Goal: Information Seeking & Learning: Learn about a topic

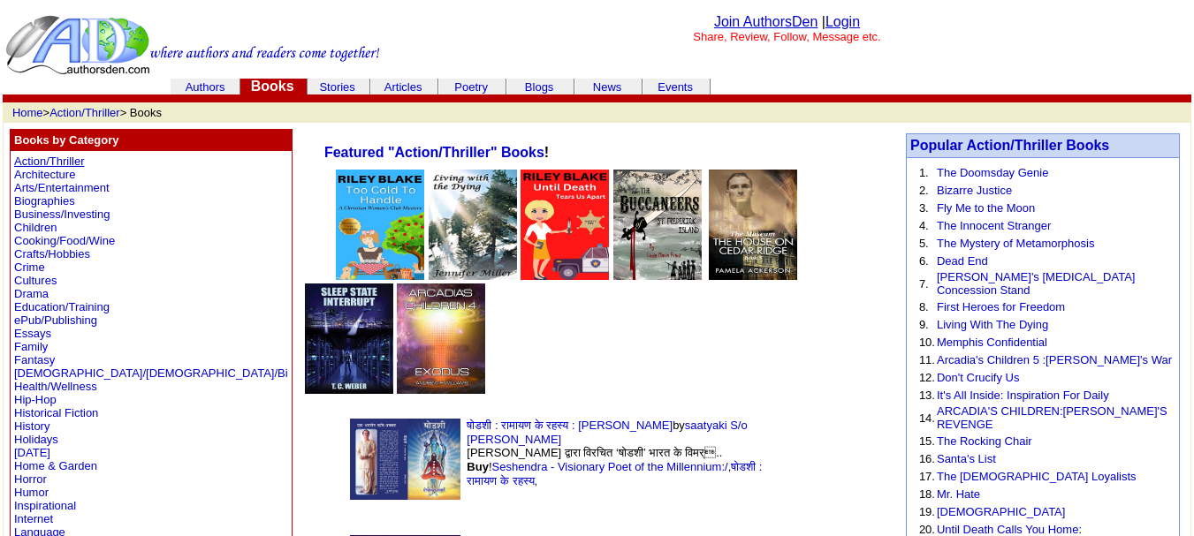
click at [56, 156] on link "Action/Thriller" at bounding box center [49, 161] width 70 height 13
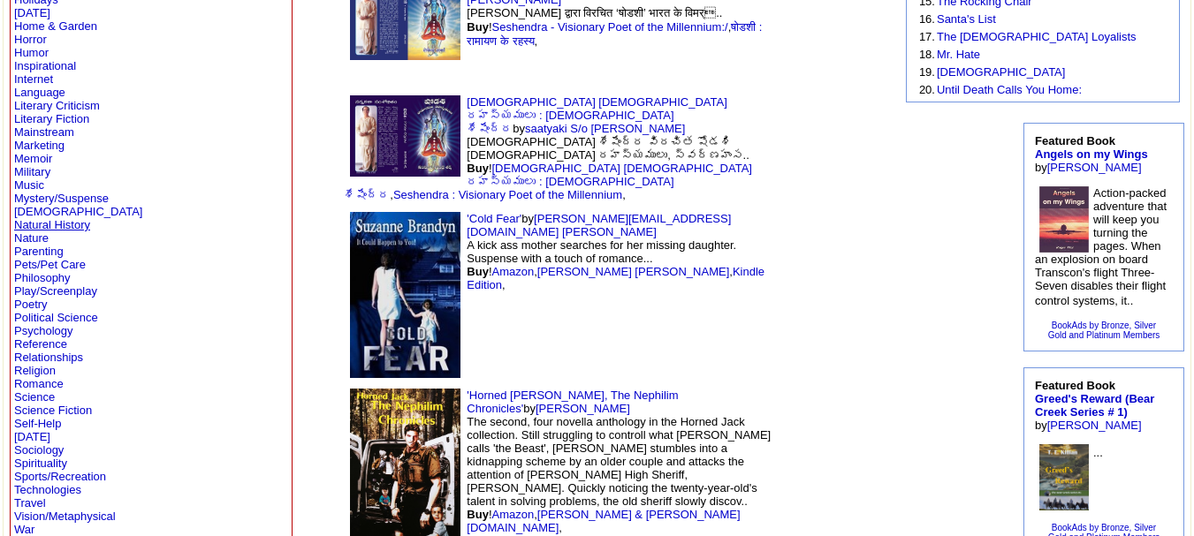
scroll to position [441, 0]
click at [33, 112] on link "Literary Fiction" at bounding box center [51, 117] width 75 height 13
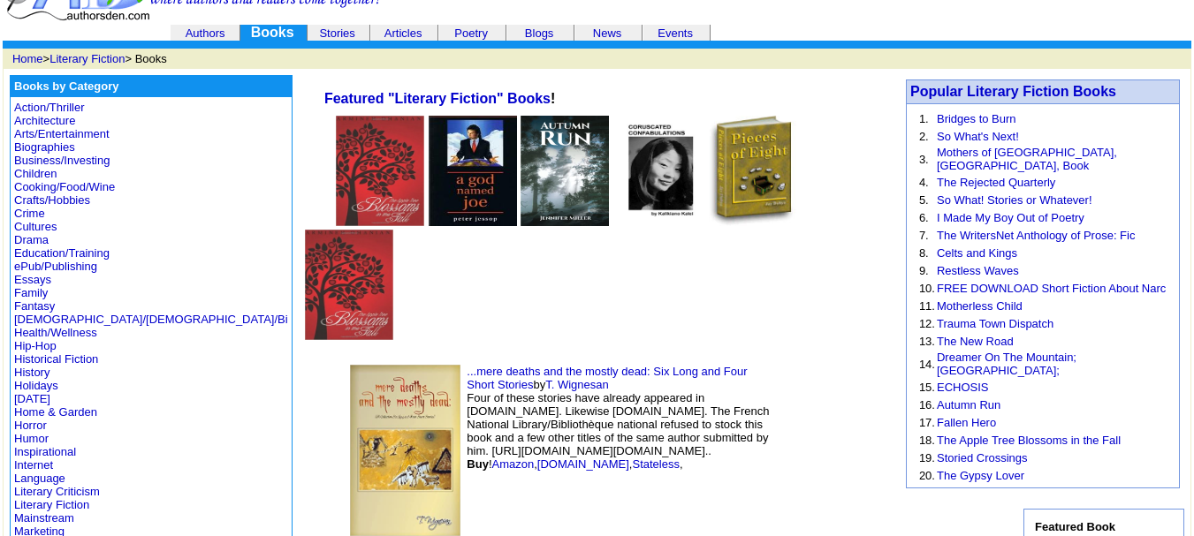
scroll to position [51, 0]
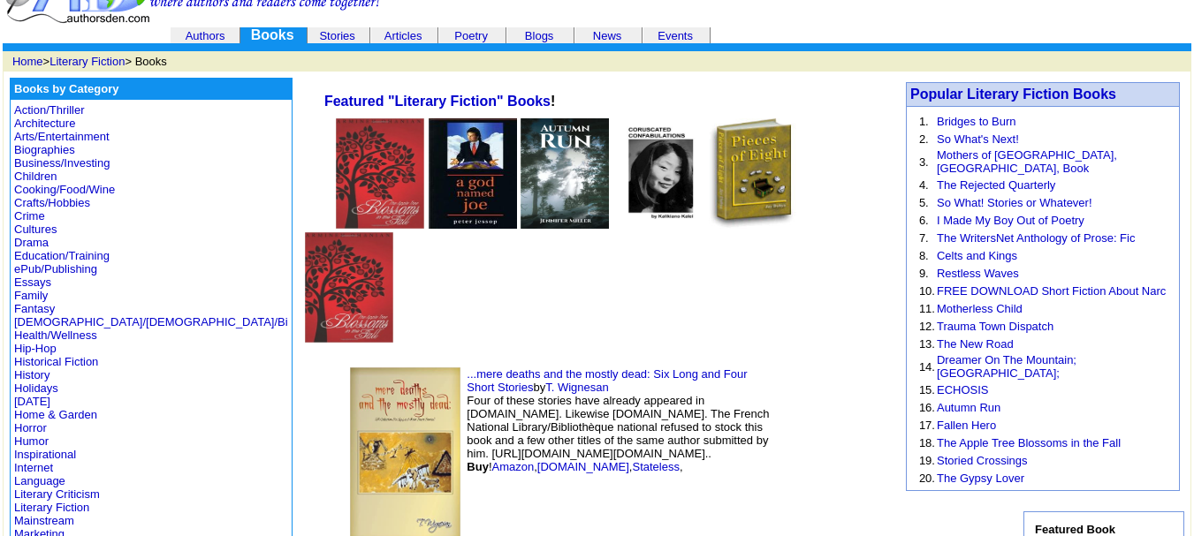
drag, startPoint x: 415, startPoint y: 268, endPoint x: 709, endPoint y: 254, distance: 293.8
click at [709, 362] on td "...mere deaths and the mostly dead: Six Long and Four Short Stories by T. Wigne…" at bounding box center [560, 453] width 442 height 182
copy font "T. Wignesan"
click at [590, 362] on td "...mere deaths and the mostly dead: Six Long and Four Short Stories by T. Wigne…" at bounding box center [560, 453] width 442 height 182
click at [605, 362] on td "...mere deaths and the mostly dead: Six Long and Four Short Stories by T. Wigne…" at bounding box center [560, 453] width 442 height 182
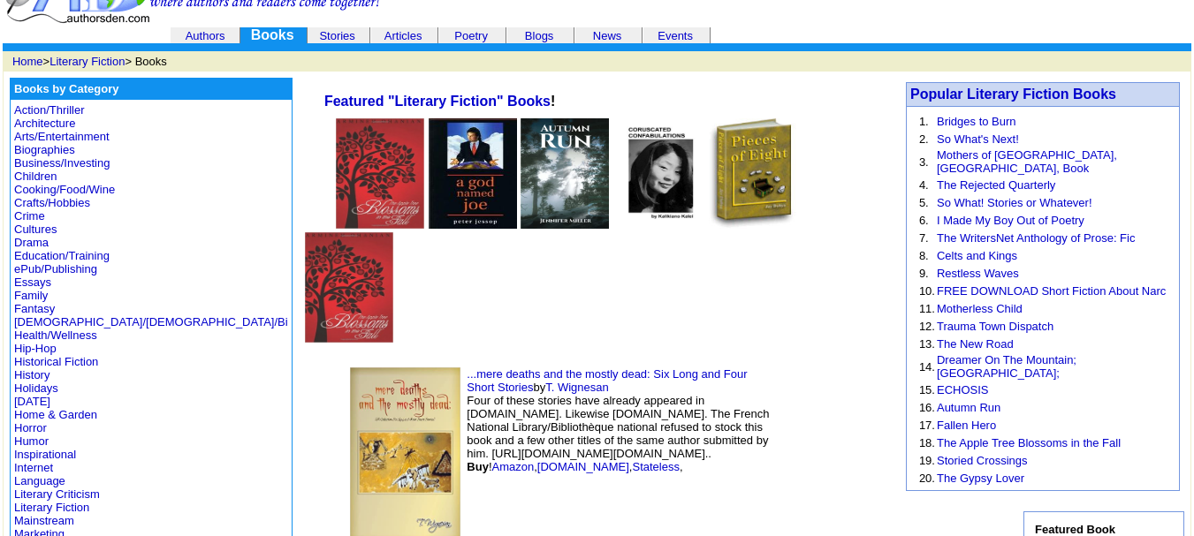
scroll to position [224, 0]
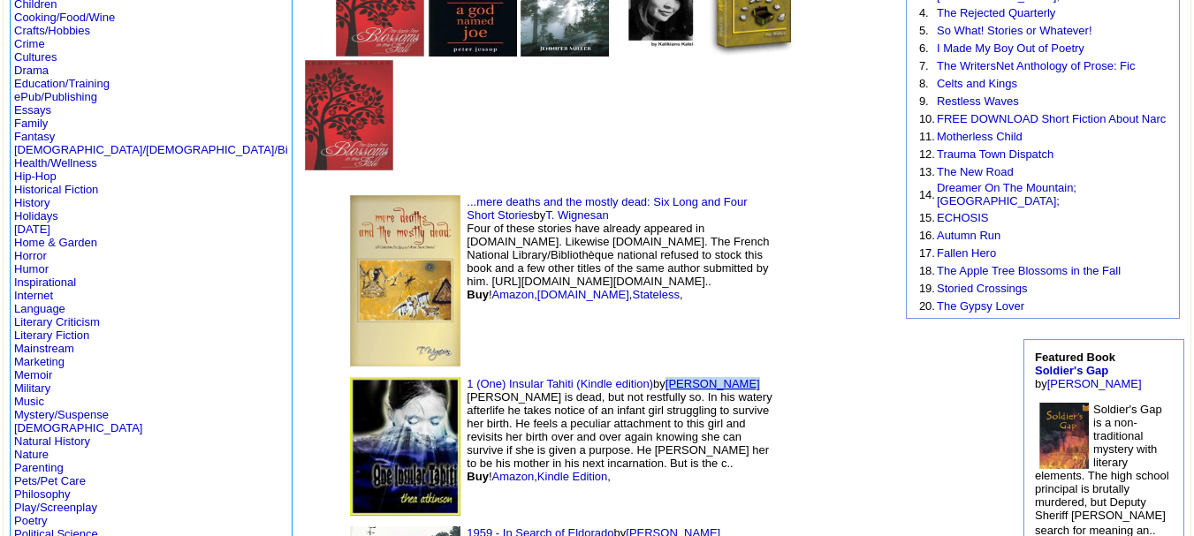
drag, startPoint x: 628, startPoint y: 267, endPoint x: 552, endPoint y: 268, distance: 75.1
click at [552, 372] on td "1 (One) Insular Tahiti (Kindle edition) by Thea Atkinson Luke MacIsaac is dead,…" at bounding box center [560, 446] width 442 height 149
copy link "Thea Atkinson"
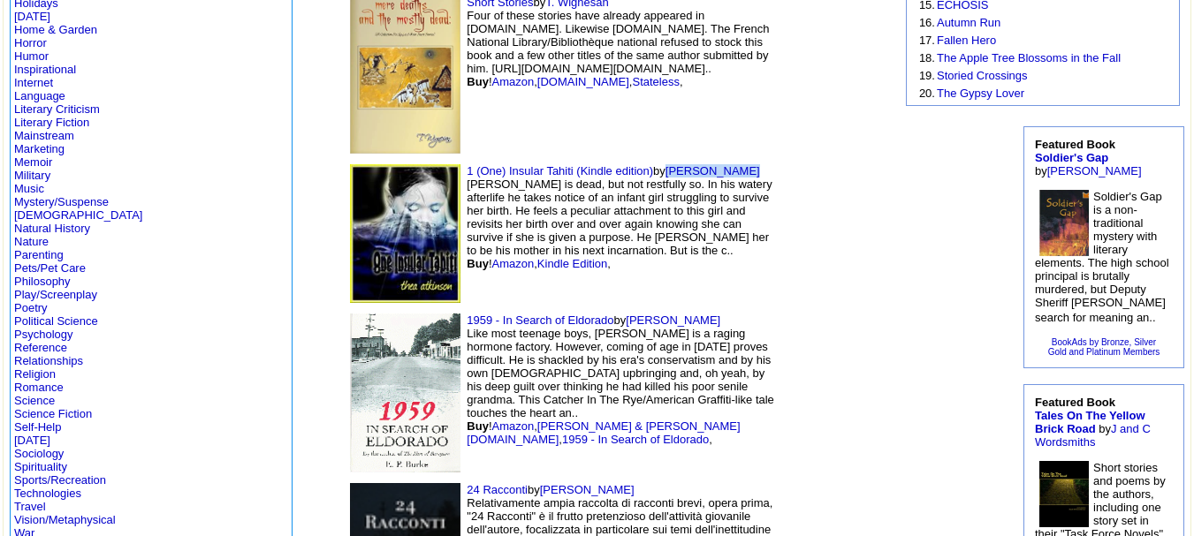
scroll to position [440, 0]
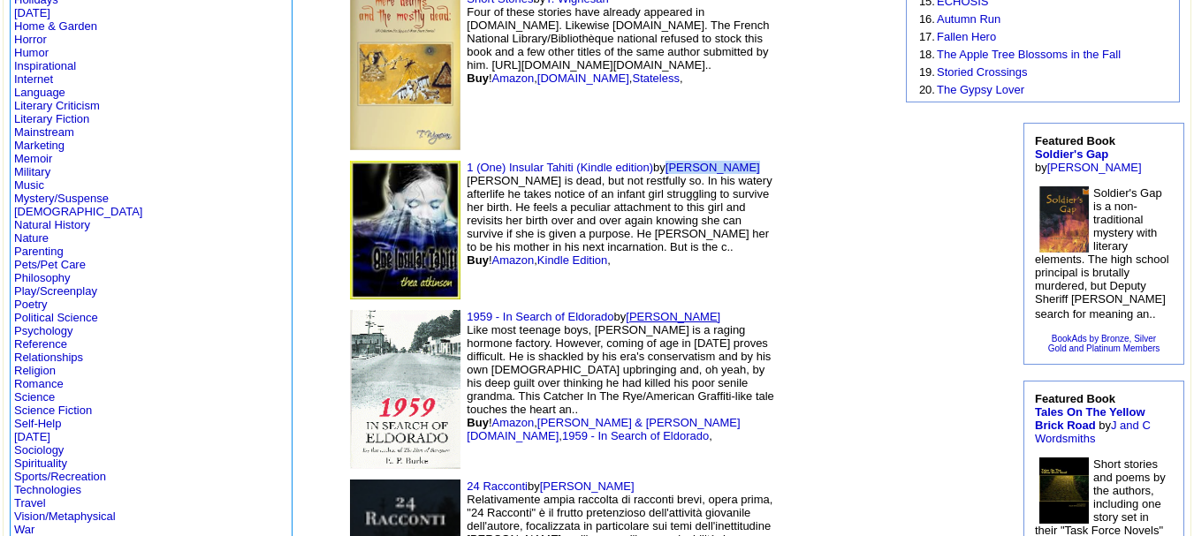
drag, startPoint x: 594, startPoint y: 197, endPoint x: 510, endPoint y: 202, distance: 84.1
click at [510, 305] on td "1959 - In Search of Eldorado by E. P. Ned Burke Like most teenage boys, Jerry K…" at bounding box center [560, 390] width 442 height 170
copy link "E. P. Ned Burke"
drag, startPoint x: 693, startPoint y: 131, endPoint x: 323, endPoint y: 232, distance: 382.9
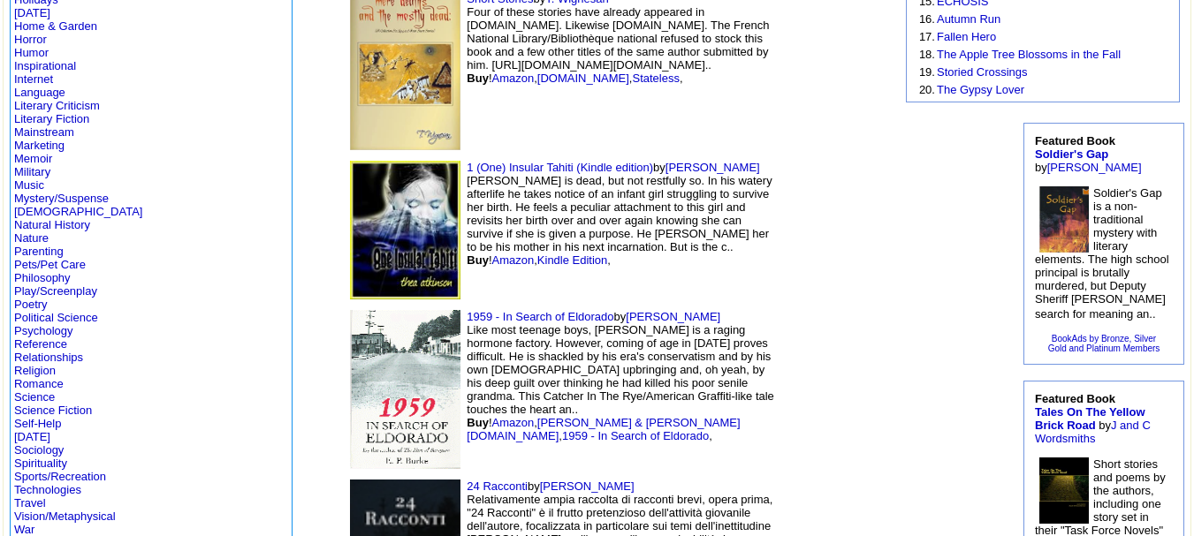
click at [641, 480] on font "by Alessandro Baruffi Relativamente ampia raccolta di racconti brevi, opera pri…" at bounding box center [620, 533] width 306 height 106
click at [350, 310] on img at bounding box center [405, 389] width 110 height 159
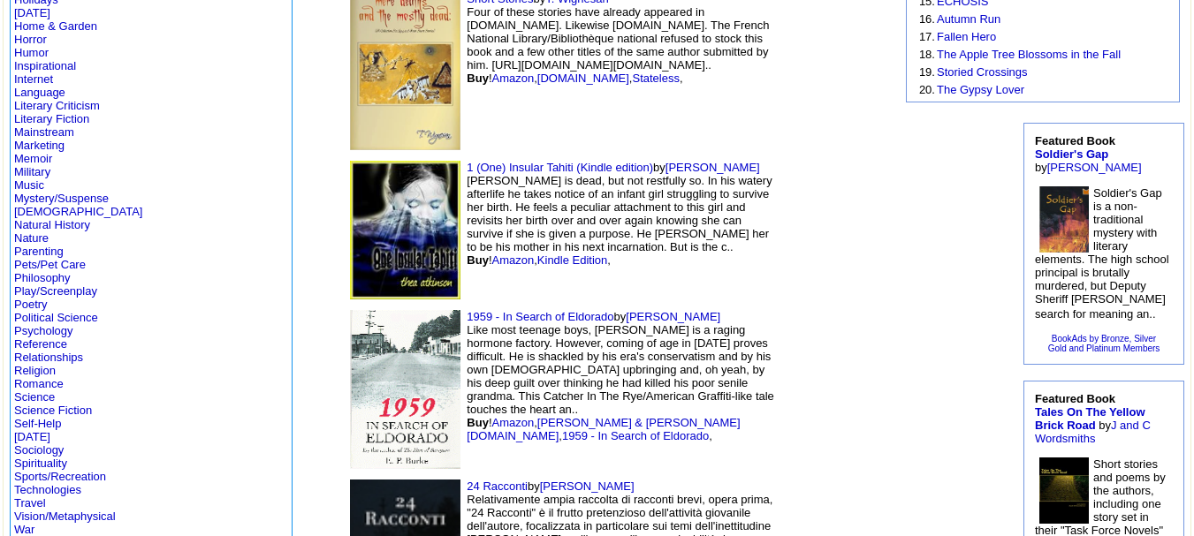
click at [350, 310] on img at bounding box center [405, 389] width 110 height 159
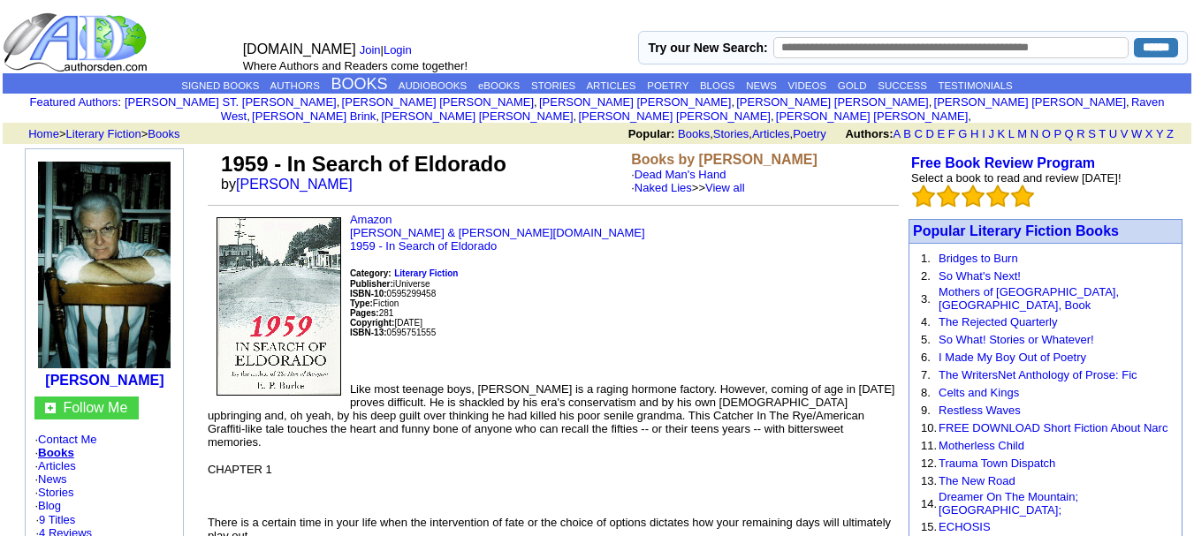
drag, startPoint x: 342, startPoint y: 197, endPoint x: 186, endPoint y: 155, distance: 161.2
copy tbody "E. P. Ned Burke Follow Me · Contact Me · Books · Articles · News · Stories · Bl…"
click at [607, 229] on p "Amazon Barnes & Noble.com 1959 - In Search of Eldorado Category: Literary Ficti…" at bounding box center [553, 291] width 691 height 156
click at [580, 247] on p "Amazon Barnes & Noble.com 1959 - In Search of Eldorado Category: Literary Ficti…" at bounding box center [553, 291] width 691 height 156
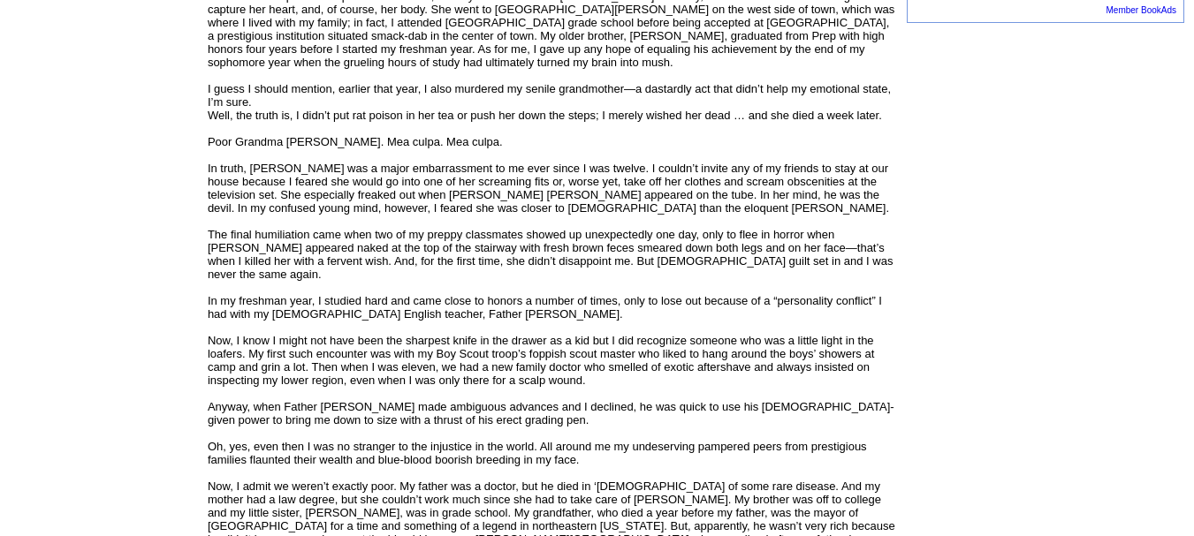
scroll to position [670, 0]
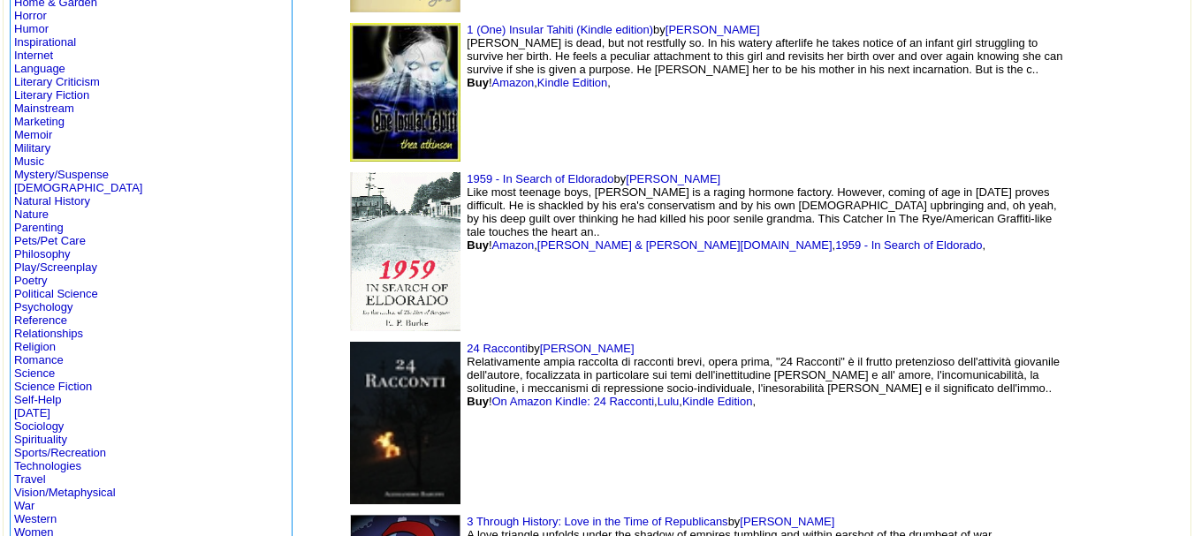
scroll to position [466, 0]
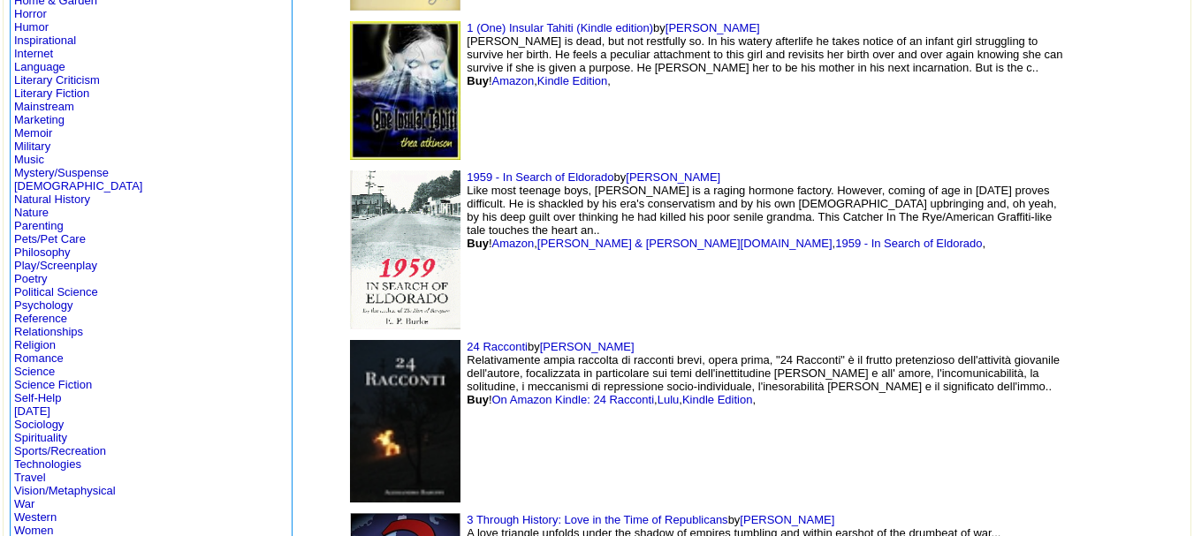
drag, startPoint x: 536, startPoint y: 340, endPoint x: 427, endPoint y: 335, distance: 108.8
click at [427, 335] on td "24 Racconti by [PERSON_NAME] Relativamente ampia raccolta di racconti brevi, op…" at bounding box center [707, 421] width 737 height 173
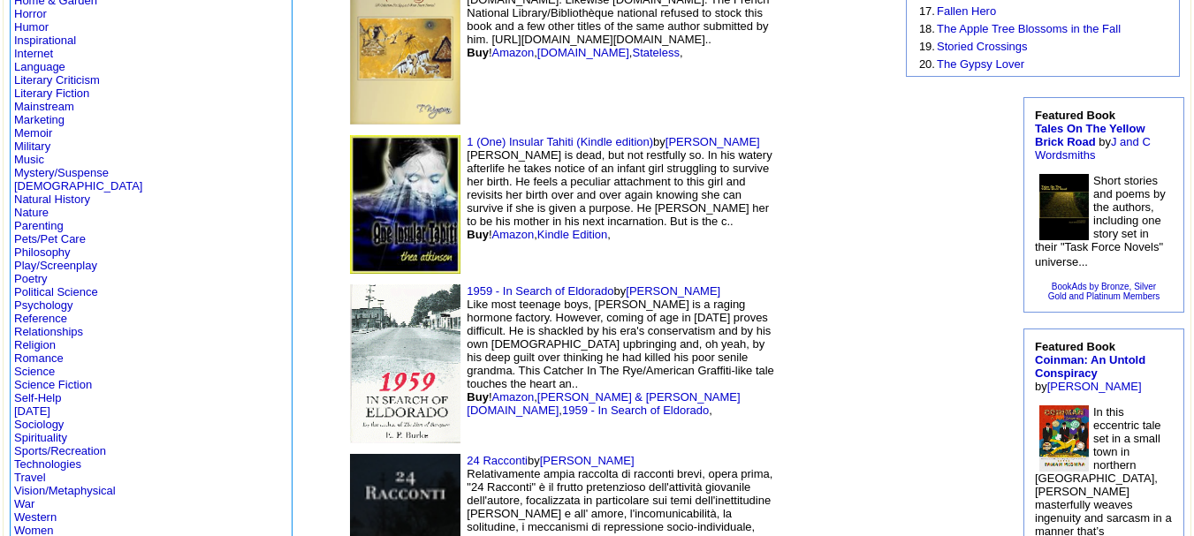
copy link "[PERSON_NAME]"
click at [807, 311] on img at bounding box center [827, 364] width 71 height 106
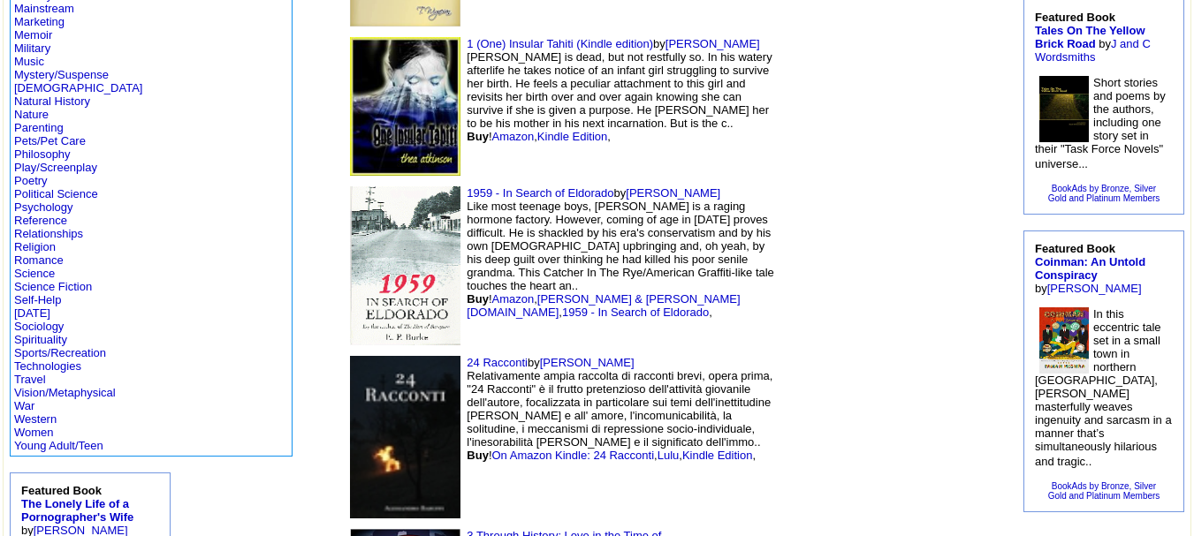
scroll to position [572, 0]
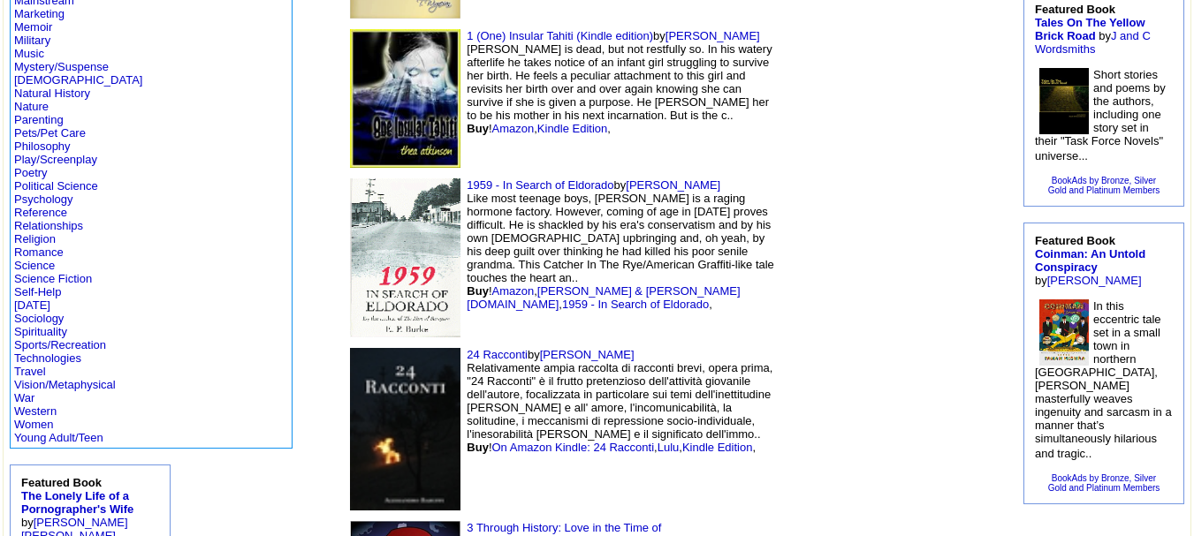
click at [737, 360] on td "24 Racconti by [PERSON_NAME] Relativamente ampia raccolta di racconti brevi, op…" at bounding box center [560, 429] width 442 height 173
drag, startPoint x: 720, startPoint y: 408, endPoint x: 627, endPoint y: 413, distance: 93.8
copy link "Ronald Fischman"
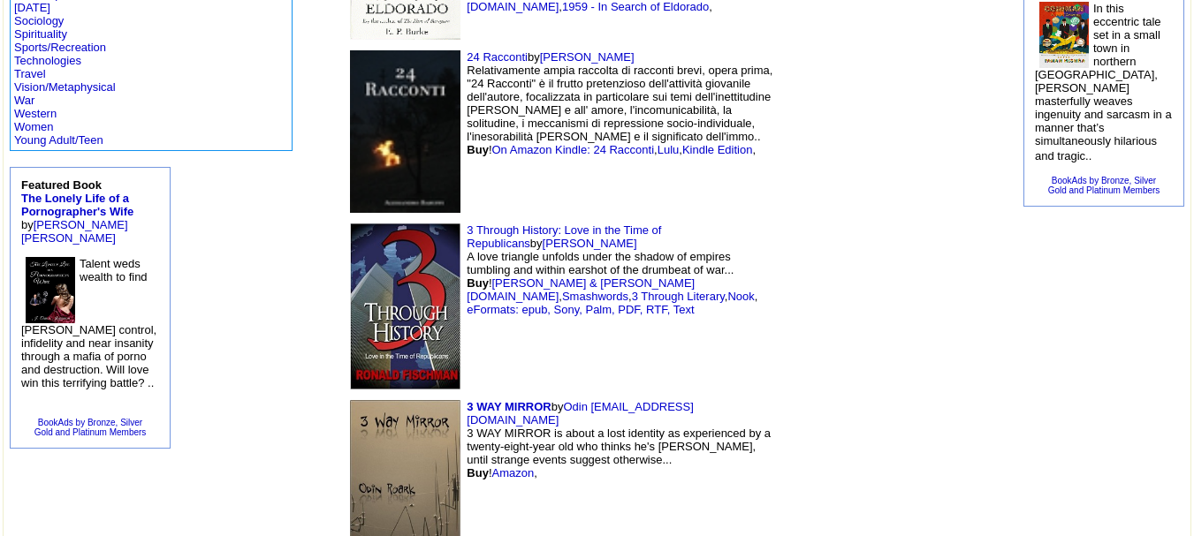
scroll to position [897, 0]
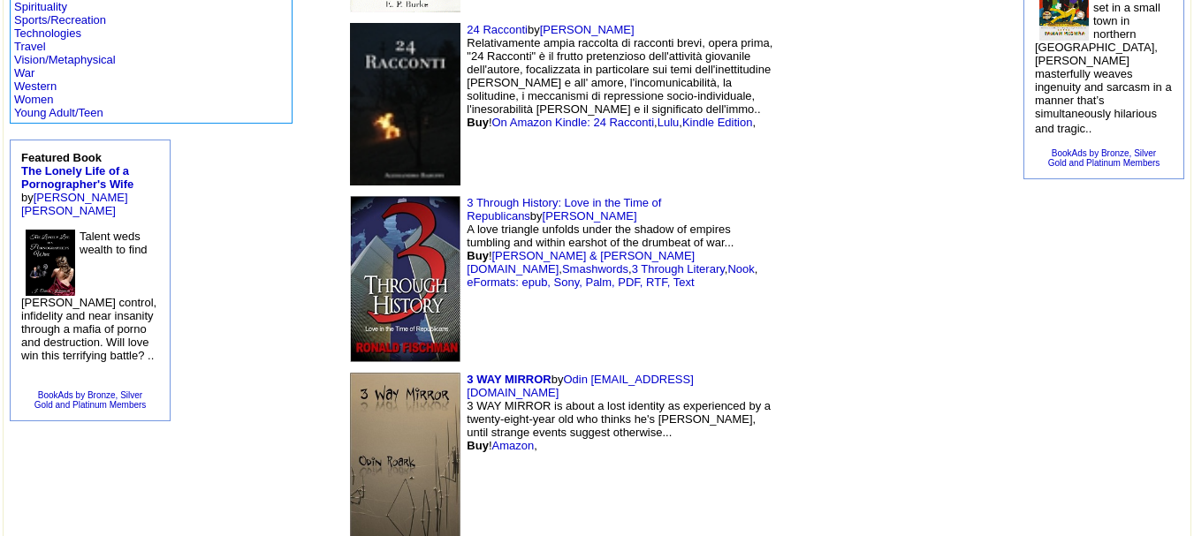
click at [582, 191] on td "3 Through History: Love in the Time of Republicans by Ronald Fischman A love tr…" at bounding box center [560, 279] width 442 height 177
click at [350, 196] on img at bounding box center [405, 279] width 110 height 166
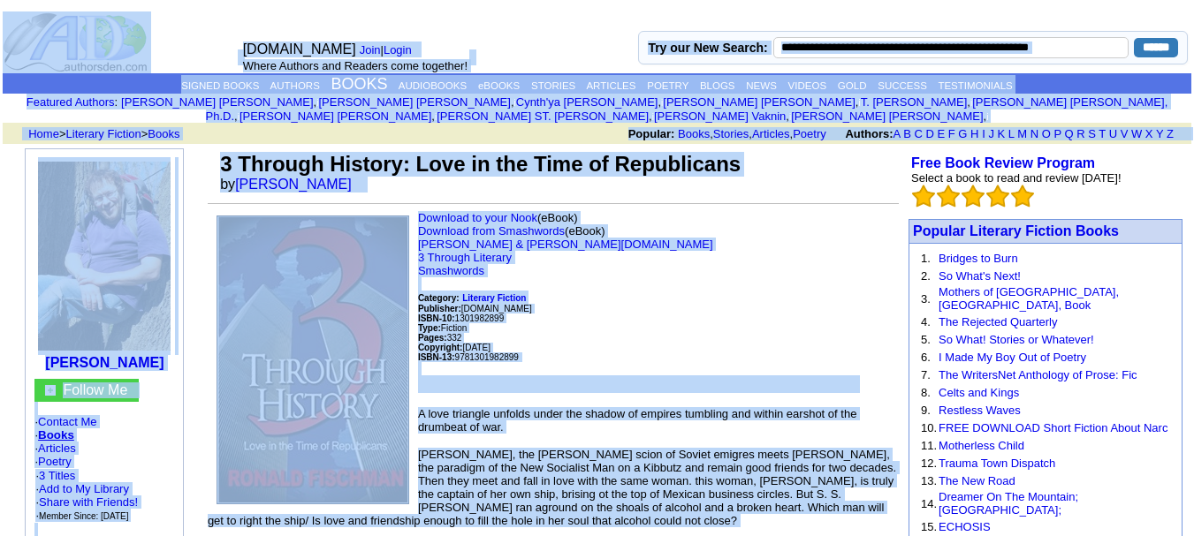
drag, startPoint x: 363, startPoint y: 166, endPoint x: 279, endPoint y: -107, distance: 285.7
click at [672, 182] on td "3 Through History: Love in the Time of Republicans by Ronald Fischman" at bounding box center [558, 172] width 682 height 48
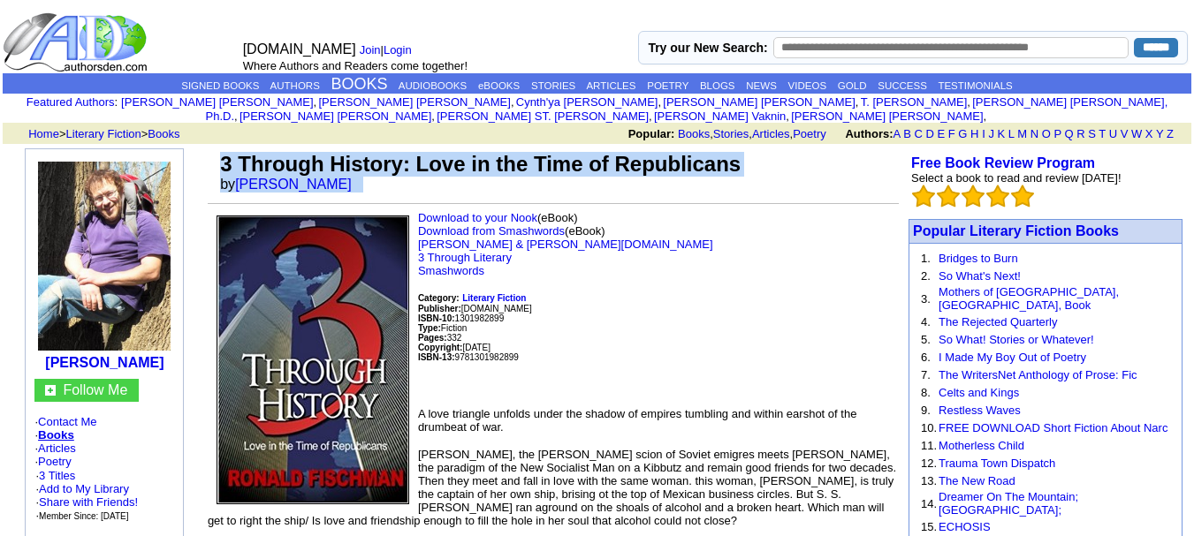
drag, startPoint x: 224, startPoint y: 146, endPoint x: 416, endPoint y: 179, distance: 194.6
click at [416, 179] on td "3 Through History: Love in the Time of Republicans by Ronald Fischman" at bounding box center [558, 172] width 682 height 48
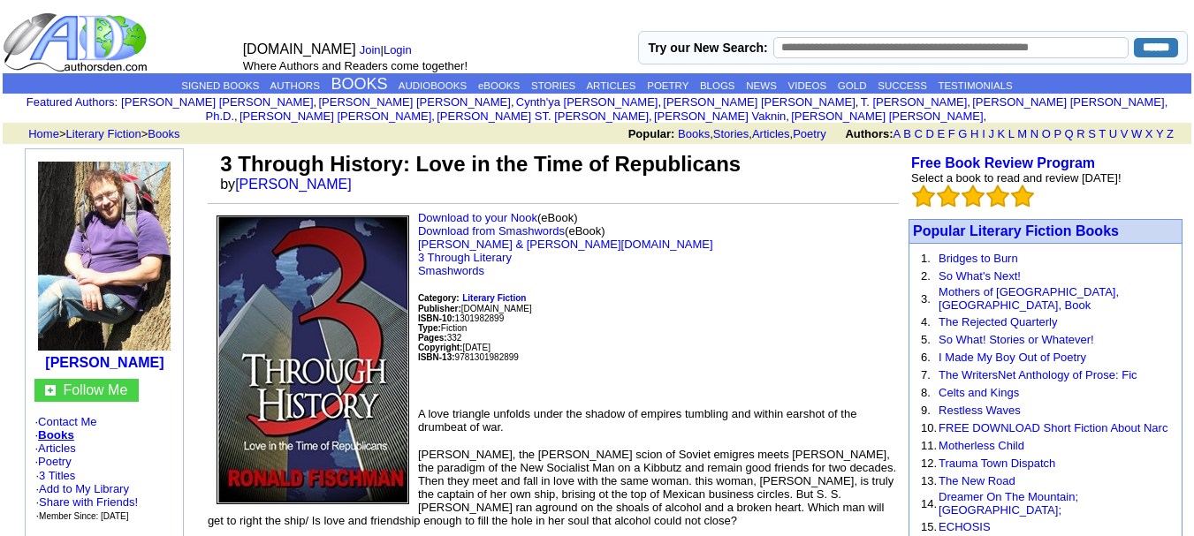
click at [665, 317] on p "Download to your Nook (eBook) Download from Smashwords (eBook) Barnes & Noble.c…" at bounding box center [553, 302] width 691 height 182
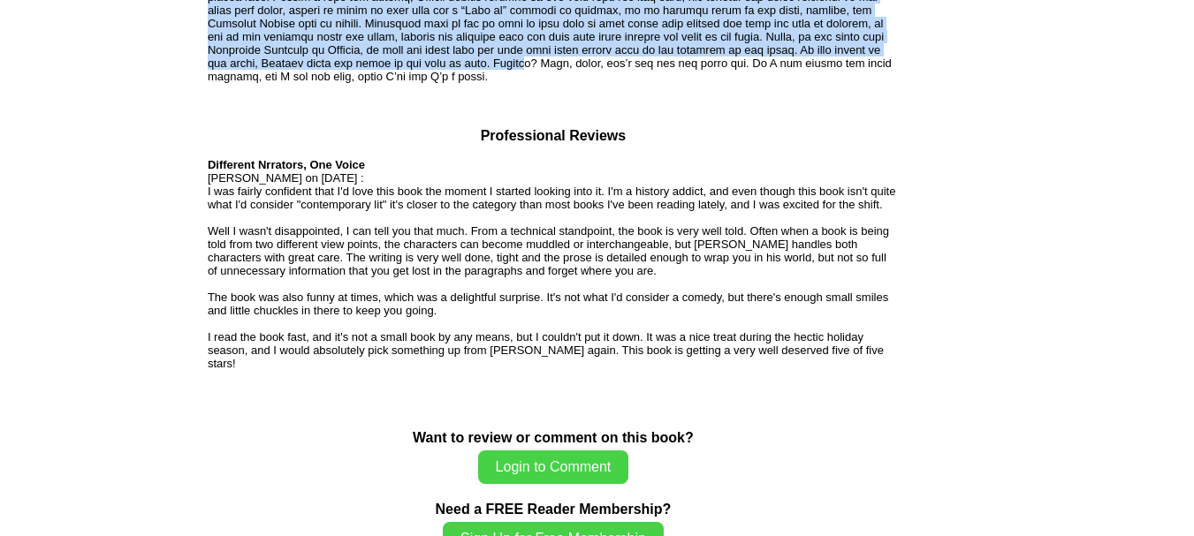
scroll to position [1337, 0]
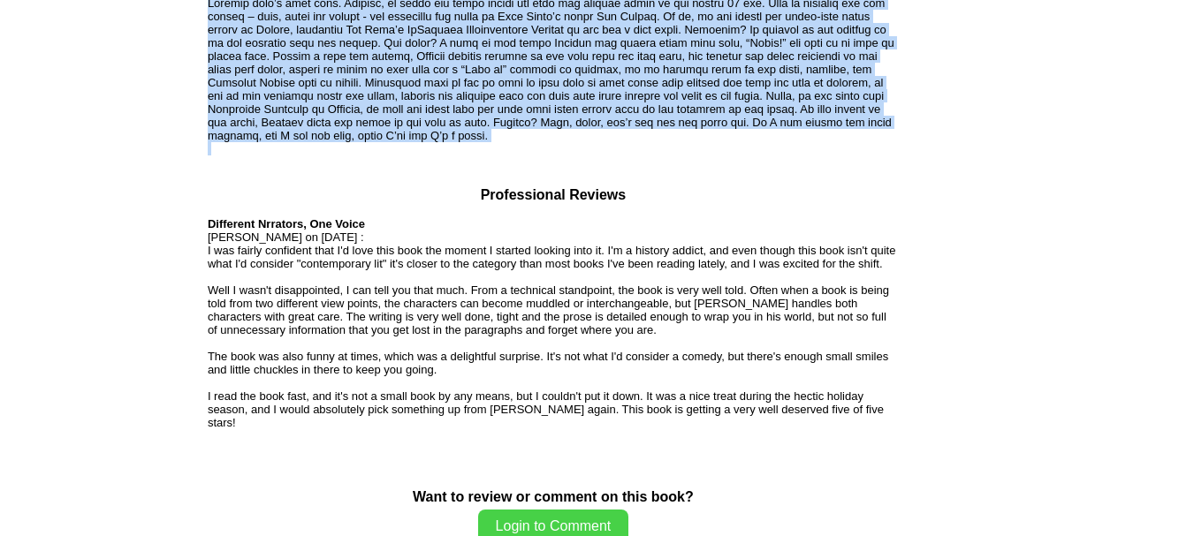
drag, startPoint x: 207, startPoint y: 161, endPoint x: 369, endPoint y: 84, distance: 179.1
copy td "3 Through History: Love in the Time of Republicans by Ronald Fischman Download …"
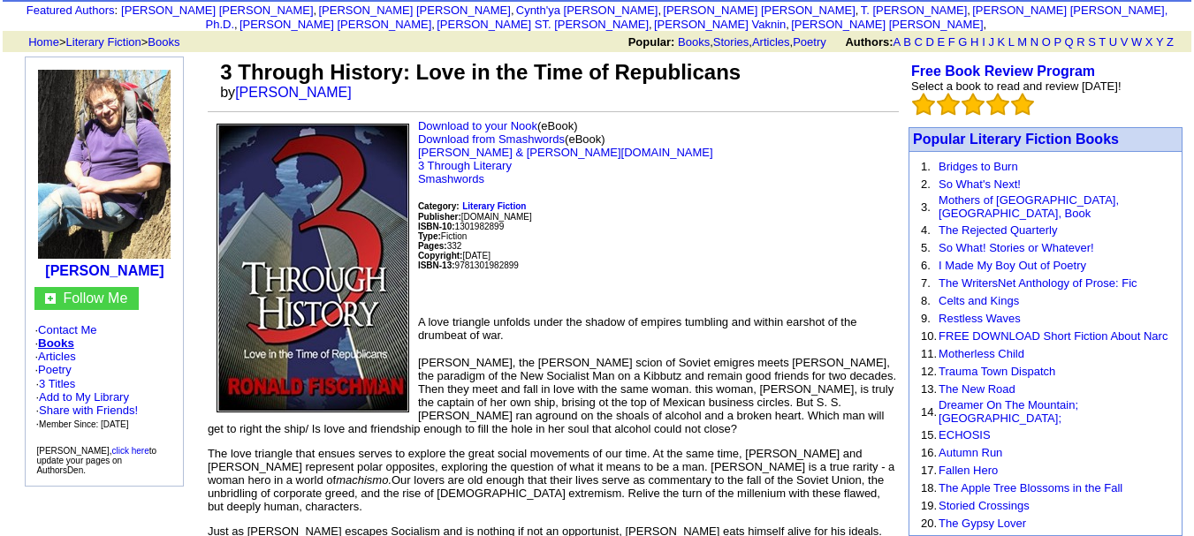
scroll to position [0, 0]
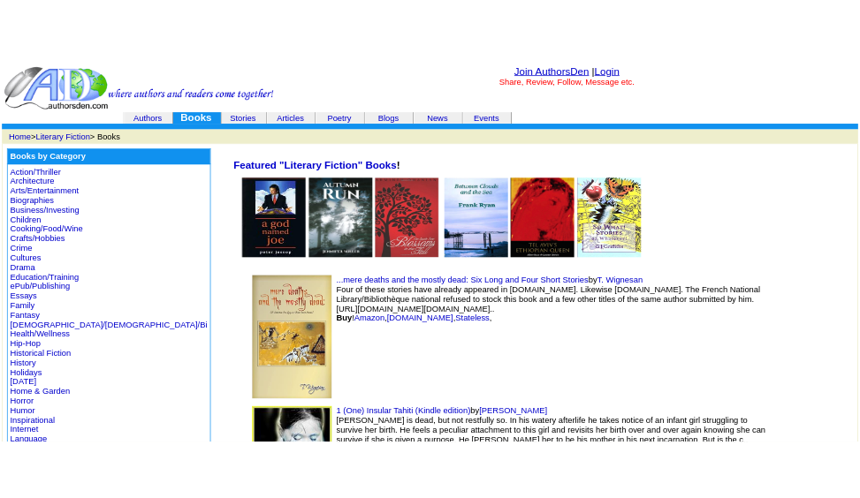
scroll to position [897, 0]
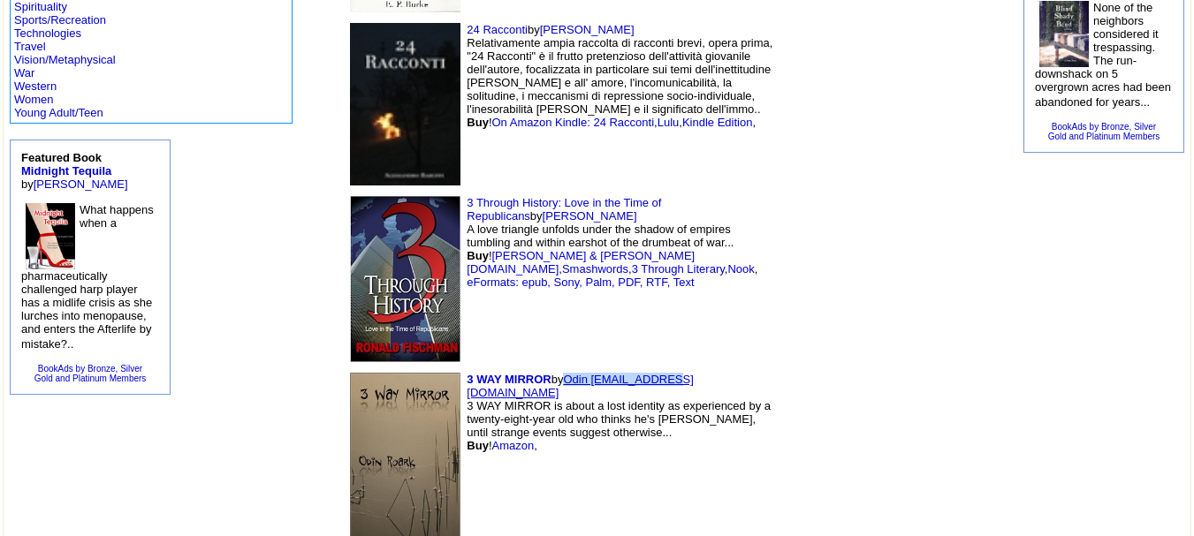
drag, startPoint x: 557, startPoint y: 257, endPoint x: 450, endPoint y: 264, distance: 107.2
click at [450, 368] on td "3 WAY MIRROR by [PERSON_NAME] [PERSON_NAME][EMAIL_ADDRESS][DOMAIN_NAME] 3 WAY M…" at bounding box center [560, 456] width 442 height 177
copy link "Odin [EMAIL_ADDRESS][DOMAIN_NAME]"
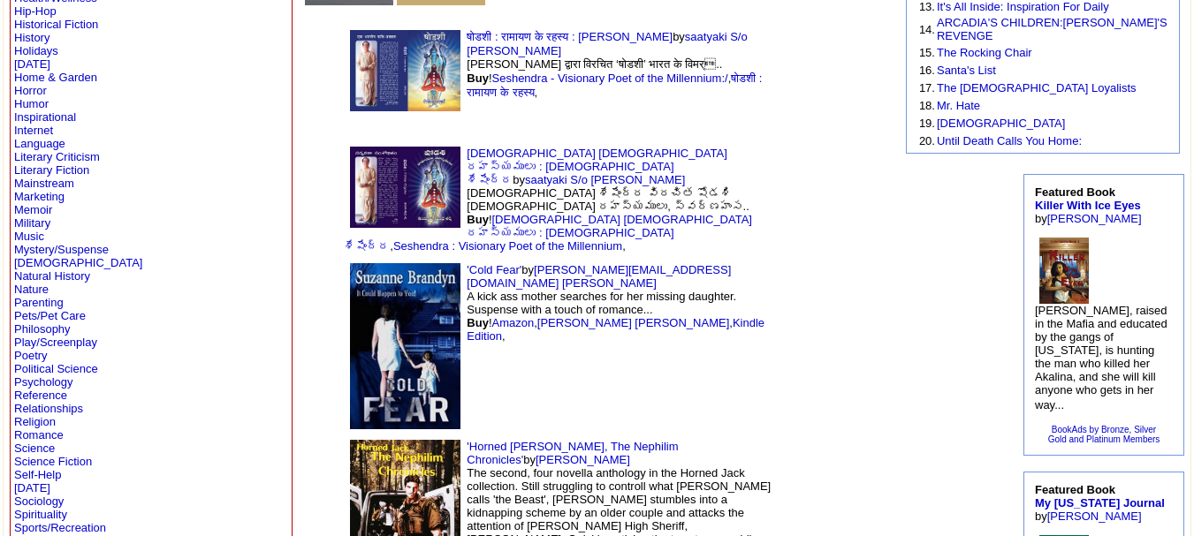
scroll to position [398, 0]
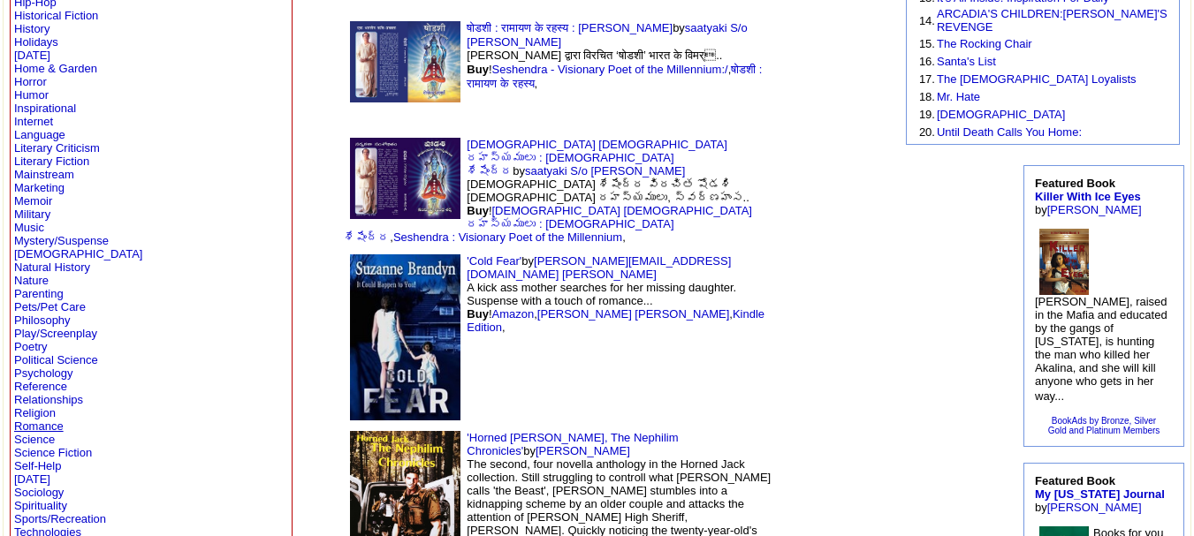
click at [49, 421] on link "Romance" at bounding box center [38, 426] width 49 height 13
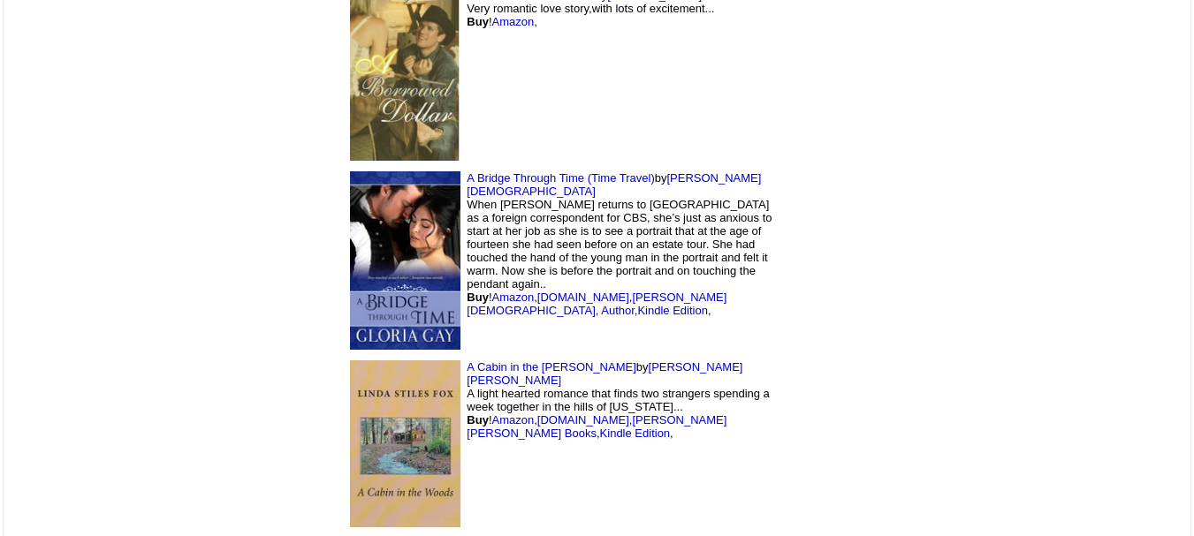
scroll to position [4342, 0]
click at [599, 354] on td "A Cabin in the [PERSON_NAME] by [PERSON_NAME] [PERSON_NAME] A light hearted rom…" at bounding box center [560, 443] width 442 height 178
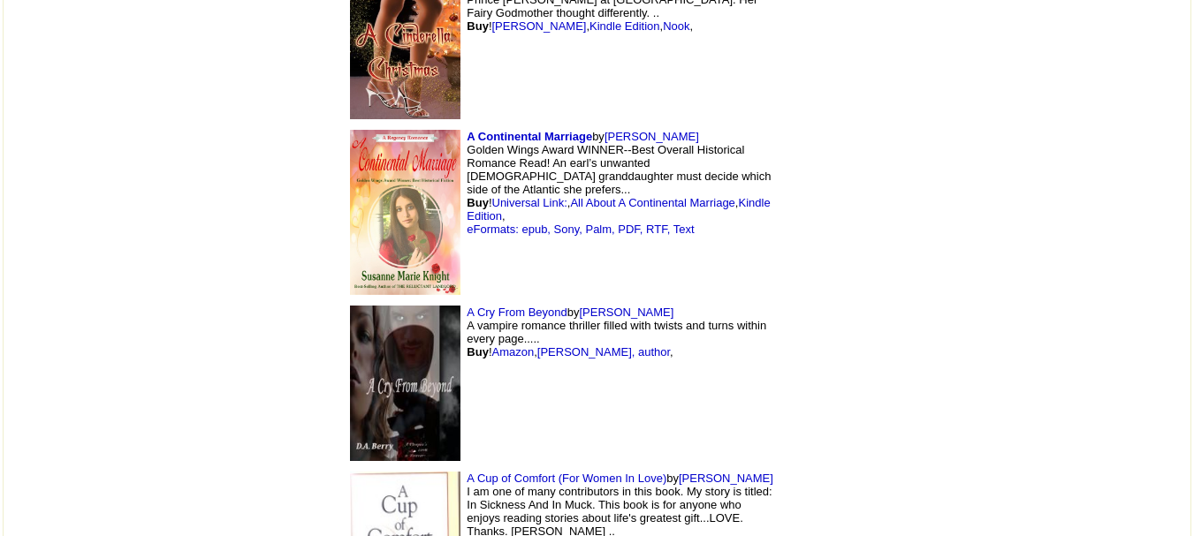
scroll to position [6693, 0]
click at [851, 159] on img at bounding box center [827, 212] width 71 height 106
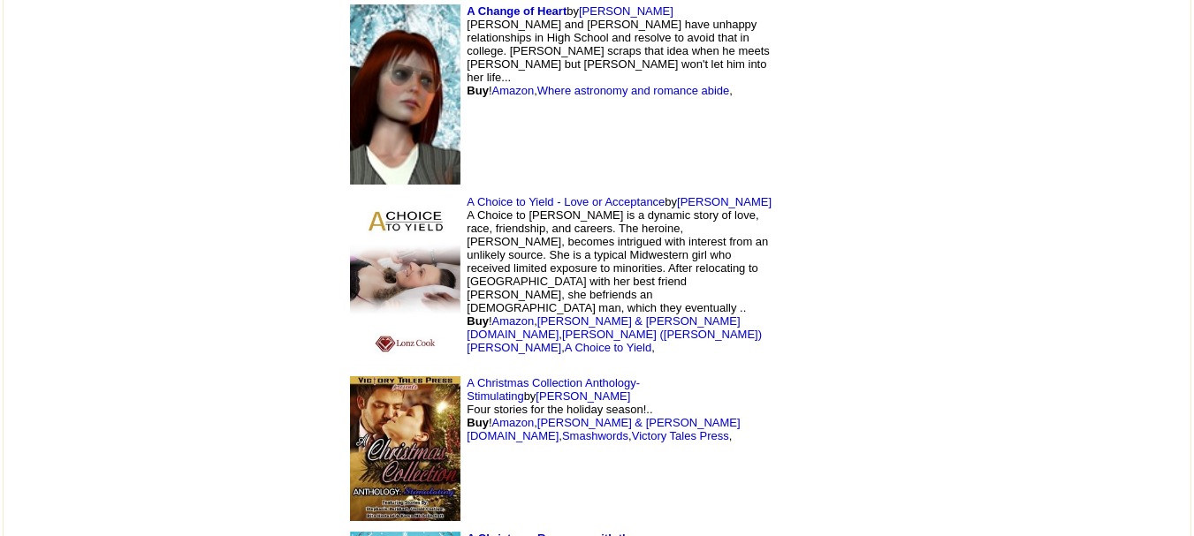
scroll to position [5749, 0]
drag, startPoint x: 703, startPoint y: 263, endPoint x: 595, endPoint y: 264, distance: 107.8
click at [595, 370] on td "A Christmas Collection Anthology-Stimulating by [PERSON_NAME] Four stories for …" at bounding box center [560, 448] width 442 height 156
copy link "Karen Michelle Nutt"
click at [830, 370] on td at bounding box center [827, 448] width 94 height 156
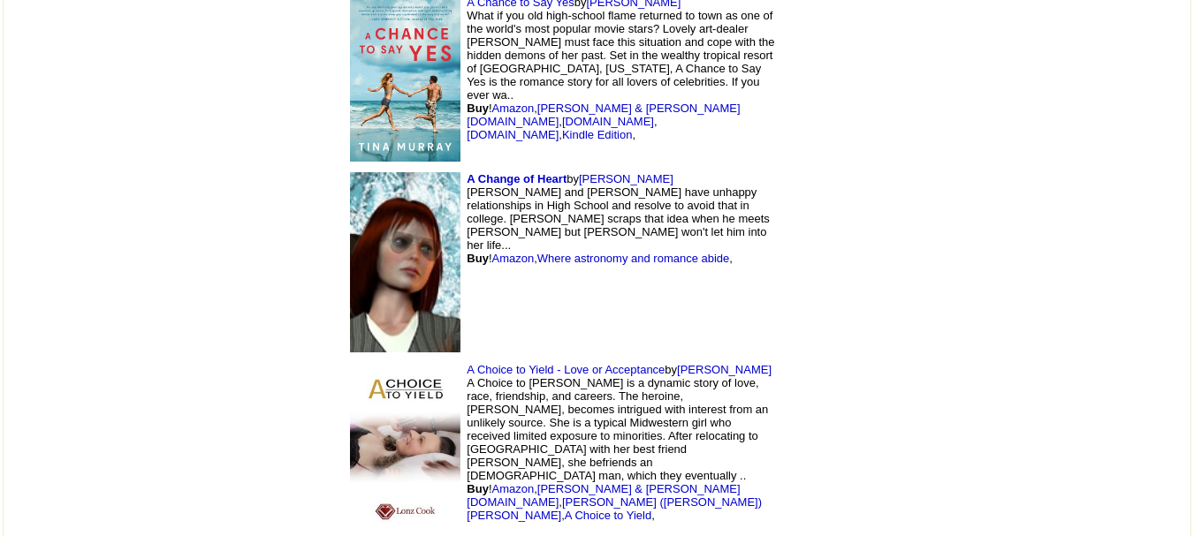
scroll to position [5580, 0]
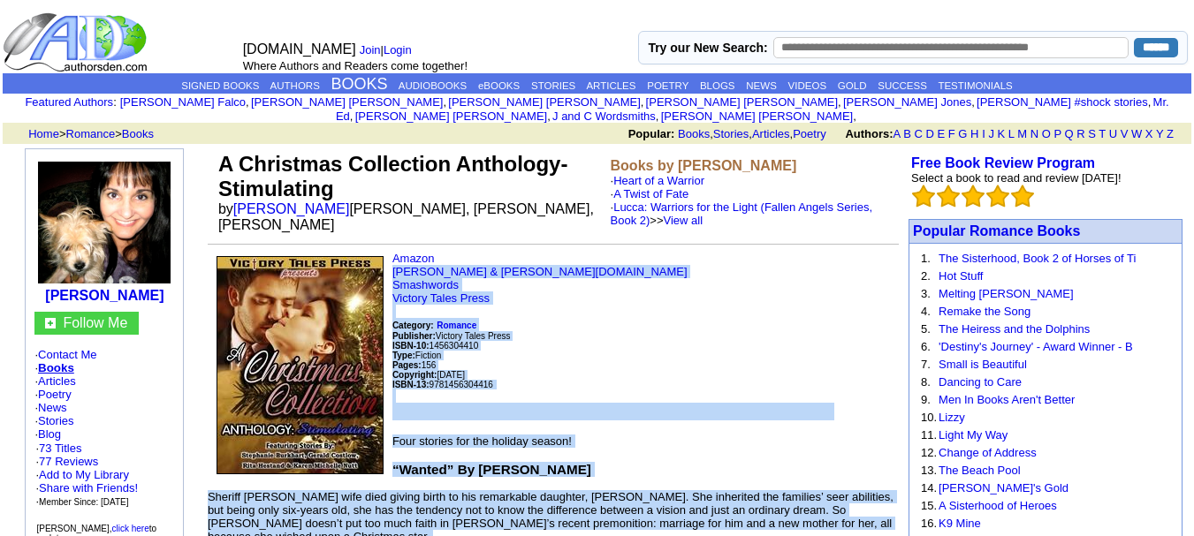
click at [569, 253] on p "Amazon [PERSON_NAME] & [PERSON_NAME][DOMAIN_NAME] Smashwords Victory Tales Pres…" at bounding box center [553, 336] width 691 height 169
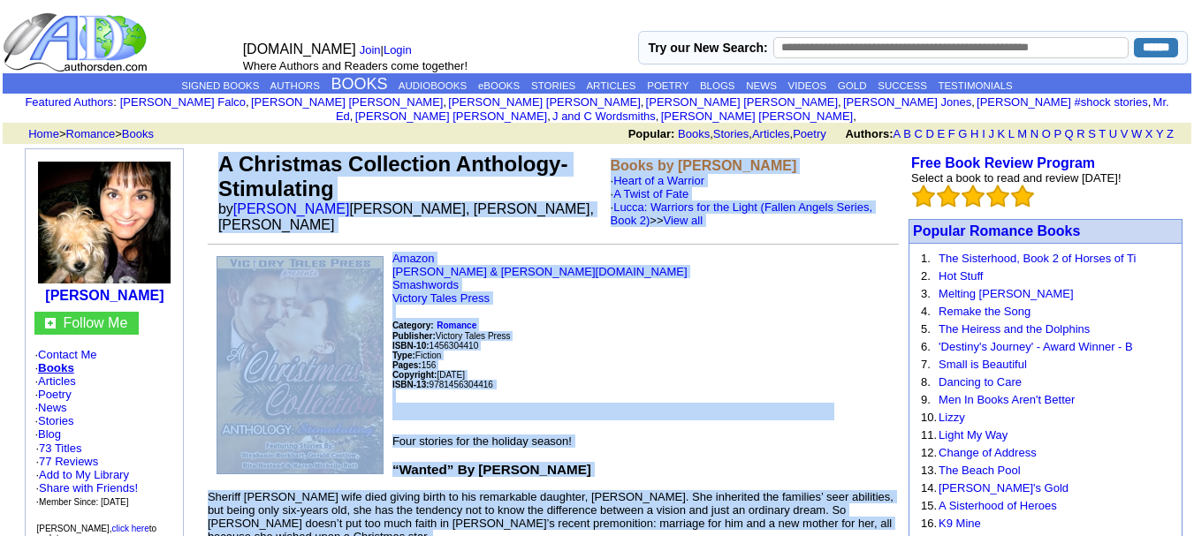
drag, startPoint x: 832, startPoint y: 147, endPoint x: 217, endPoint y: 139, distance: 614.3
copy td "A Christmas Collection Anthology-Stimulating by Karen Michelle Nutt tephanie Bu…"
click at [633, 310] on p "Amazon Barnes & Noble.com Smashwords Victory Tales Press Category: Romance Publ…" at bounding box center [553, 336] width 691 height 169
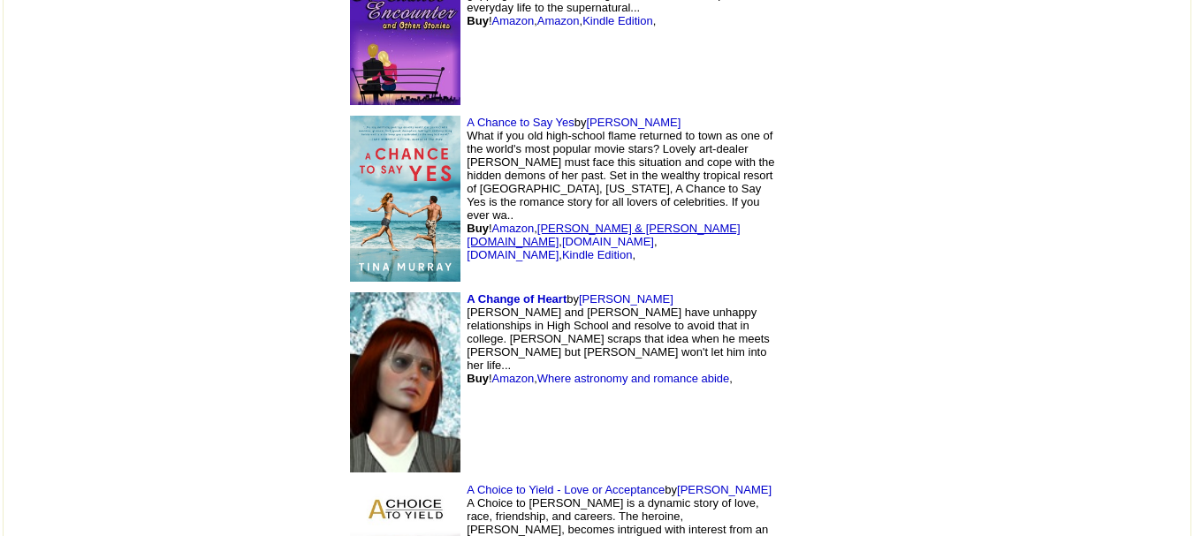
scroll to position [5461, 0]
click at [350, 292] on img at bounding box center [405, 382] width 110 height 180
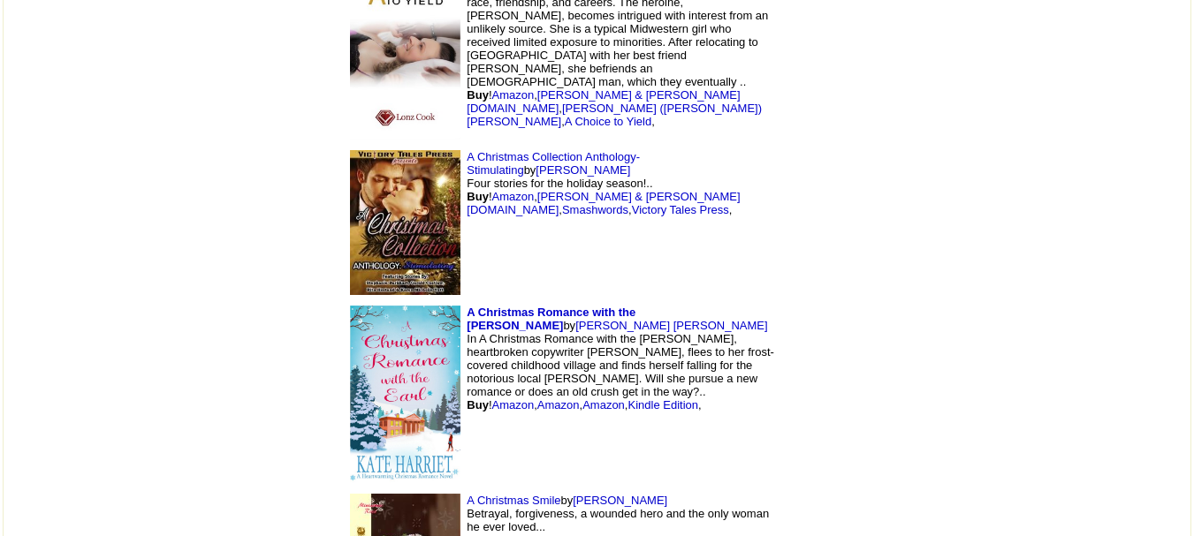
scroll to position [5977, 0]
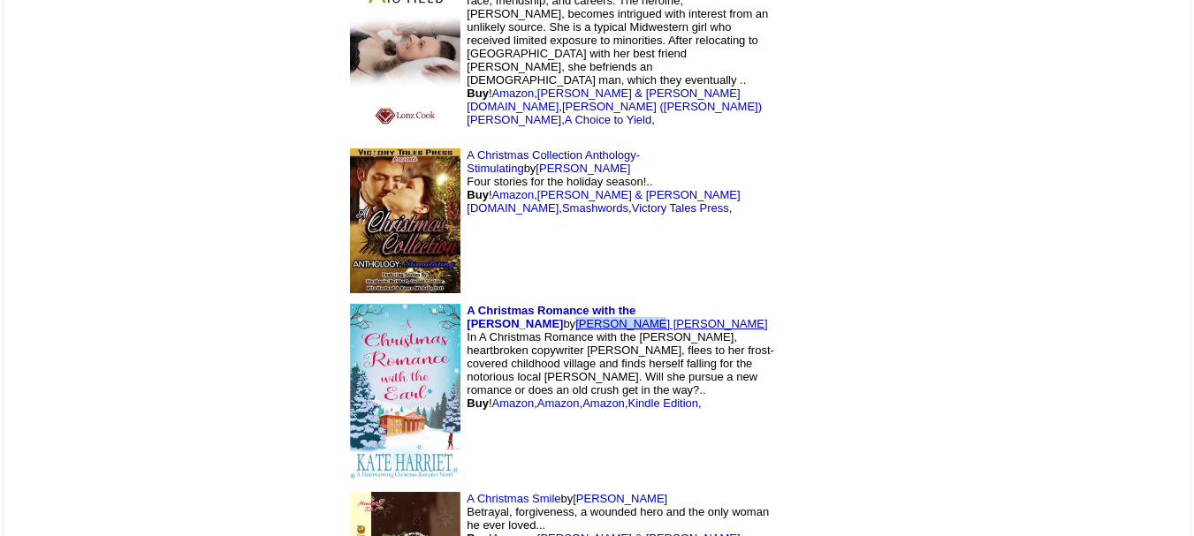
drag, startPoint x: 627, startPoint y: 190, endPoint x: 558, endPoint y: 197, distance: 69.3
click at [558, 299] on td "A Christmas Romance with the [PERSON_NAME] by [PERSON_NAME] [PERSON_NAME] In A …" at bounding box center [560, 393] width 442 height 188
copy link "[PERSON_NAME] [PERSON_NAME]"
click at [628, 332] on td "A Christmas Romance with the Earl by Kate Harriet In A Christmas Romance with t…" at bounding box center [560, 393] width 442 height 188
drag, startPoint x: 535, startPoint y: 381, endPoint x: 458, endPoint y: 383, distance: 76.9
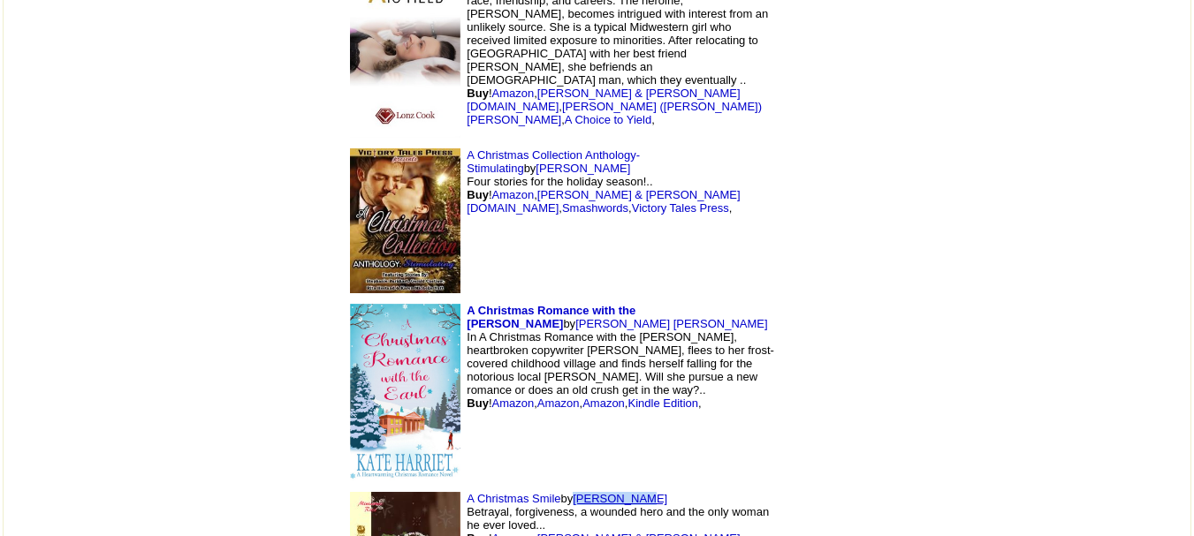
copy link "[PERSON_NAME]"
click at [844, 168] on img at bounding box center [827, 221] width 71 height 106
click at [833, 340] on img at bounding box center [827, 393] width 71 height 106
drag, startPoint x: 772, startPoint y: 285, endPoint x: 298, endPoint y: 430, distance: 495.4
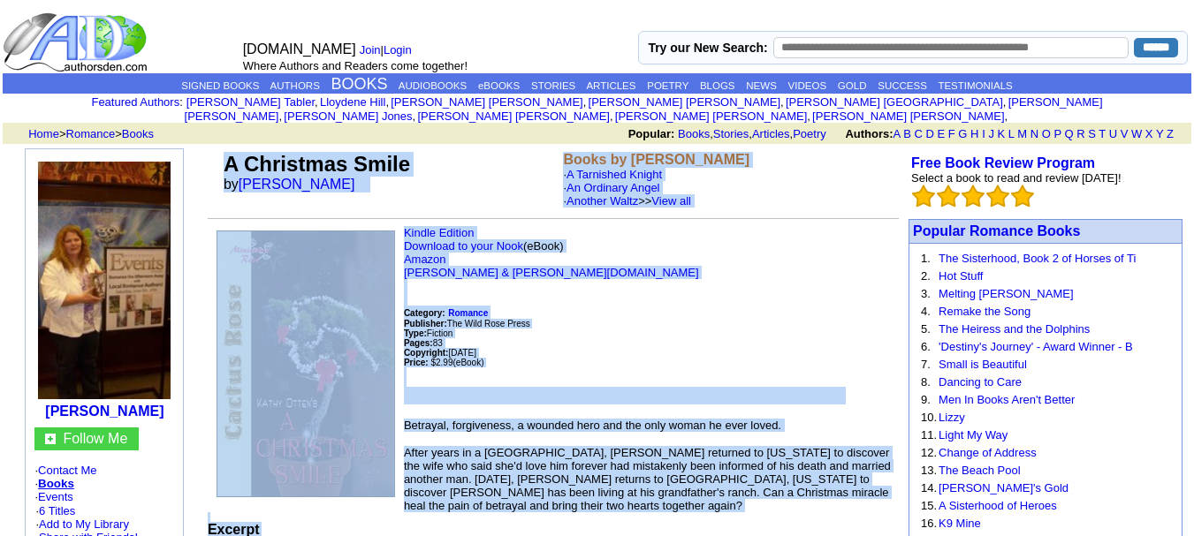
drag, startPoint x: 444, startPoint y: 264, endPoint x: 217, endPoint y: 151, distance: 253.8
copy td "A Christmas Smile by Kathy Otten Books by Kathy Otten · A Tarnished Knight · An…"
click at [651, 255] on p "Kindle Edition Download to your Nook (eBook) Amazon Barnes & Noble.com Category…" at bounding box center [553, 315] width 691 height 179
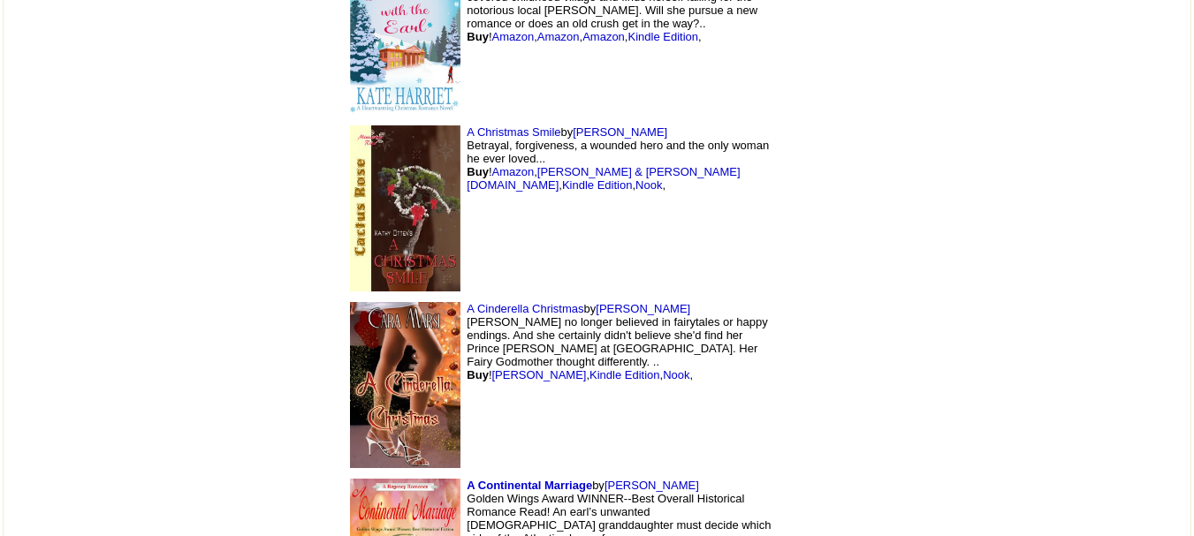
scroll to position [6345, 0]
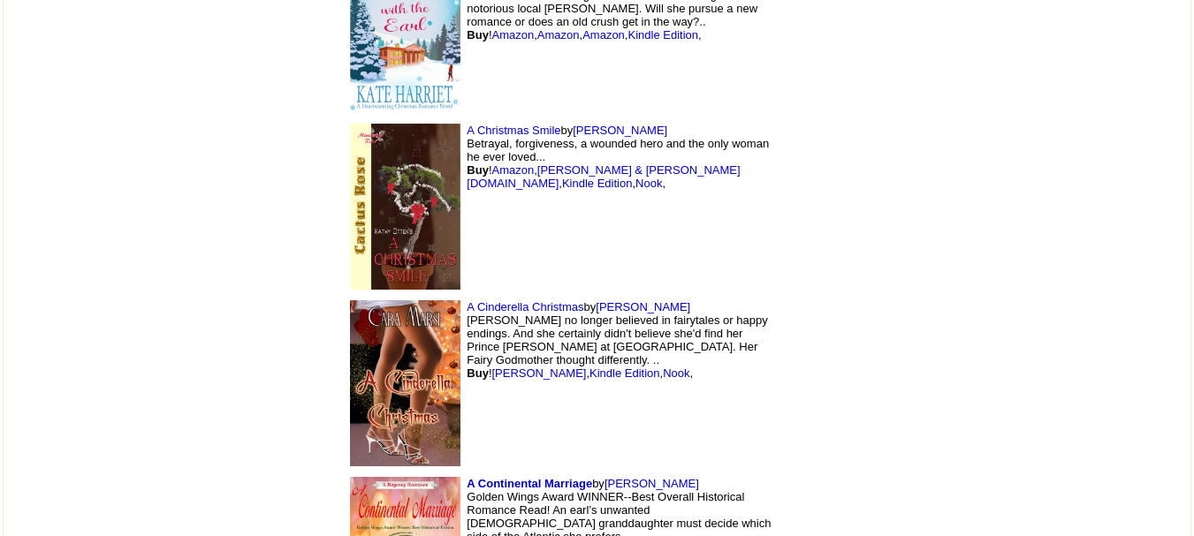
drag, startPoint x: 576, startPoint y: 361, endPoint x: 489, endPoint y: 360, distance: 87.5
copy link "[PERSON_NAME]"
click at [785, 319] on td at bounding box center [827, 383] width 94 height 177
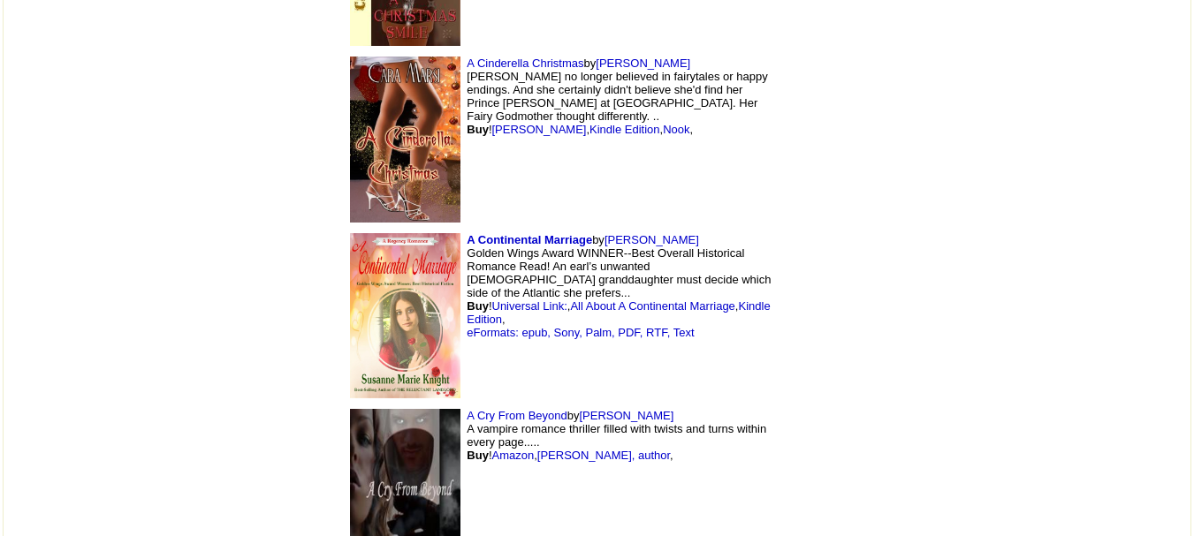
scroll to position [6593, 0]
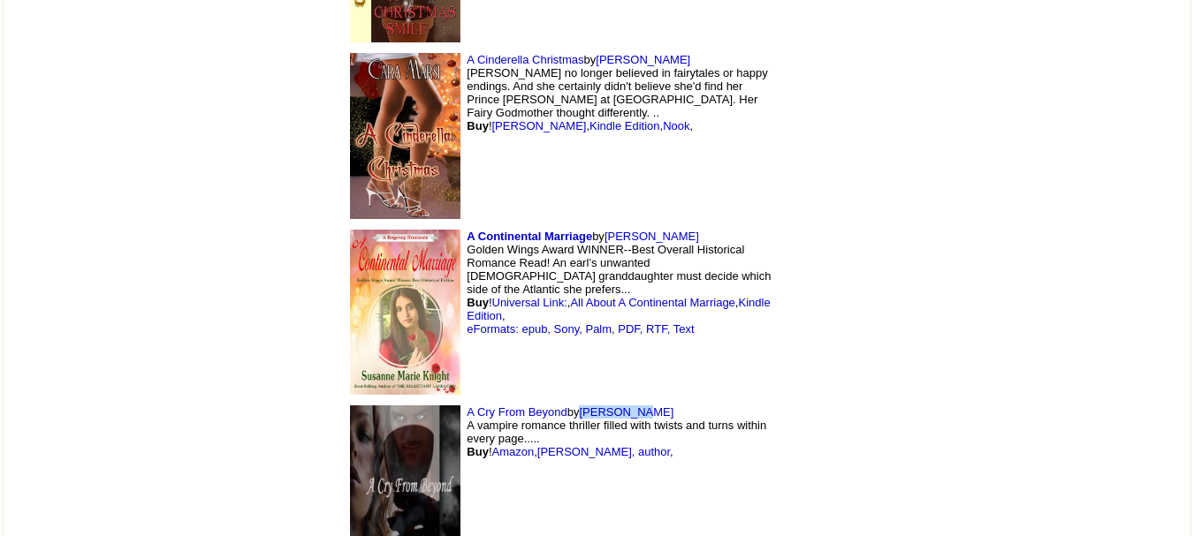
drag, startPoint x: 532, startPoint y: 295, endPoint x: 463, endPoint y: 298, distance: 69.0
click at [463, 400] on td "A Cry From Beyond by [PERSON_NAME] A vampire romance thriller filled with twist…" at bounding box center [560, 483] width 442 height 166
copy link "[PERSON_NAME]"
click at [350, 230] on img at bounding box center [405, 313] width 110 height 166
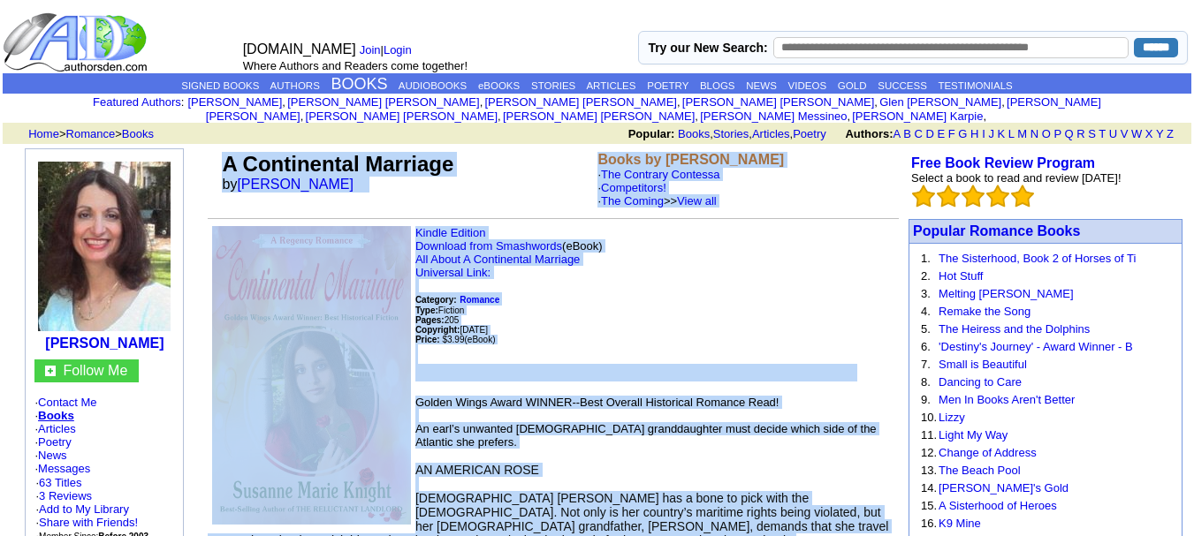
drag, startPoint x: 555, startPoint y: 249, endPoint x: 215, endPoint y: 157, distance: 352.5
copy td "A Continental Marriage by Susanne M. Knight Books by Susanne M. Knight · The Co…"
click at [575, 310] on p "Kindle Edition Download from Smashwords (eBook) All About A Continental Marriag…" at bounding box center [553, 304] width 691 height 156
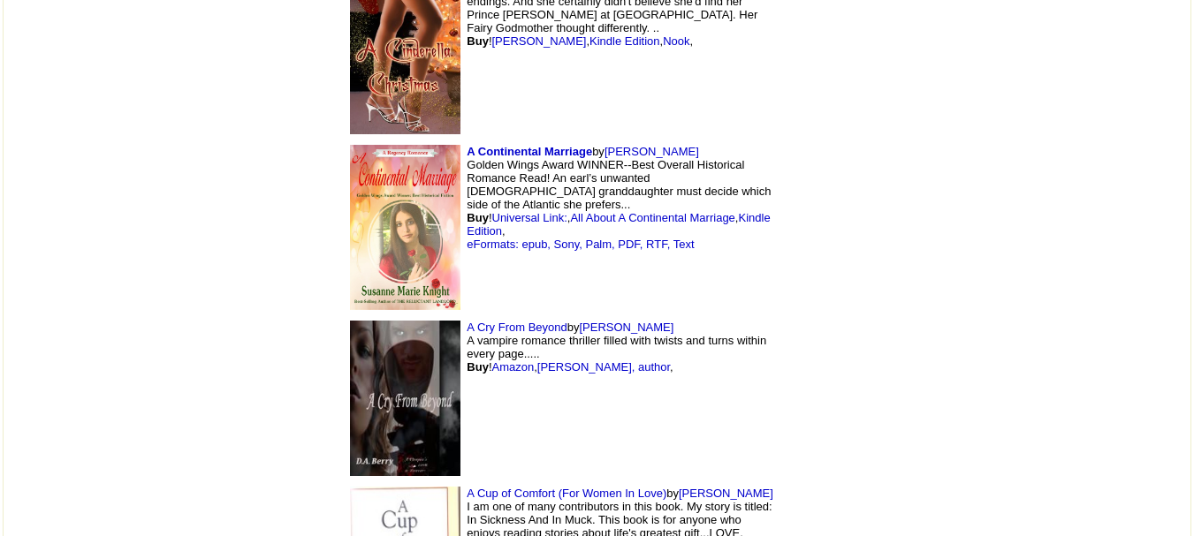
scroll to position [6678, 0]
drag, startPoint x: 652, startPoint y: 377, endPoint x: 560, endPoint y: 383, distance: 92.1
copy font "Elizabeth Towles"
click at [836, 346] on td at bounding box center [827, 398] width 94 height 166
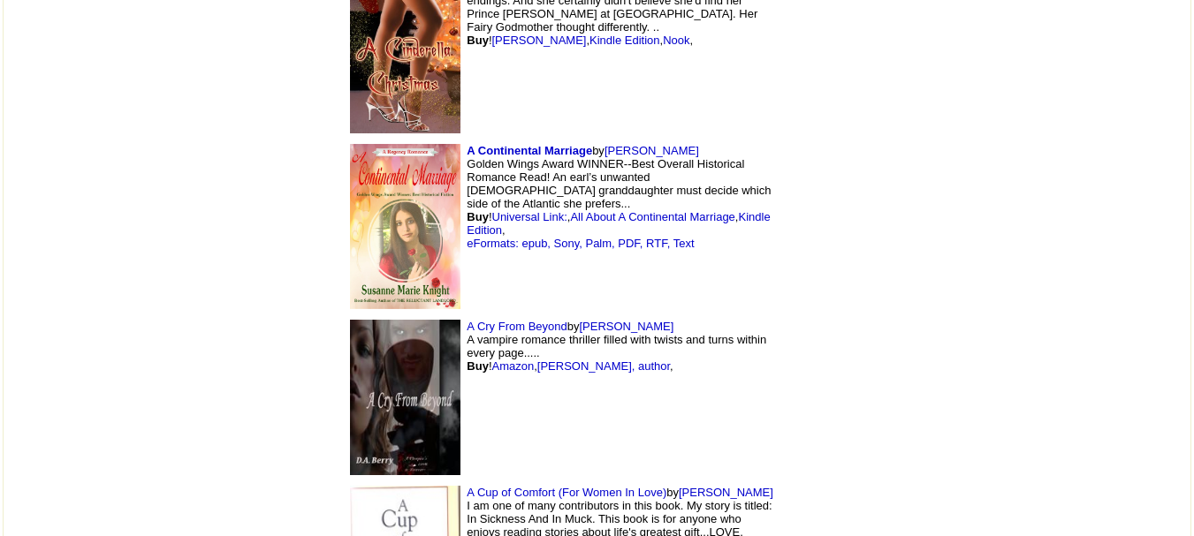
scroll to position [7014, 0]
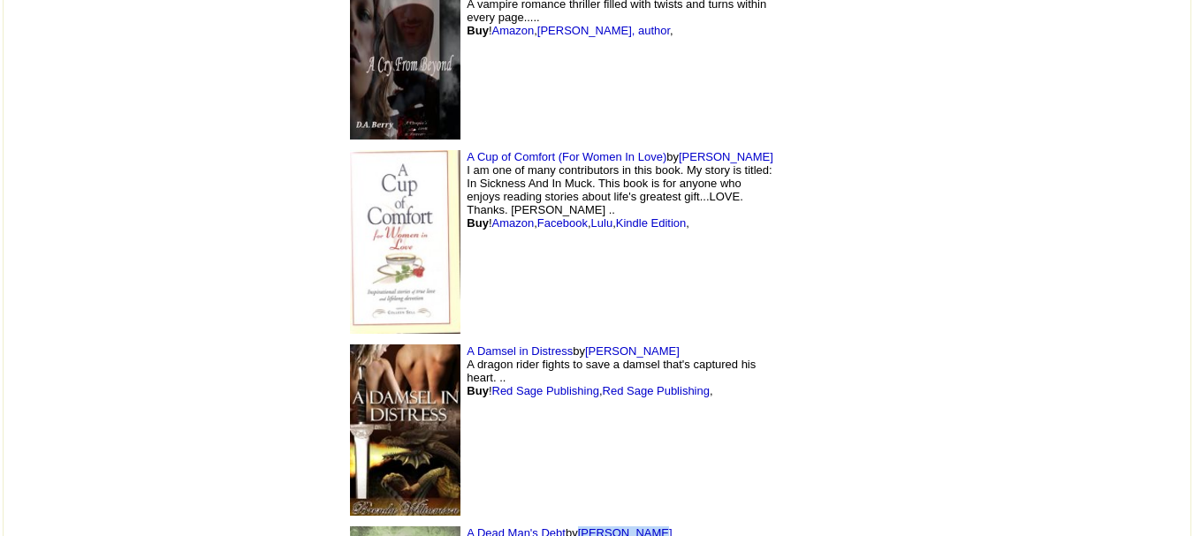
drag, startPoint x: 535, startPoint y: 417, endPoint x: 462, endPoint y: 415, distance: 72.5
copy link "[PERSON_NAME]"
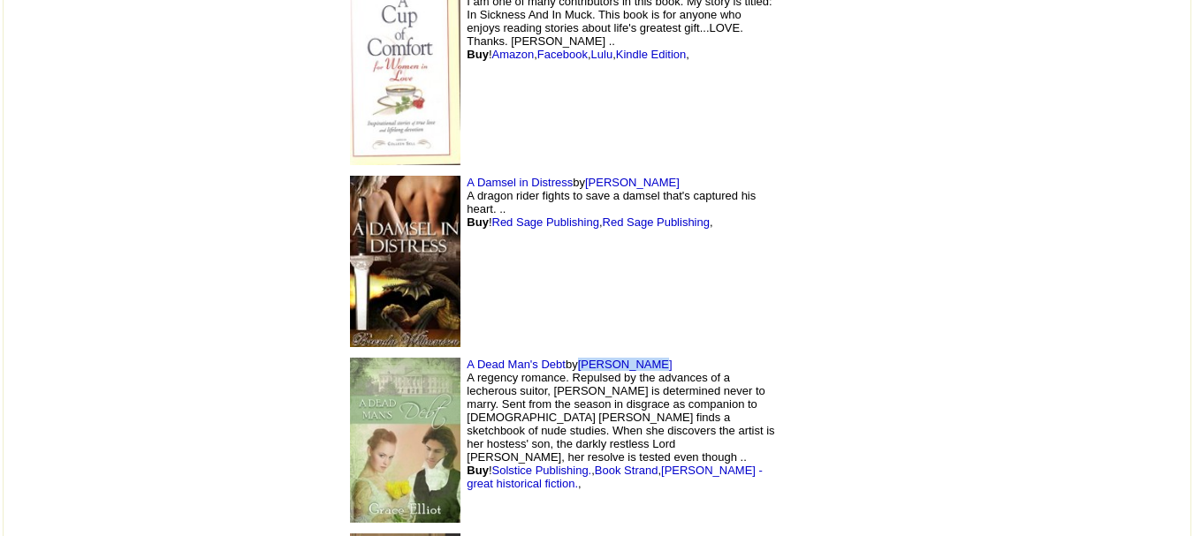
scroll to position [7184, 0]
drag, startPoint x: 742, startPoint y: 381, endPoint x: 580, endPoint y: 419, distance: 166.2
drag, startPoint x: 580, startPoint y: 419, endPoint x: 485, endPoint y: 426, distance: 94.8
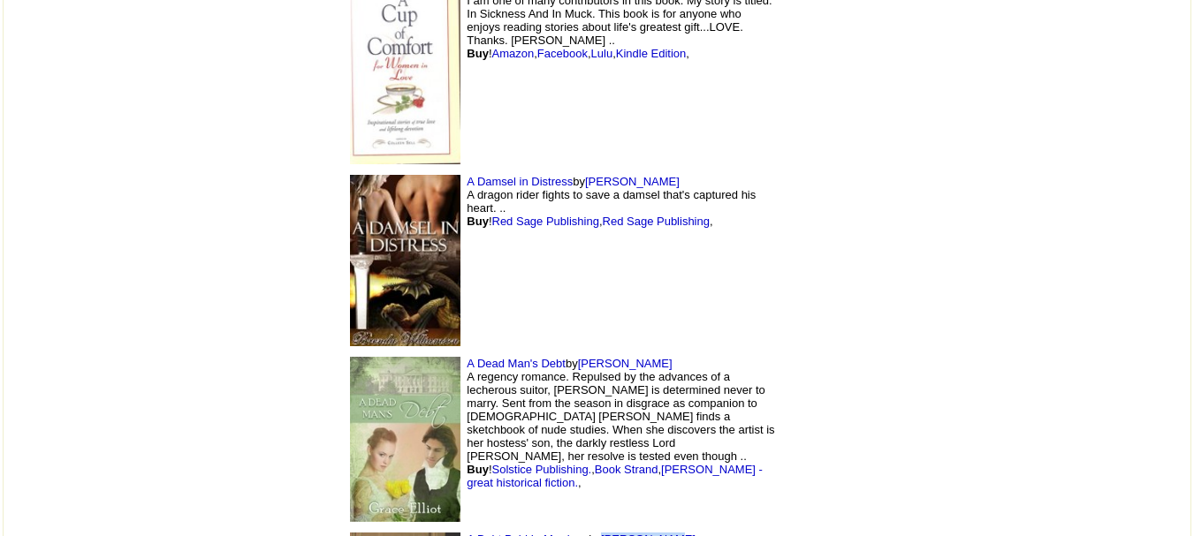
copy link "Georgie Lee"
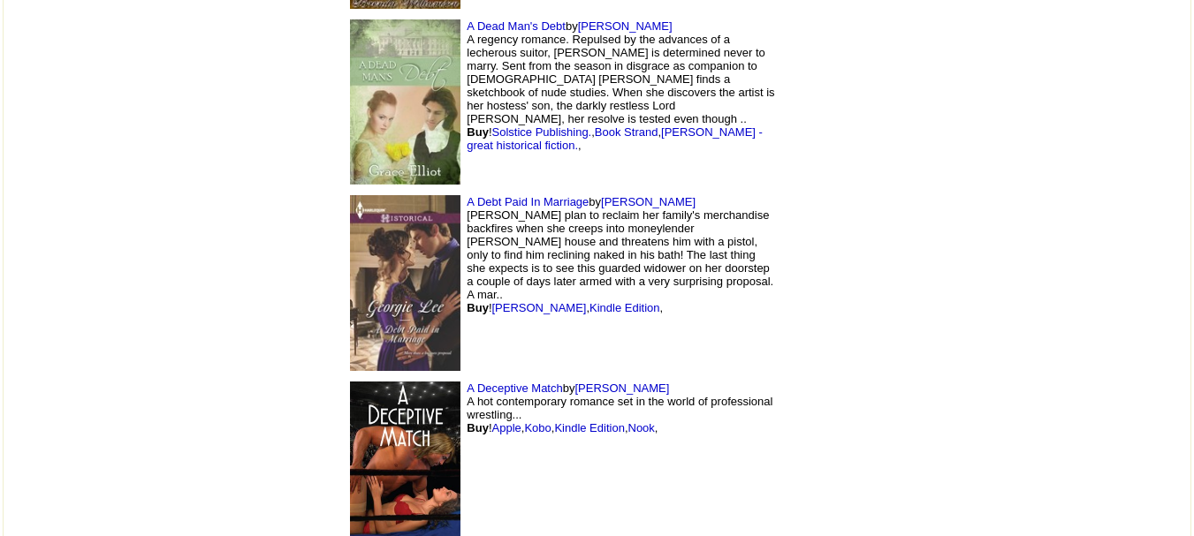
scroll to position [7521, 0]
drag, startPoint x: 526, startPoint y: 270, endPoint x: 460, endPoint y: 263, distance: 66.7
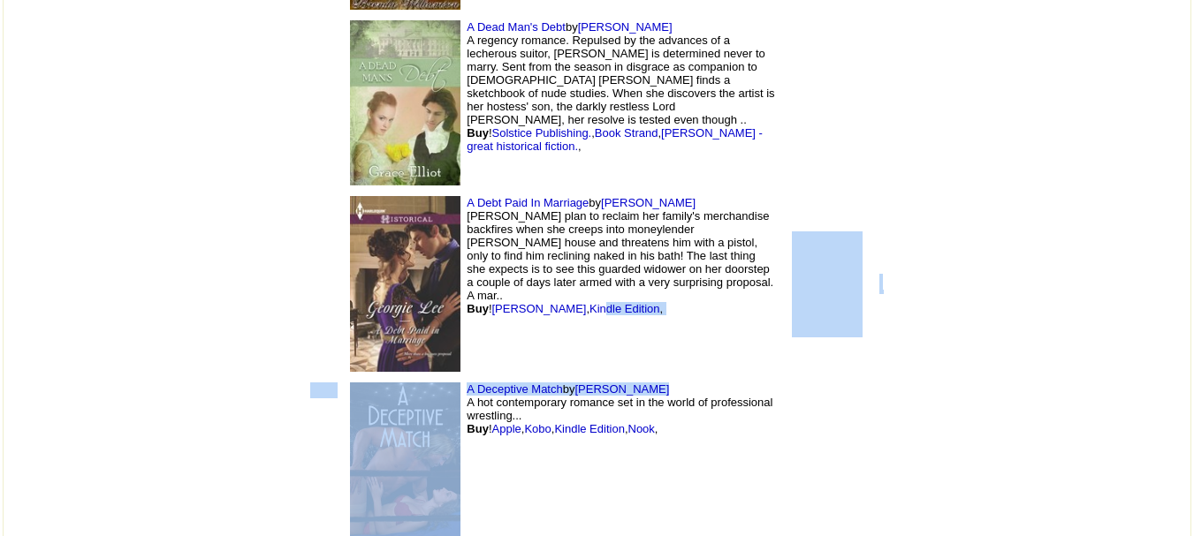
copy tbody "dle Edition , A Deceptive Match by Kelli Wilkins"
click at [659, 191] on td "A Debt Paid In Marriage by Georgie Lee Laura Townsend's plan to reclaim her fam…" at bounding box center [560, 284] width 442 height 186
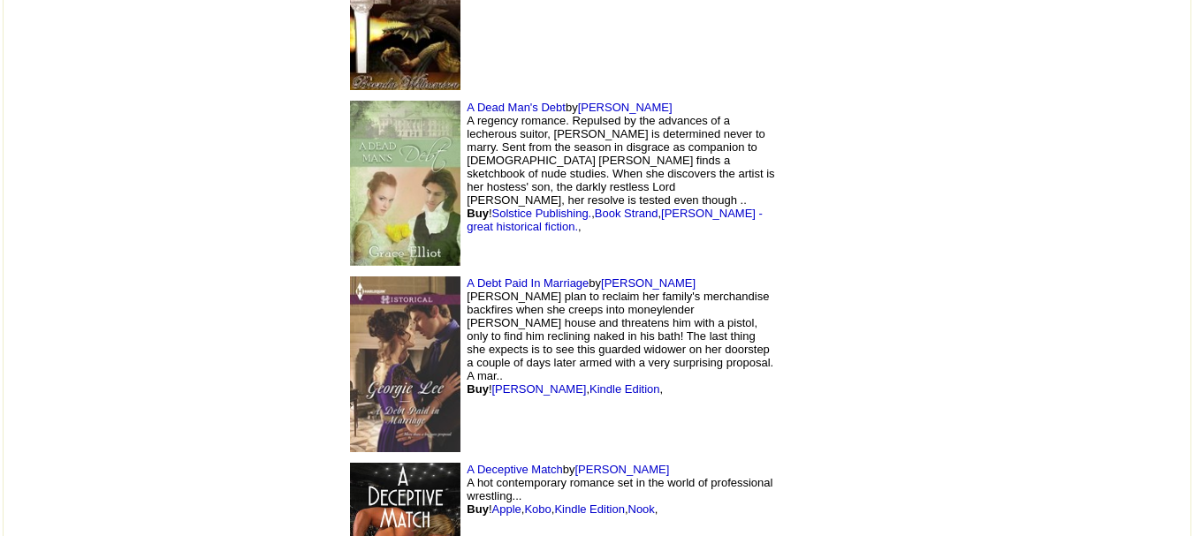
scroll to position [7439, 0]
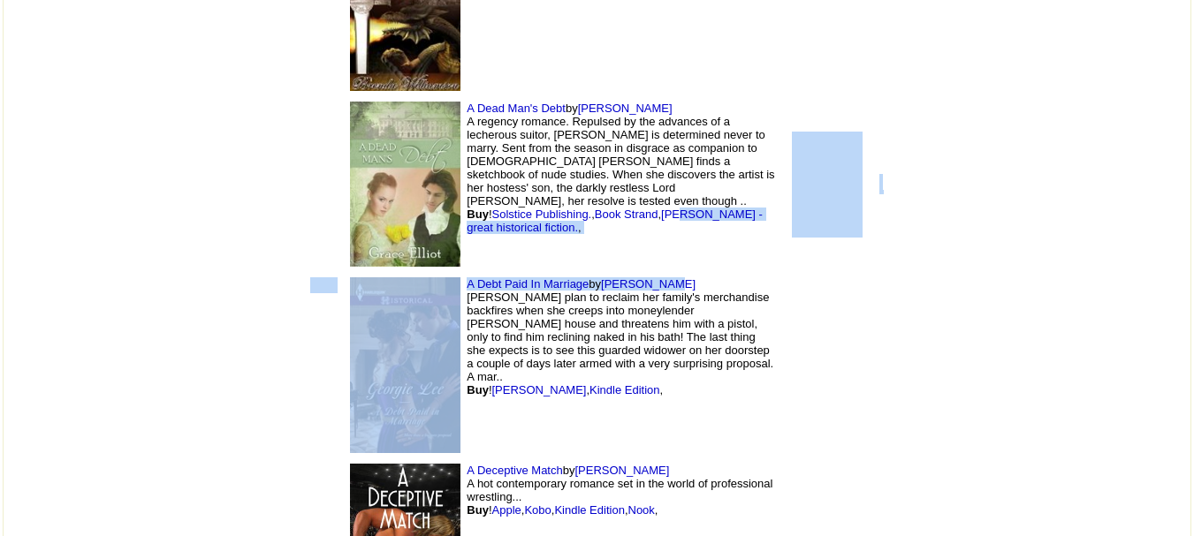
drag, startPoint x: 570, startPoint y: 156, endPoint x: 577, endPoint y: 164, distance: 10.6
click at [577, 272] on td "A Debt Paid In Marriage by Georgie Lee Laura Townsend's plan to reclaim her fam…" at bounding box center [560, 365] width 442 height 186
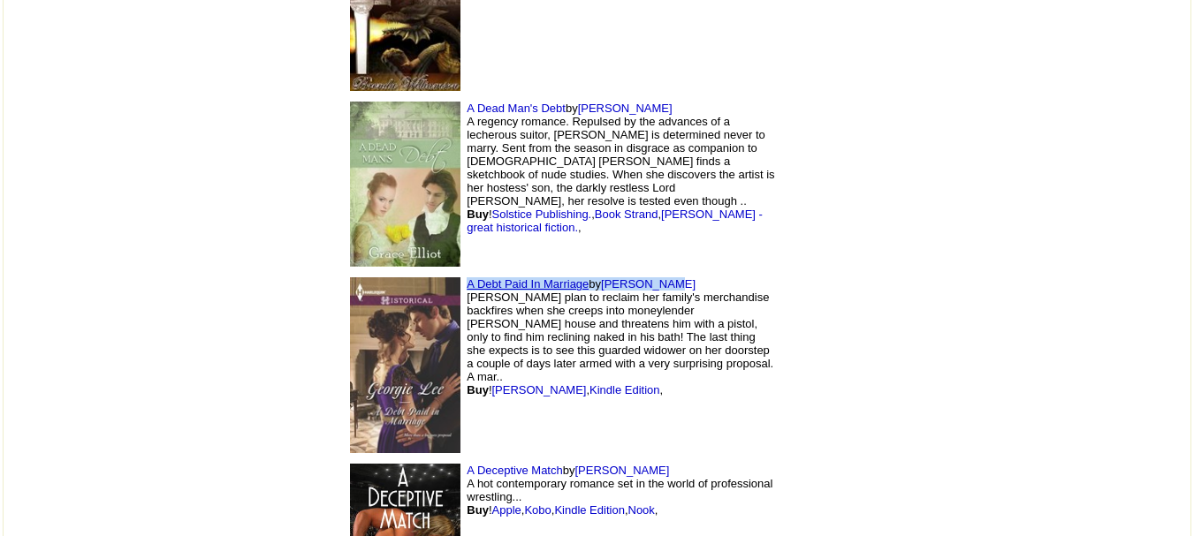
drag, startPoint x: 577, startPoint y: 164, endPoint x: 348, endPoint y: 165, distance: 228.9
click at [348, 272] on td "A Debt Paid In Marriage by Georgie Lee Laura Townsend's plan to reclaim her fam…" at bounding box center [560, 365] width 442 height 186
copy td "A Debt Paid In Marriage by Georgie Lee"
click at [791, 125] on td at bounding box center [827, 184] width 94 height 177
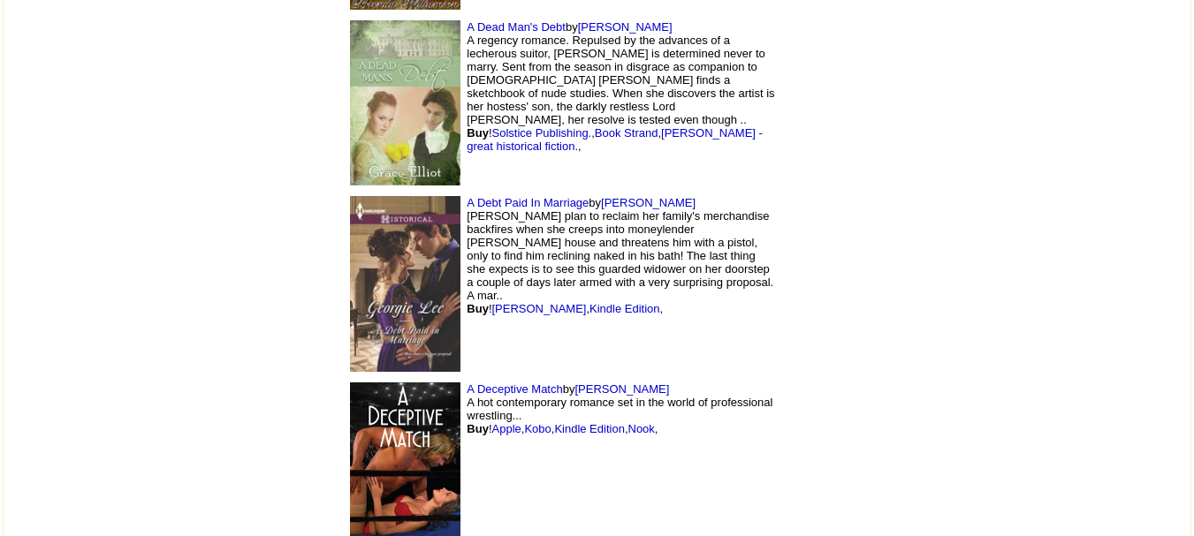
scroll to position [7525, 0]
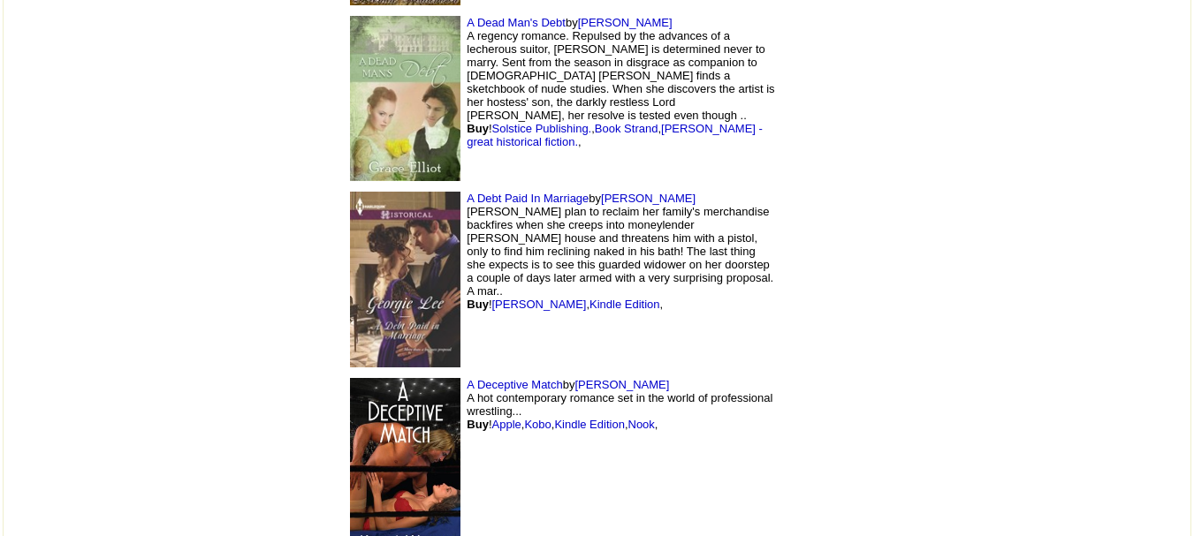
click at [350, 378] on img at bounding box center [405, 466] width 110 height 177
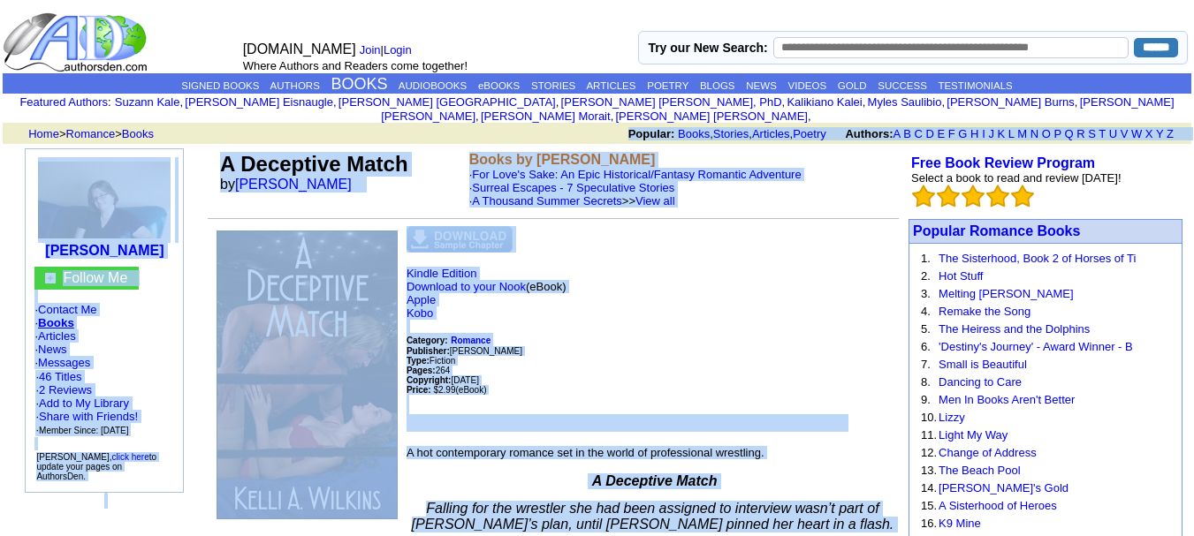
drag, startPoint x: 666, startPoint y: 351, endPoint x: 232, endPoint y: 128, distance: 487.0
copy tbody "Popular: Books , Stories , Articles , Poetry Authors: A B C D E F G H I J K L M…"
click at [628, 281] on p "Kindle Edition Download to your Nook (eBook) Apple Kobo Category: Romance Publi…" at bounding box center [553, 349] width 691 height 165
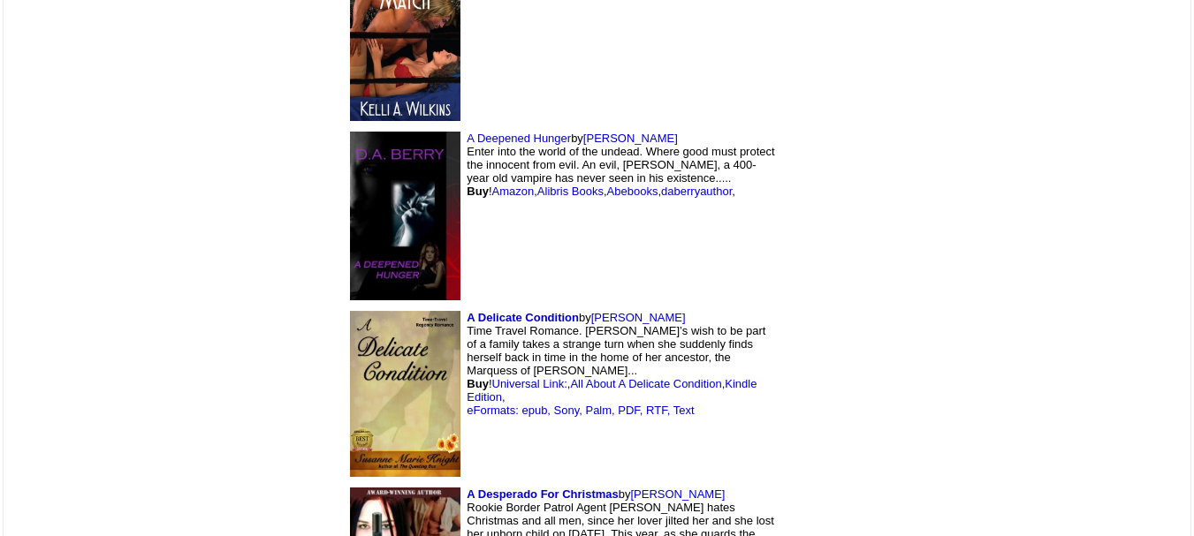
scroll to position [7960, 0]
drag, startPoint x: 599, startPoint y: 381, endPoint x: 514, endPoint y: 384, distance: 84.9
copy link "Vijaya Schartz"
drag, startPoint x: 704, startPoint y: 337, endPoint x: 694, endPoint y: 275, distance: 62.6
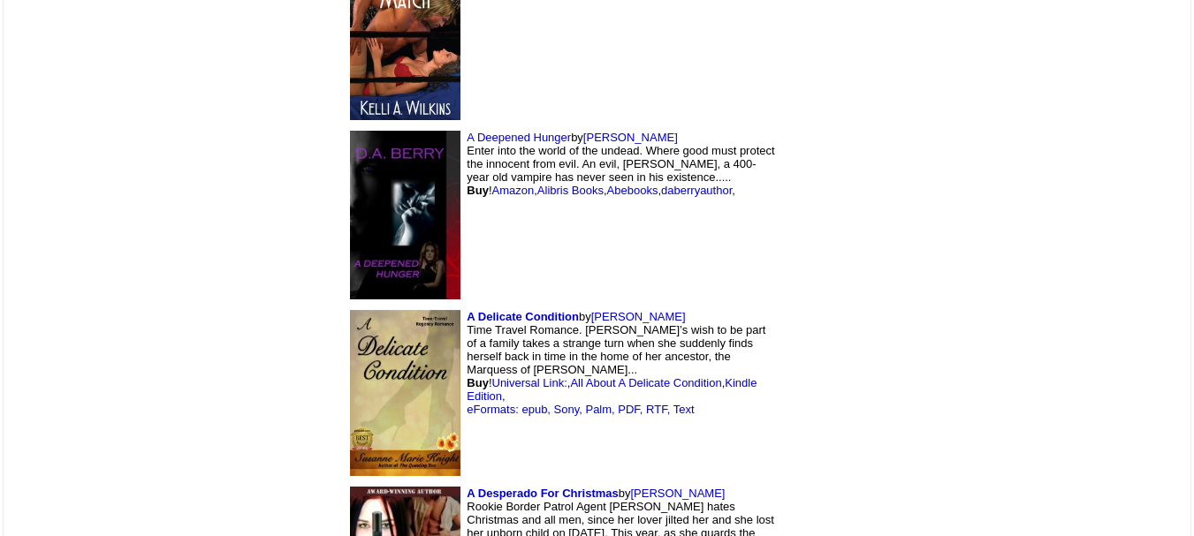
click at [694, 305] on td "A Delicate Condition by Susanne Knight Time Travel Romance. Dessa’s wish to be …" at bounding box center [560, 393] width 442 height 177
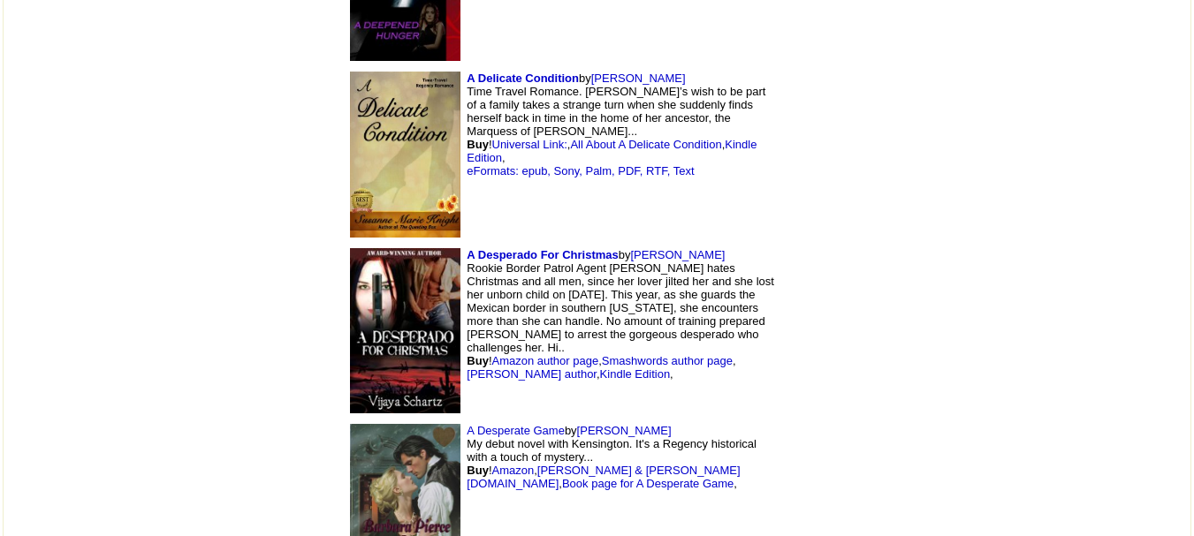
scroll to position [8202, 0]
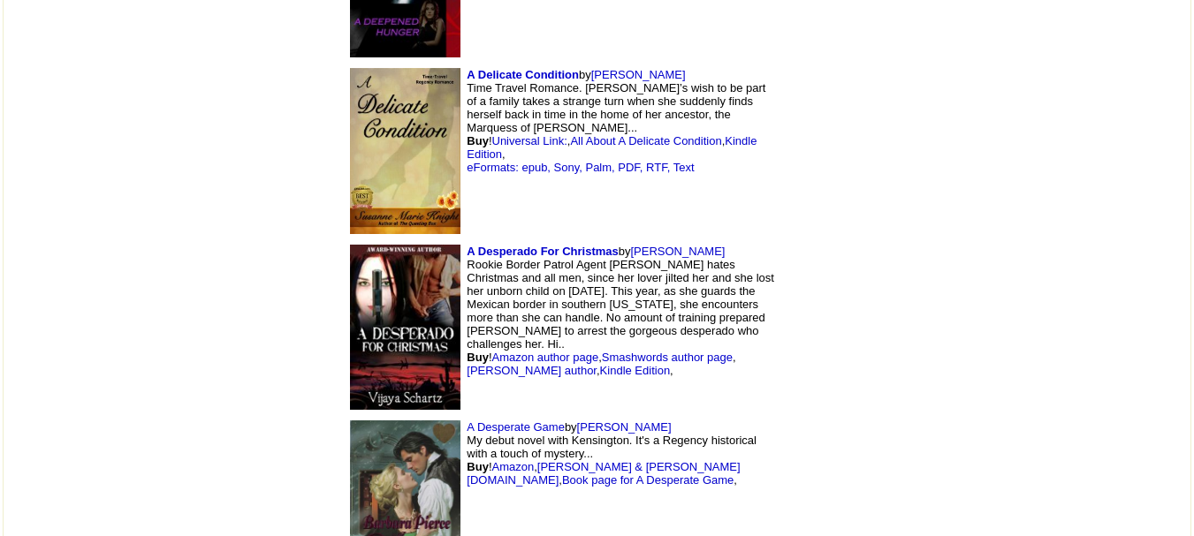
drag, startPoint x: 544, startPoint y: 309, endPoint x: 460, endPoint y: 313, distance: 84.0
click at [460, 415] on td "A Desperate Game by Barbara Pierce My debut novel with Kensington. It's a Regen…" at bounding box center [560, 508] width 442 height 187
copy link "Barbara Pierce"
drag, startPoint x: 695, startPoint y: 385, endPoint x: 577, endPoint y: 301, distance: 145.0
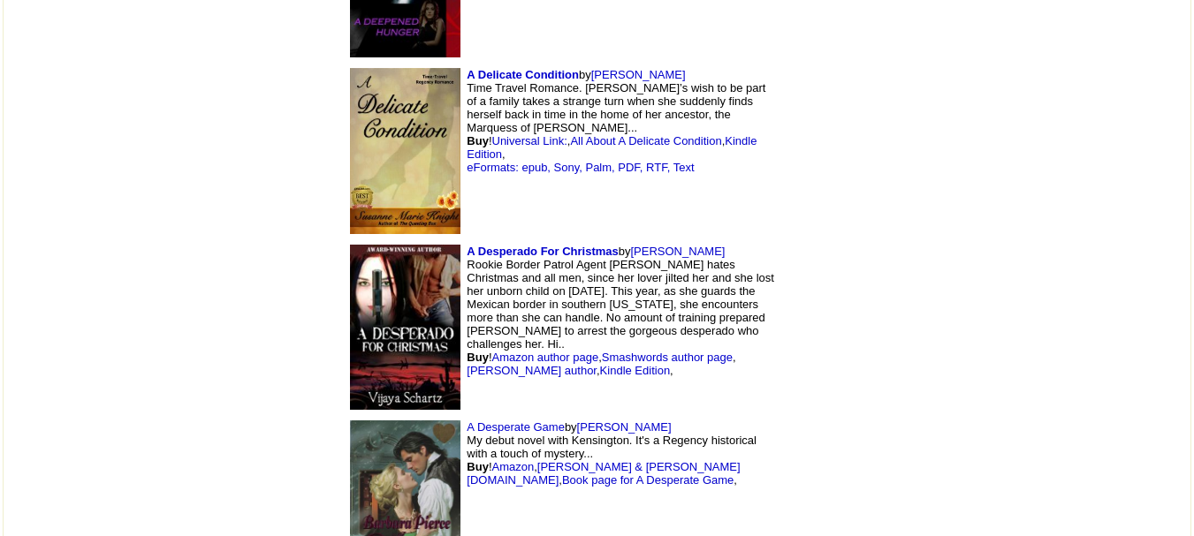
click at [577, 301] on td "A Desperado For Christmas by Vijaya Schartz Rookie Border Patrol Agent Kaitlin …" at bounding box center [560, 328] width 442 height 177
drag, startPoint x: 577, startPoint y: 301, endPoint x: 565, endPoint y: 309, distance: 15.2
copy tbody "A Desperate Game by Barbara Pierce"
click at [643, 253] on td "A Desperado For Christmas by Vijaya Schartz Rookie Border Patrol Agent Kaitlin …" at bounding box center [560, 328] width 442 height 177
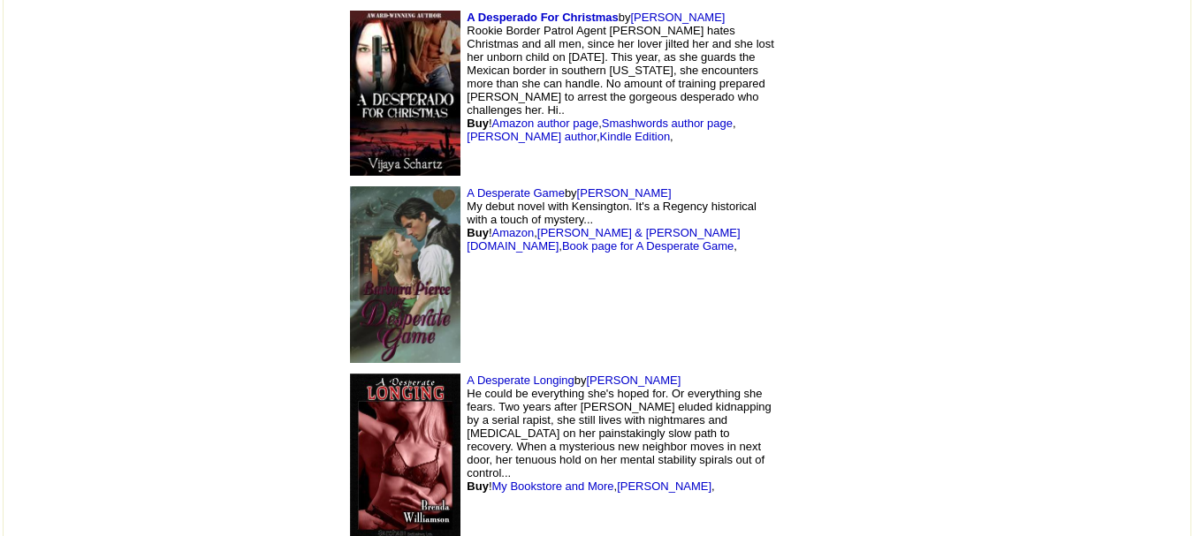
scroll to position [8439, 0]
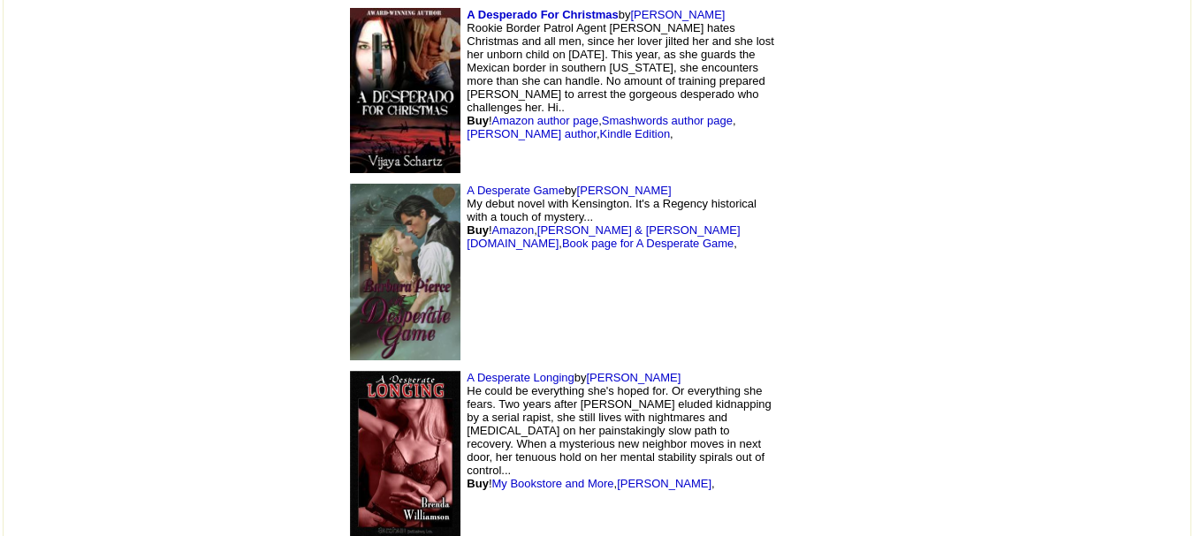
drag, startPoint x: 571, startPoint y: 254, endPoint x: 473, endPoint y: 250, distance: 98.2
copy tbody "Noble.com , Book page for A Desperate Game , A Desperate Longing by Brenda Will…"
click at [643, 232] on td "A Desperate Game by Barbara Pierce My debut novel with Kensington. It's a Regen…" at bounding box center [560, 272] width 442 height 187
drag, startPoint x: 470, startPoint y: 260, endPoint x: 604, endPoint y: 259, distance: 133.5
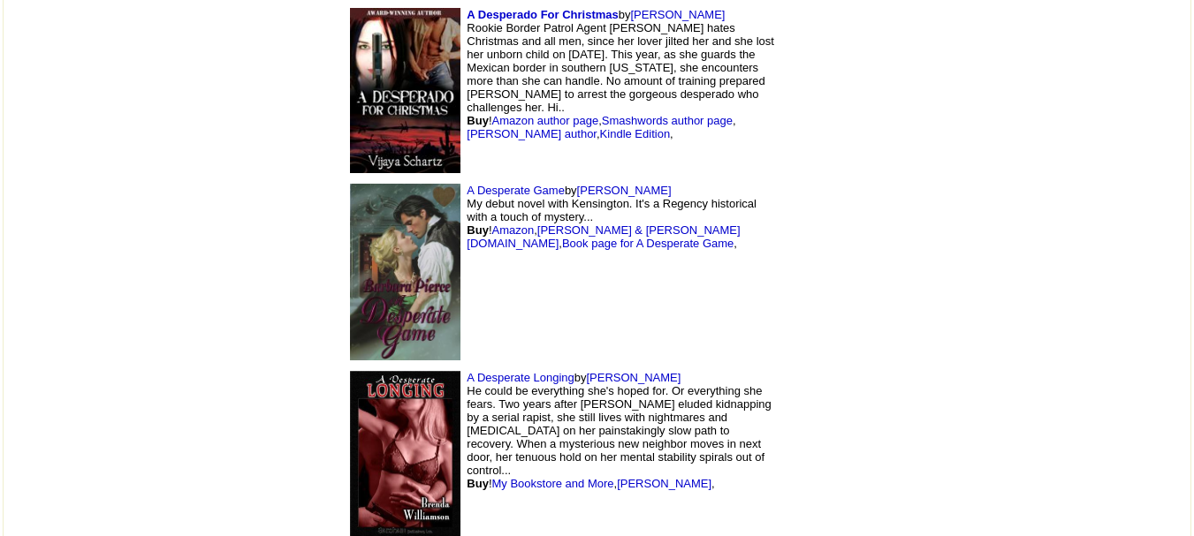
click at [604, 366] on td "A Desperate Longing by Brenda Williamson He could be everything she's hoped for…" at bounding box center [560, 454] width 442 height 177
copy link "[PERSON_NAME]"
click at [765, 179] on td "A Desperate Game by Barbara Pierce My debut novel with Kensington. It's a Regen…" at bounding box center [560, 272] width 442 height 187
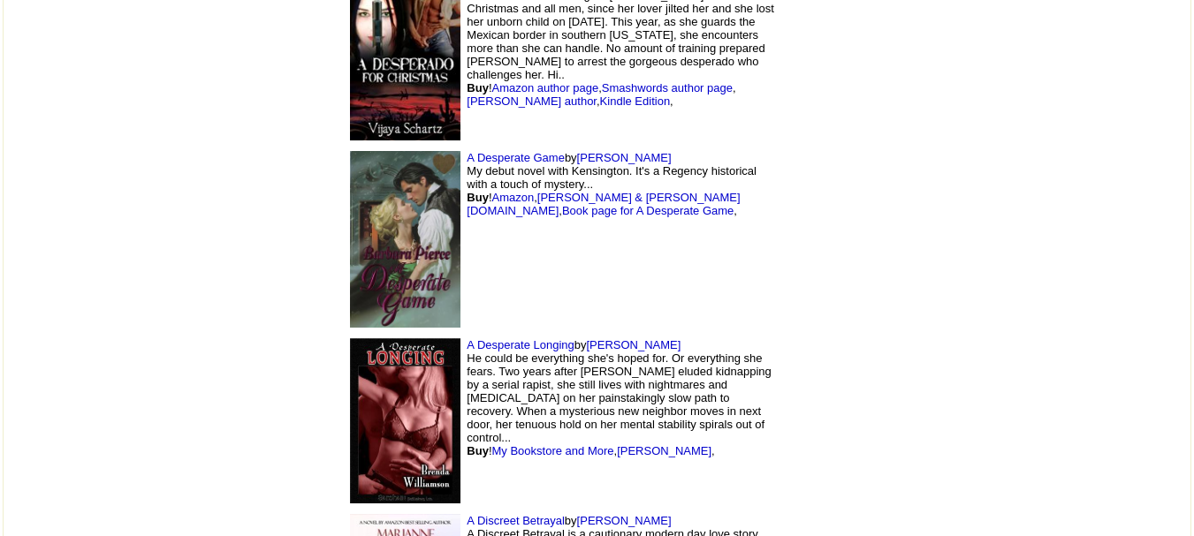
scroll to position [8493, 0]
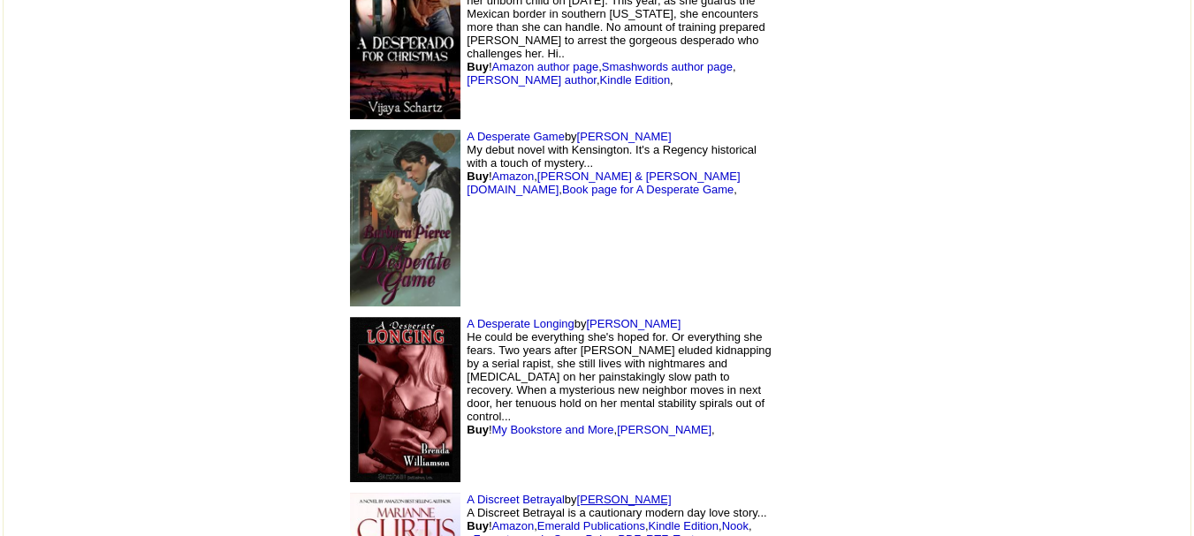
drag, startPoint x: 552, startPoint y: 384, endPoint x: 467, endPoint y: 382, distance: 84.9
copy link "arianne Curtis"
drag, startPoint x: 582, startPoint y: 301, endPoint x: 562, endPoint y: 379, distance: 80.2
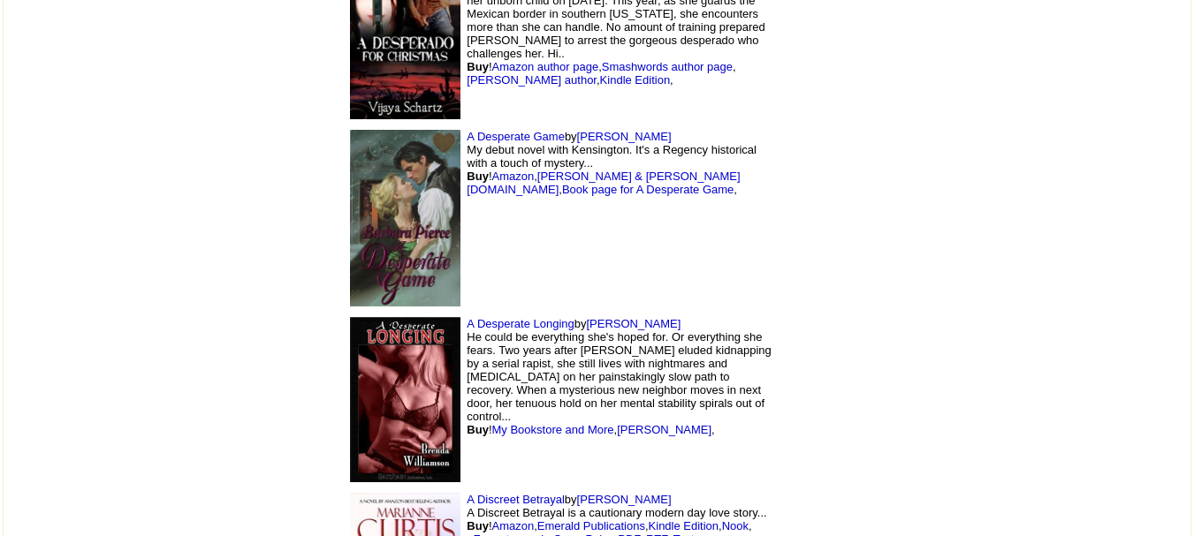
drag, startPoint x: 562, startPoint y: 379, endPoint x: 346, endPoint y: 378, distance: 215.7
copy td "A Discreet Betrayal by Marianne Curtis"
drag, startPoint x: 605, startPoint y: 293, endPoint x: 511, endPoint y: 434, distance: 170.1
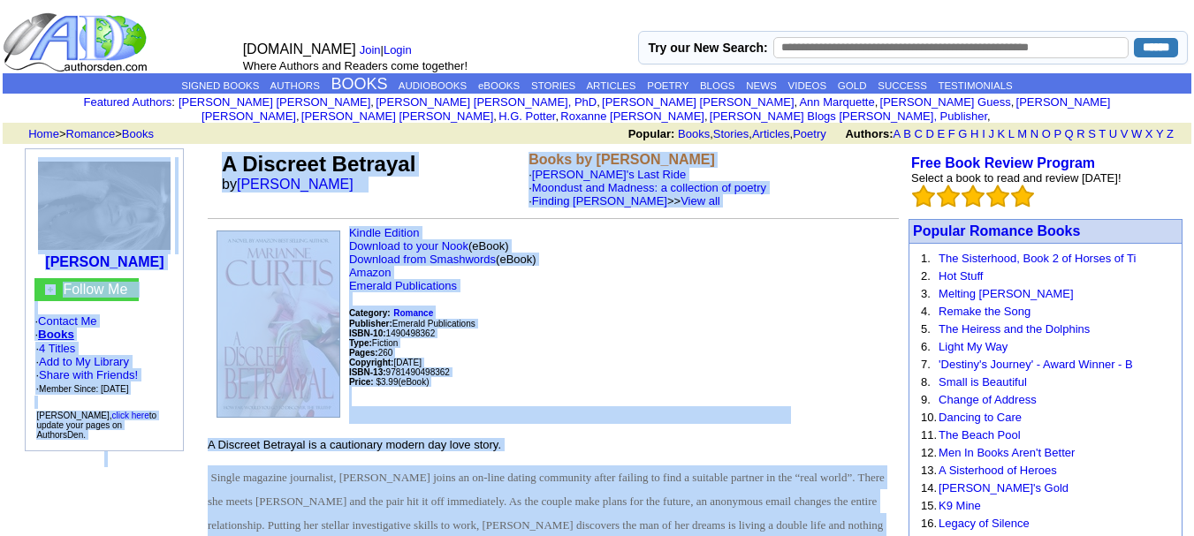
drag, startPoint x: 430, startPoint y: 263, endPoint x: 202, endPoint y: 146, distance: 256.6
copy tbody "Loremips Dolors Ametco Ad · Elitsed Do · Eiusm · 2 Tempor · Inc ut La Etdolor ·…"
click at [613, 302] on p "Kindle Edition Download to your Nook (eBook) Download from Smashwords (eBook) A…" at bounding box center [553, 325] width 691 height 198
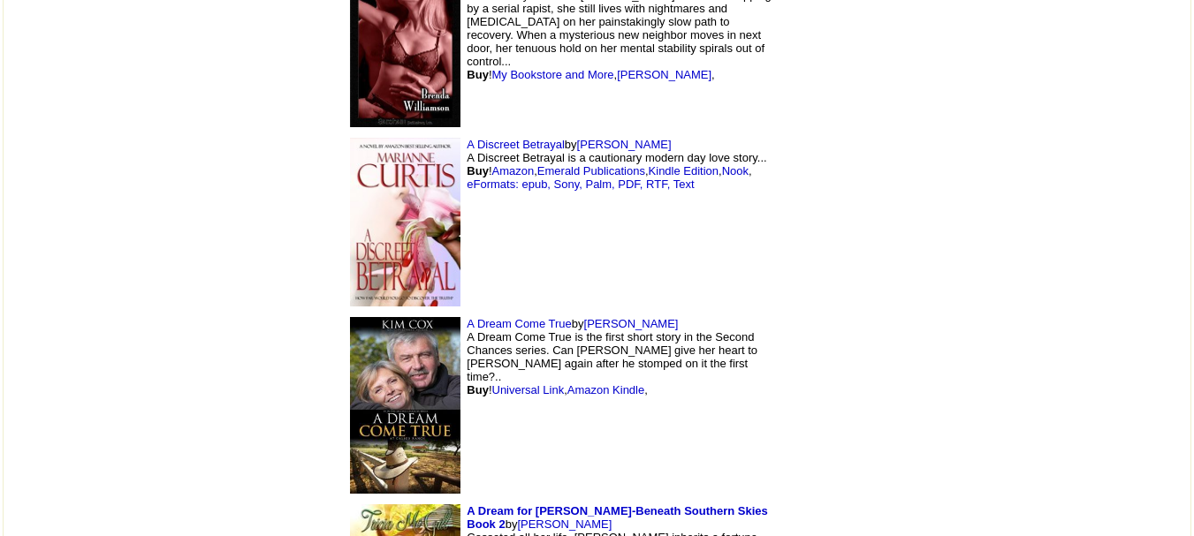
scroll to position [8849, 0]
drag, startPoint x: 520, startPoint y: 209, endPoint x: 465, endPoint y: 196, distance: 56.2
click at [465, 311] on td "A Dream Come True by [PERSON_NAME] A Dream Come True is the first short story i…" at bounding box center [560, 404] width 442 height 187
click at [624, 132] on td "A Discreet Betrayal by Marianne Curtis A Discreet Betrayal is a cautionary mode…" at bounding box center [560, 221] width 442 height 179
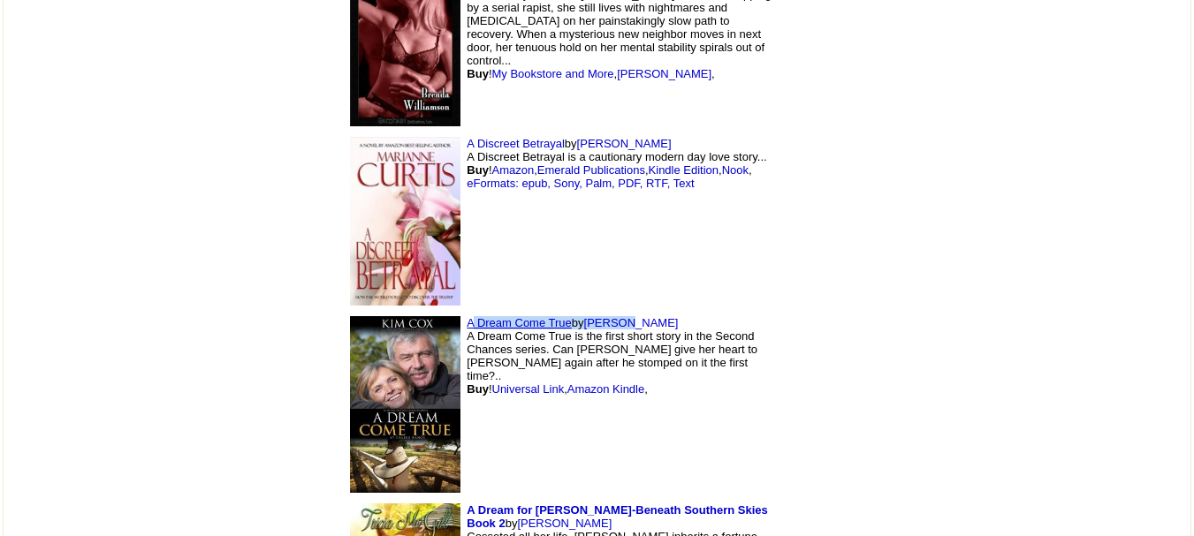
drag, startPoint x: 529, startPoint y: 202, endPoint x: 349, endPoint y: 203, distance: 180.3
click at [349, 311] on td "A Dream Come True by Kim Cox A Dream Come True is the first short story in the …" at bounding box center [560, 404] width 442 height 187
click at [612, 169] on td "A Discreet Betrayal by Marianne Curtis A Discreet Betrayal is a cautionary mode…" at bounding box center [560, 221] width 442 height 179
drag, startPoint x: 344, startPoint y: 203, endPoint x: 538, endPoint y: 196, distance: 194.6
click at [538, 311] on td "A Dream Come True by [PERSON_NAME] A Dream Come True is the first short story i…" at bounding box center [560, 404] width 442 height 187
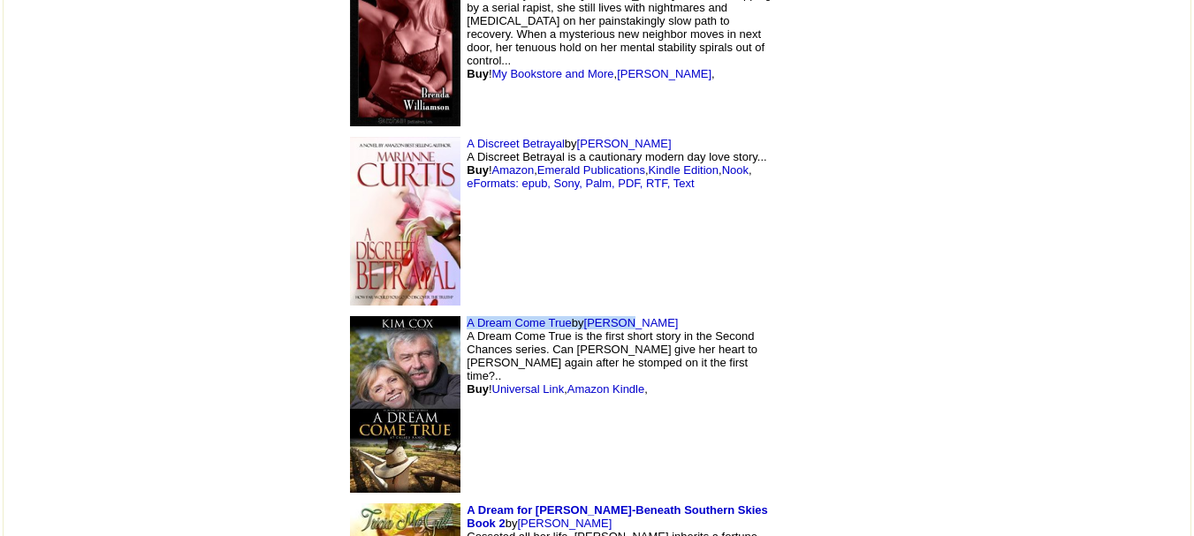
copy td "A Dream Come True by Kim Cox"
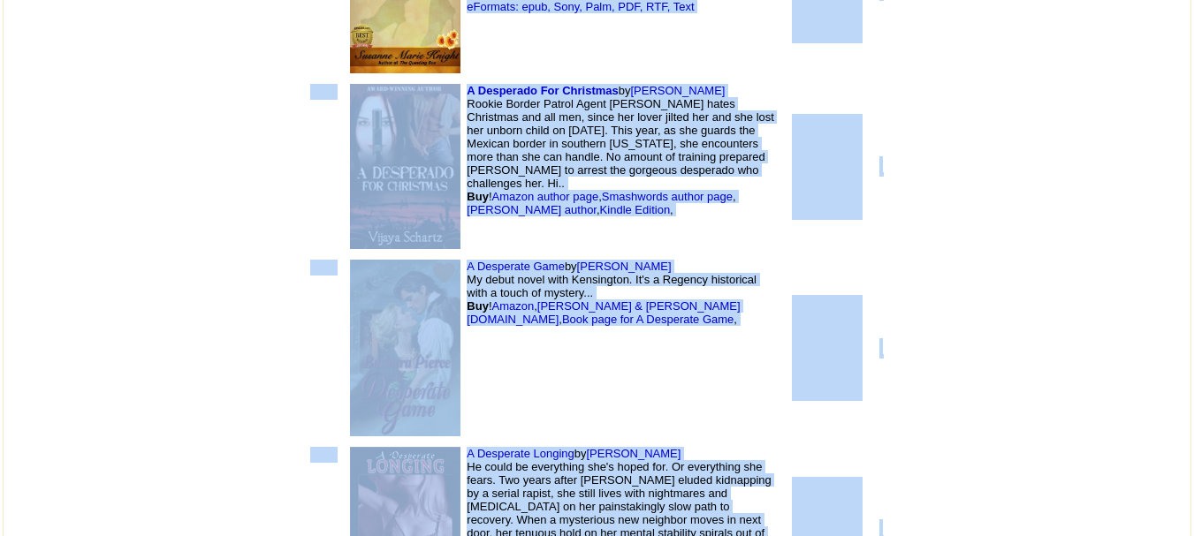
scroll to position [8020, 0]
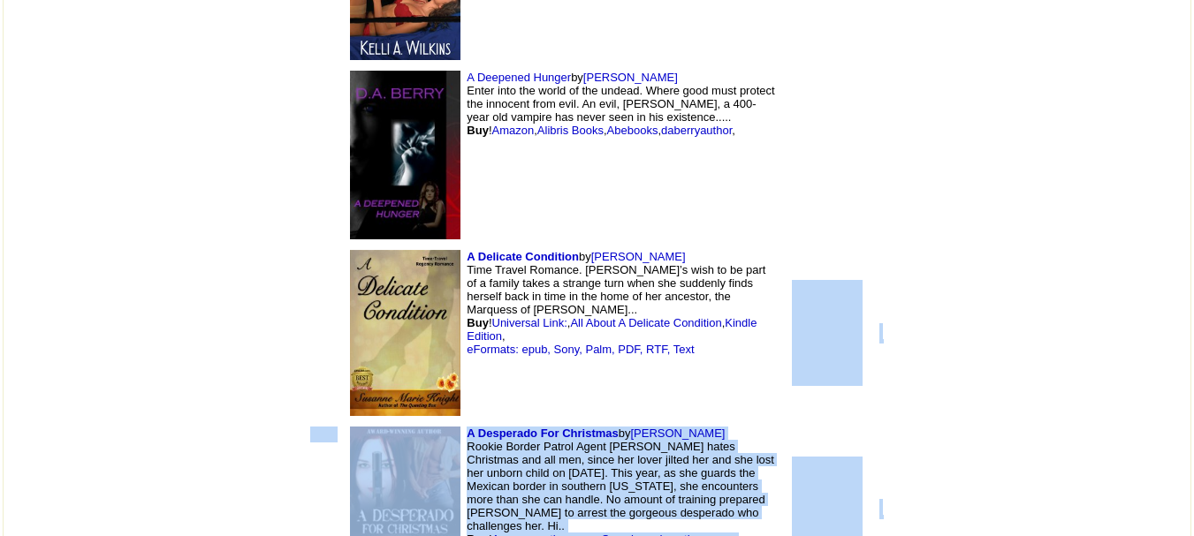
drag, startPoint x: 641, startPoint y: 149, endPoint x: 577, endPoint y: 254, distance: 122.2
click at [577, 254] on td "A Delicate Condition by Susanne Knight Time Travel Romance. Dessa’s wish to be …" at bounding box center [560, 333] width 442 height 177
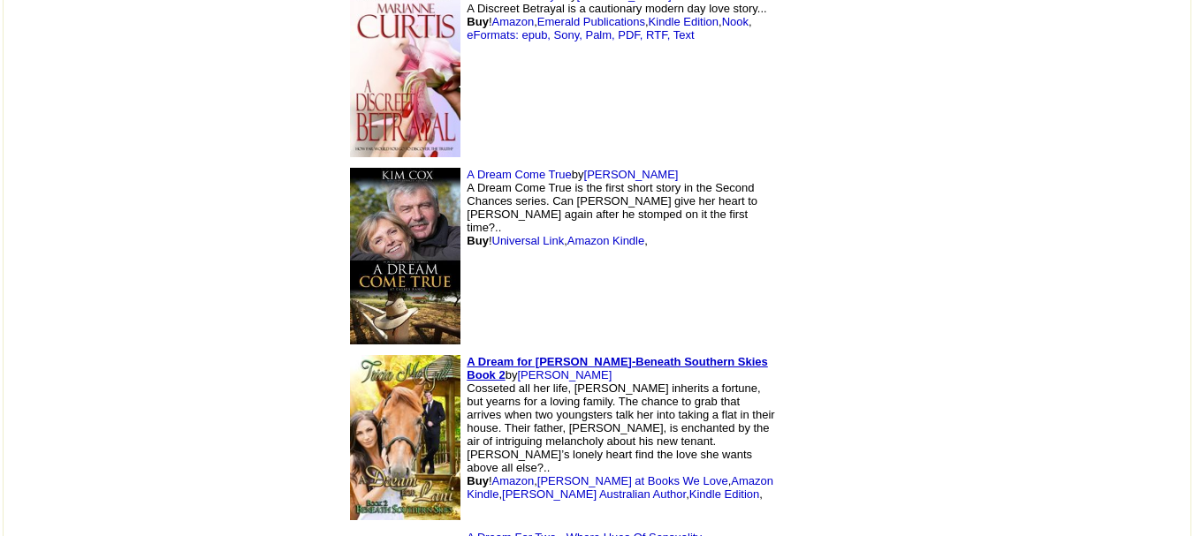
scroll to position [8999, 0]
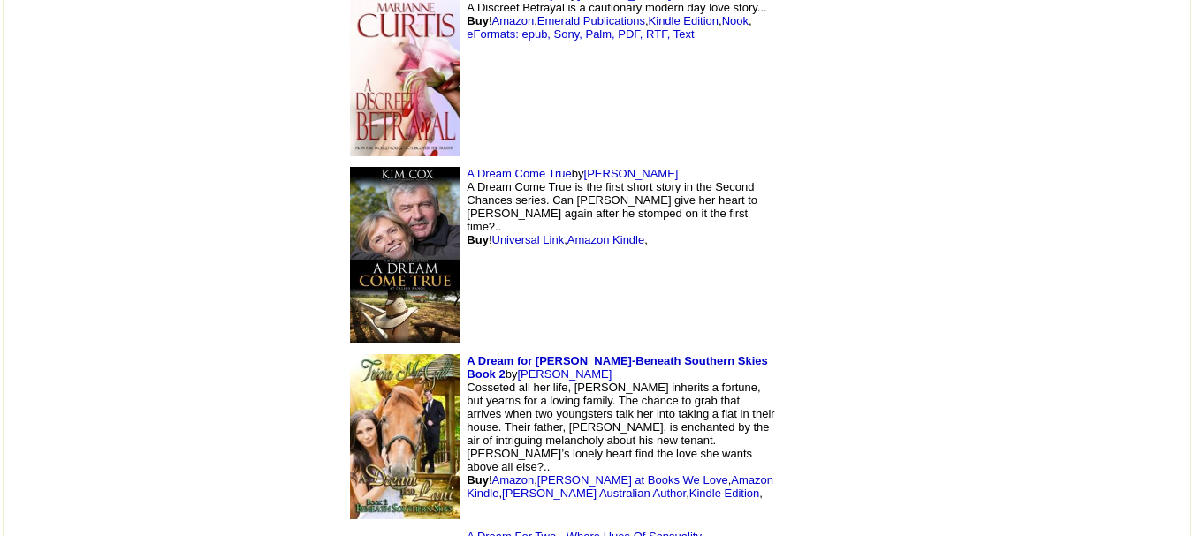
click at [350, 167] on img at bounding box center [405, 255] width 110 height 177
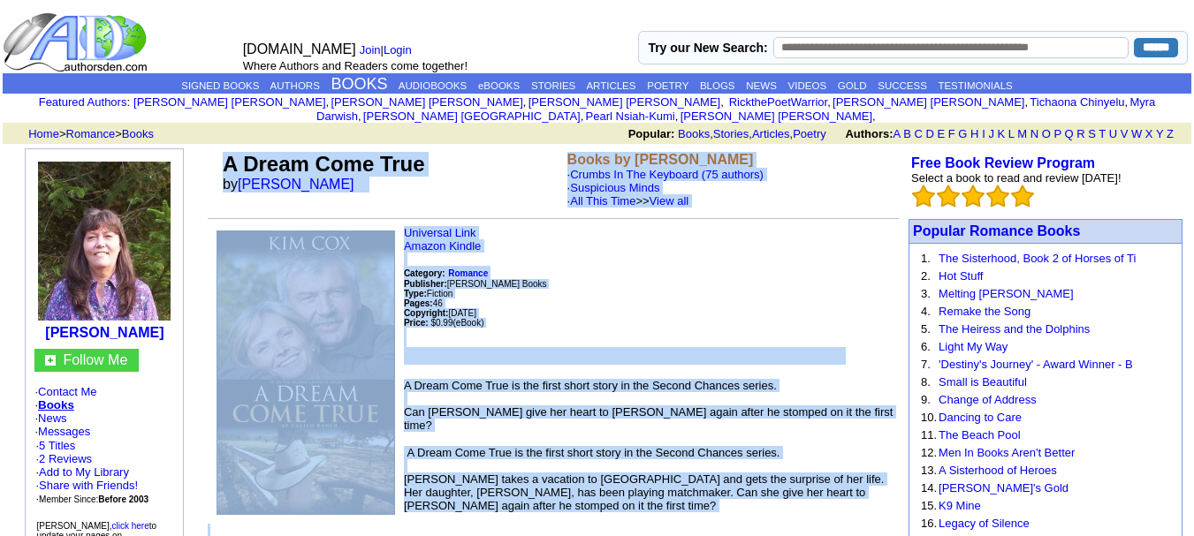
drag, startPoint x: 881, startPoint y: 326, endPoint x: 223, endPoint y: 132, distance: 686.6
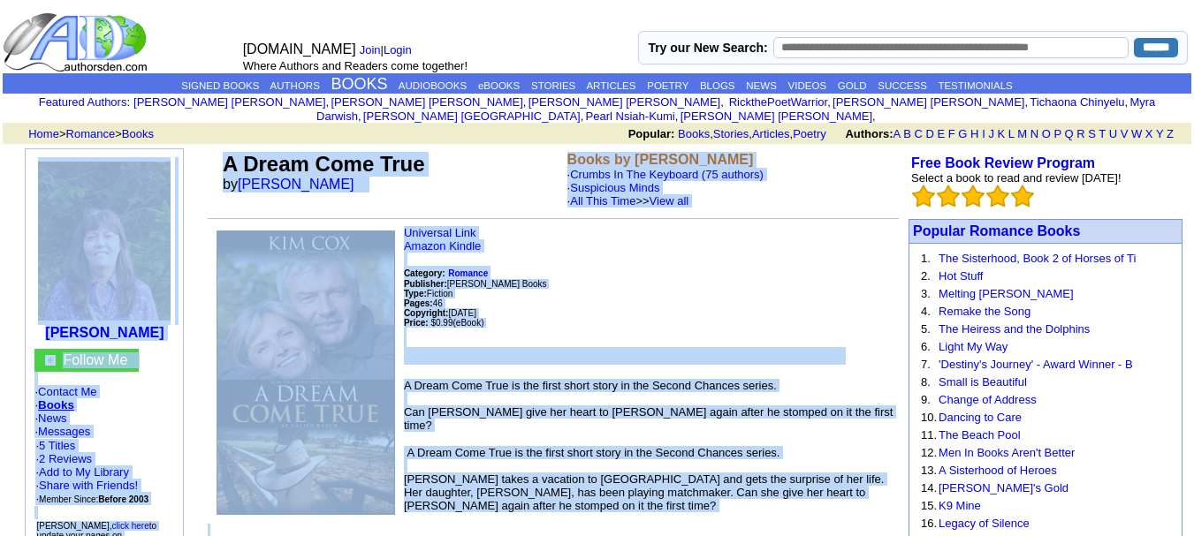
copy td "Lor Ips Dolors Am · Consect Ad · Elits · Doei · Temporin · 8 Utlabo · 6 Etdolor…"
click at [546, 274] on p "Universal Link Amazon Kindle Category: Romance Publisher: [PERSON_NAME] Books T…" at bounding box center [553, 295] width 691 height 139
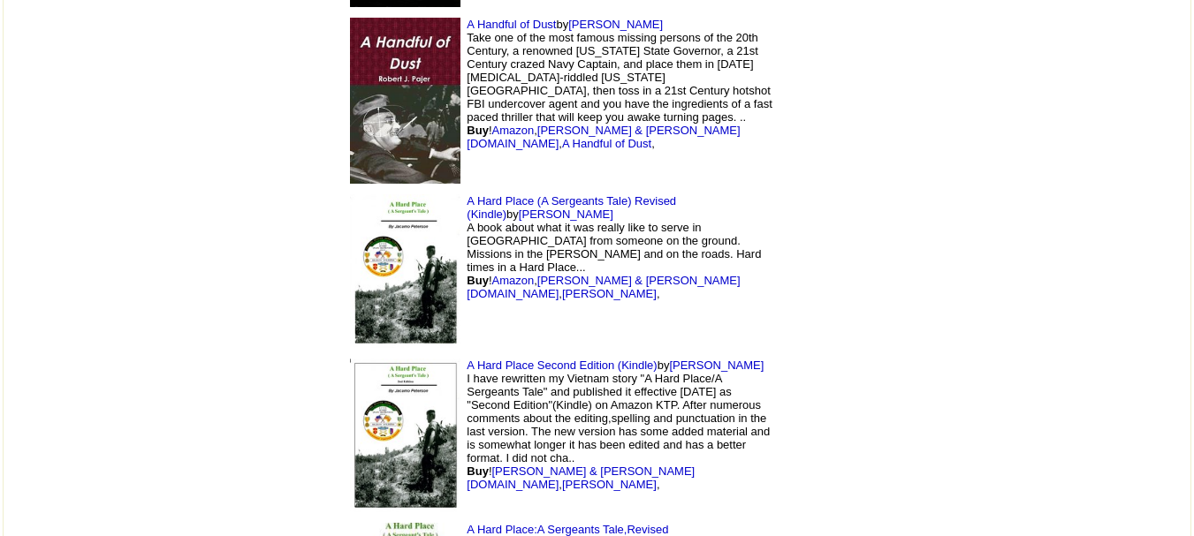
scroll to position [16494, 0]
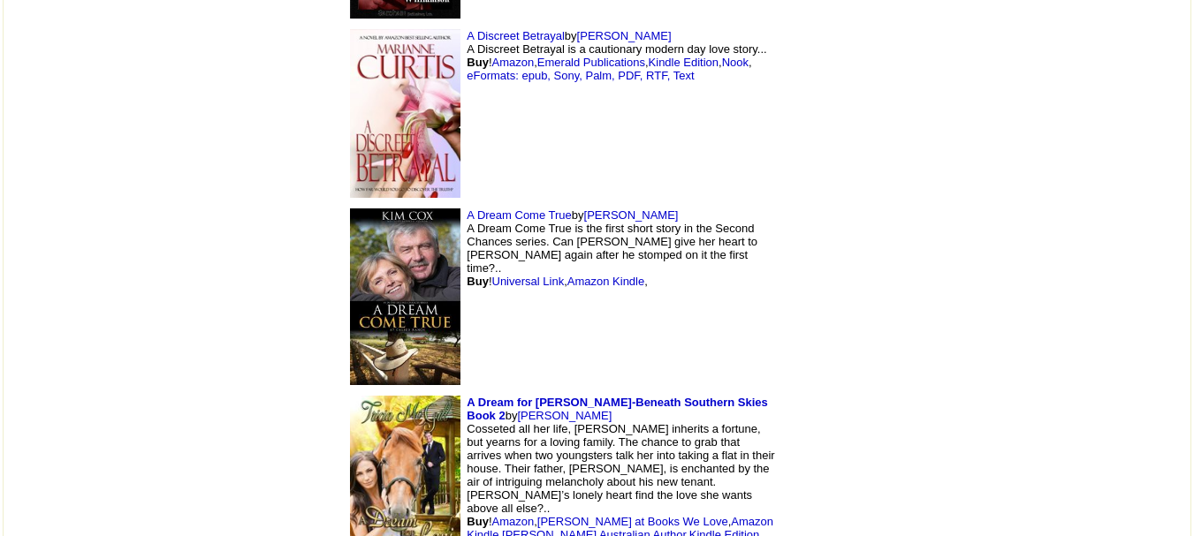
scroll to position [8956, 0]
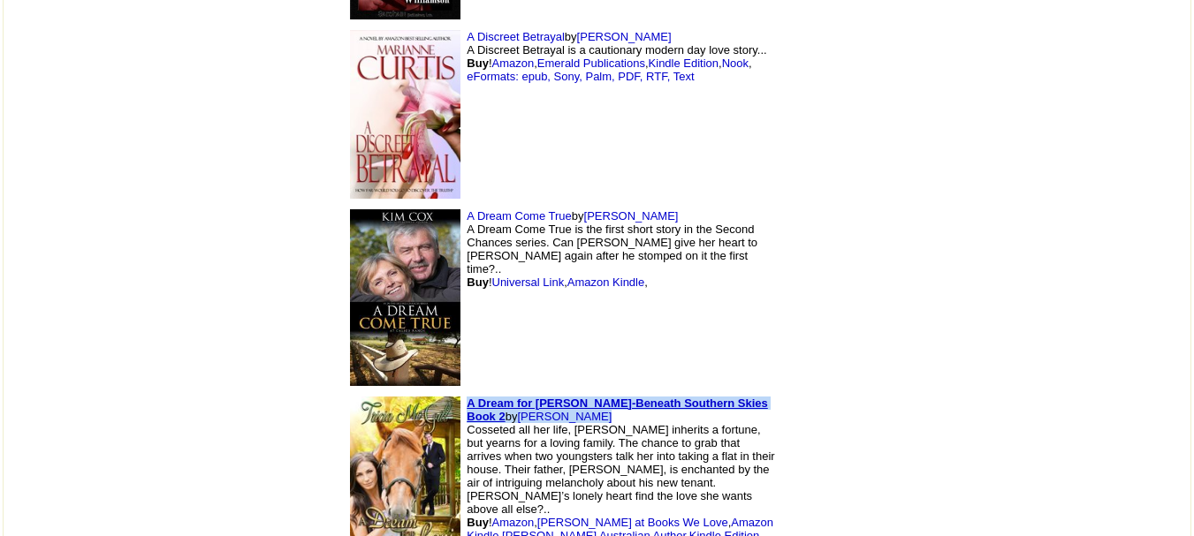
drag, startPoint x: 704, startPoint y: 278, endPoint x: 345, endPoint y: 288, distance: 359.0
click at [345, 392] on td "A Dream for Lani-Beneath Southern Skies Book 2 by Tricia McGill Cosseted all he…" at bounding box center [560, 480] width 442 height 177
copy td "A Dream for Lani-Beneath Southern Skies Book 2 by Tricia McGill"
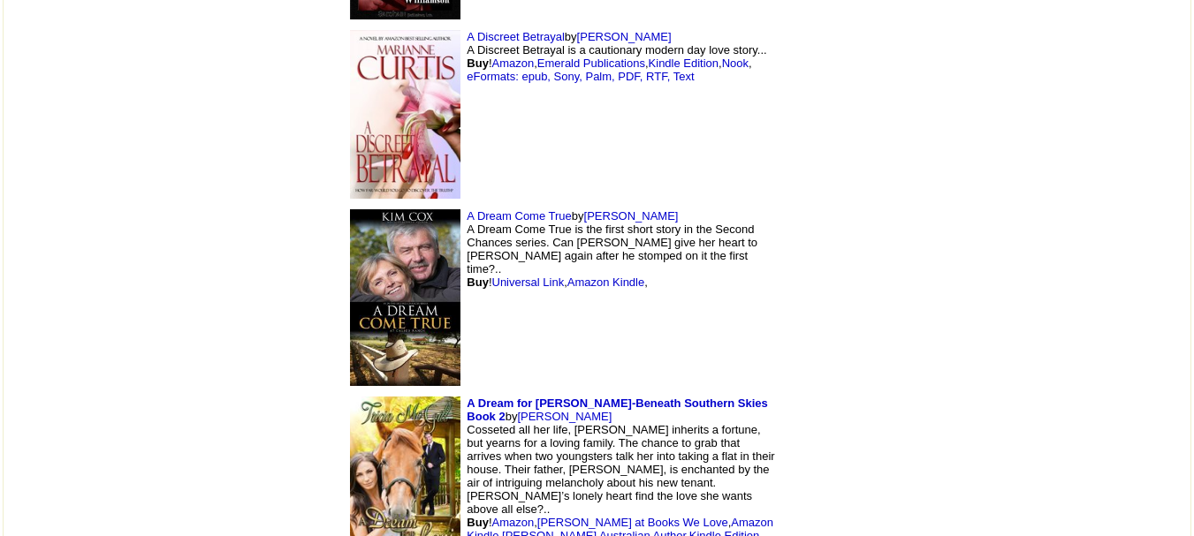
click at [648, 204] on td "A Dream Come True by Kim Cox A Dream Come True is the first short story in the …" at bounding box center [560, 297] width 442 height 187
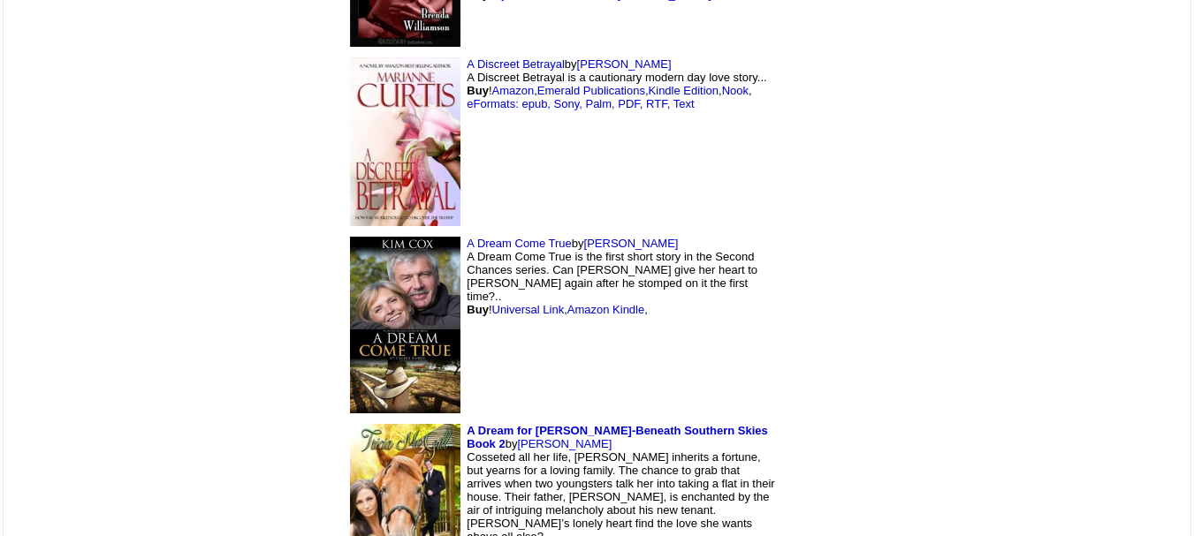
scroll to position [8928, 0]
click at [350, 238] on img at bounding box center [405, 326] width 110 height 177
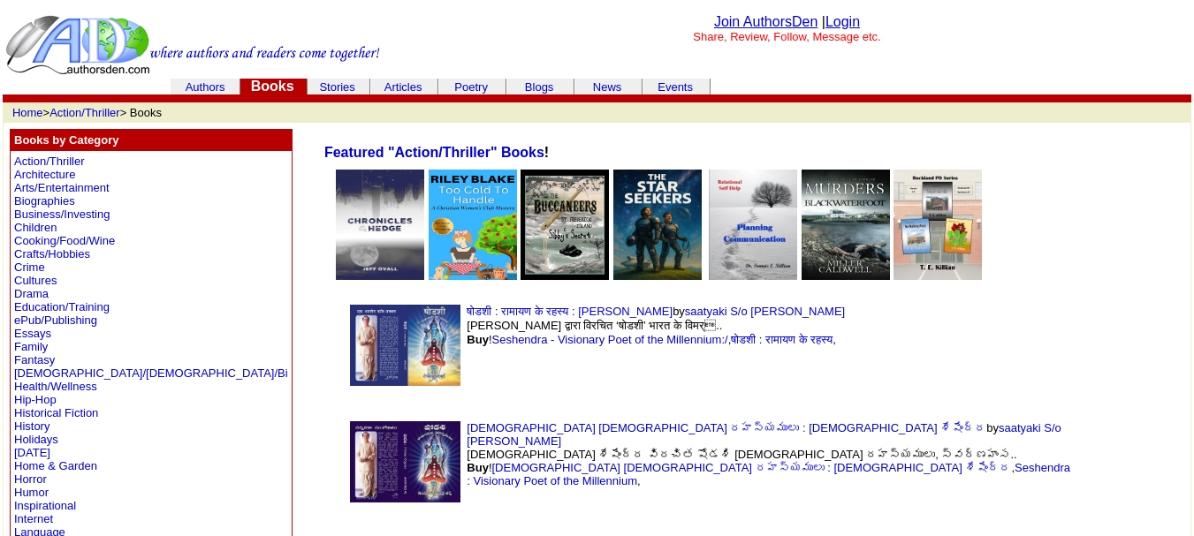
scroll to position [16494, 0]
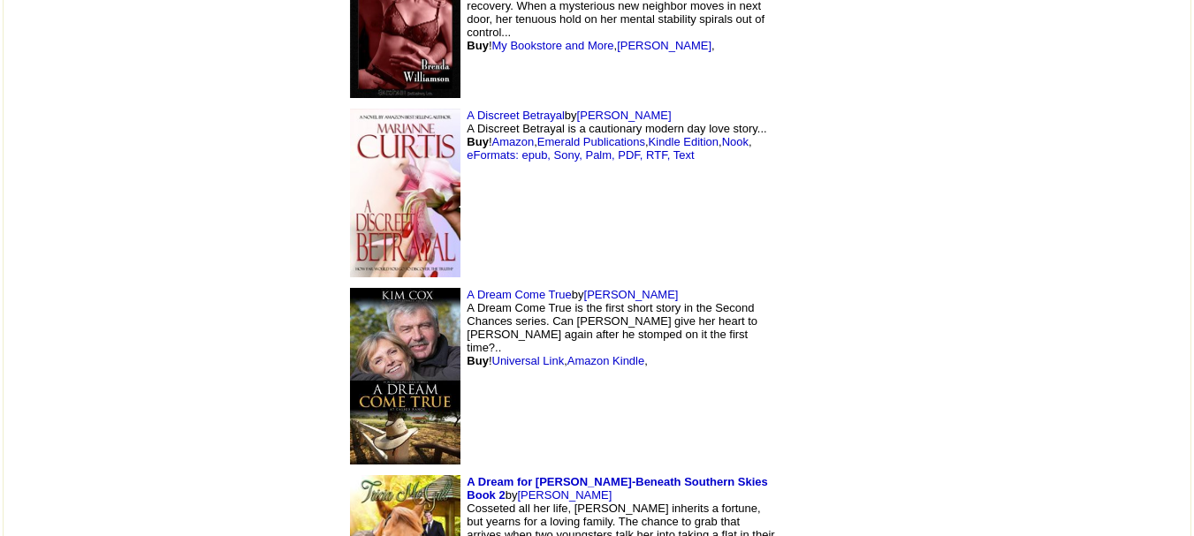
scroll to position [8869, 0]
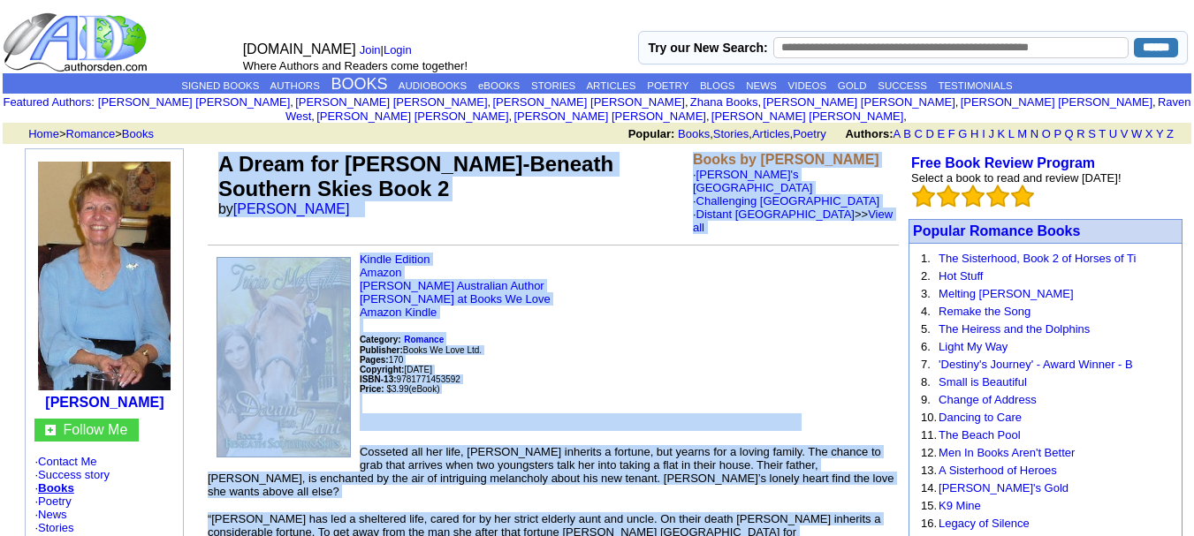
drag, startPoint x: 586, startPoint y: 349, endPoint x: 217, endPoint y: 162, distance: 414.3
copy td "A Dream for Lani-Beneath Southern Skies Book 2 by Tricia McGill Books by Tricia…"
click at [578, 285] on p "Kindle Edition Amazon Tricia McGill Australian Author Tricia McGill at Books We…" at bounding box center [553, 342] width 691 height 179
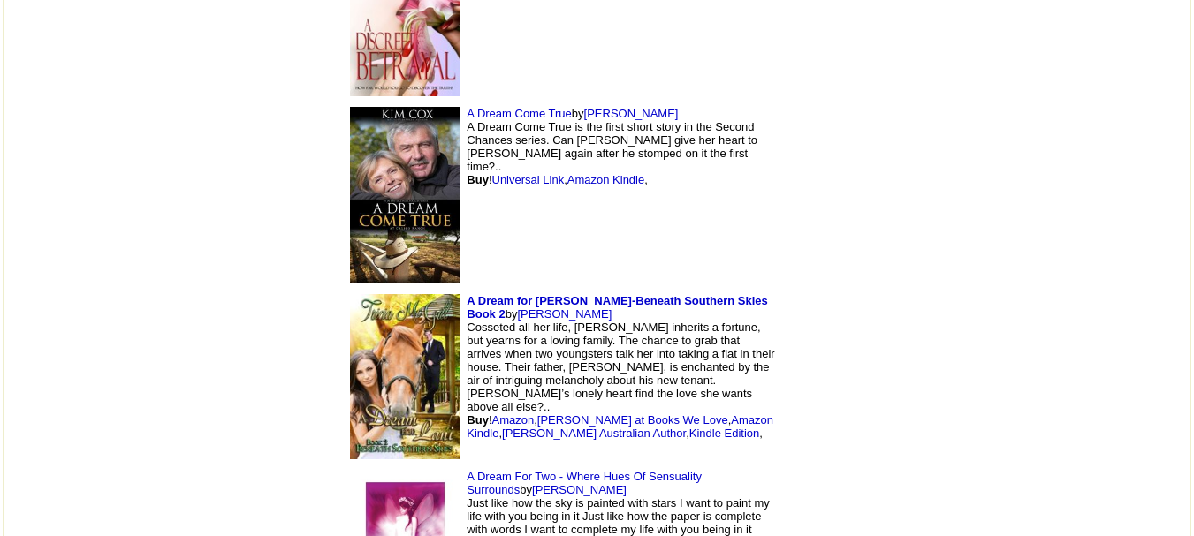
scroll to position [9057, 0]
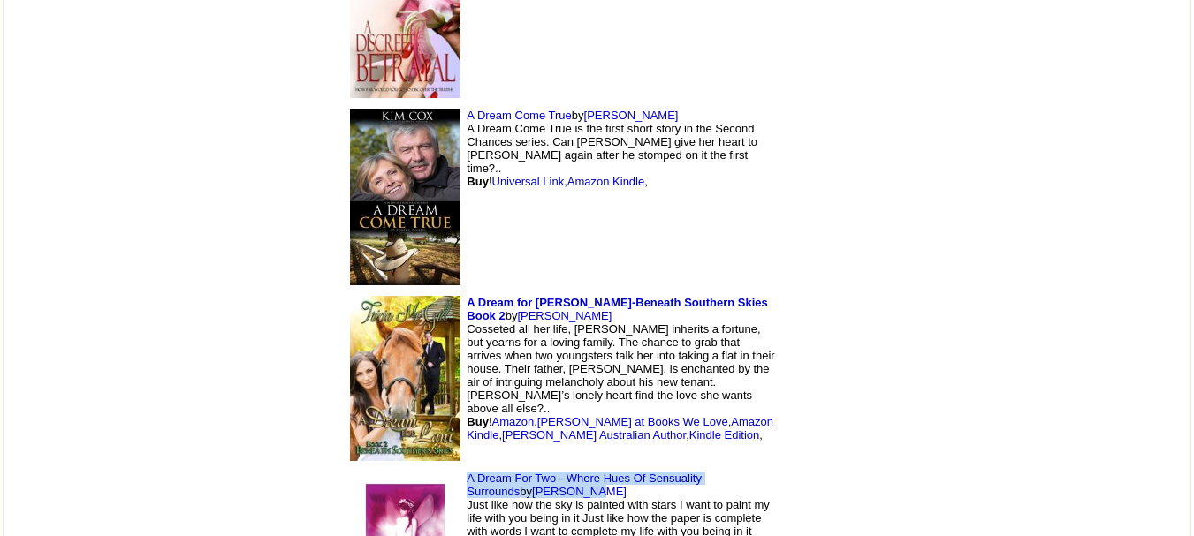
drag, startPoint x: 715, startPoint y: 358, endPoint x: 344, endPoint y: 355, distance: 371.2
copy td "A Dream For Two - Where Hues Of Sensuality Surrounds by [PERSON_NAME]"
click at [944, 464] on td "Popular Romance Books 1. The Sisterhood, Book 2 of Horses of Ti 2. Hot Stuff 3.…" at bounding box center [1042, 167] width 295 height 18203
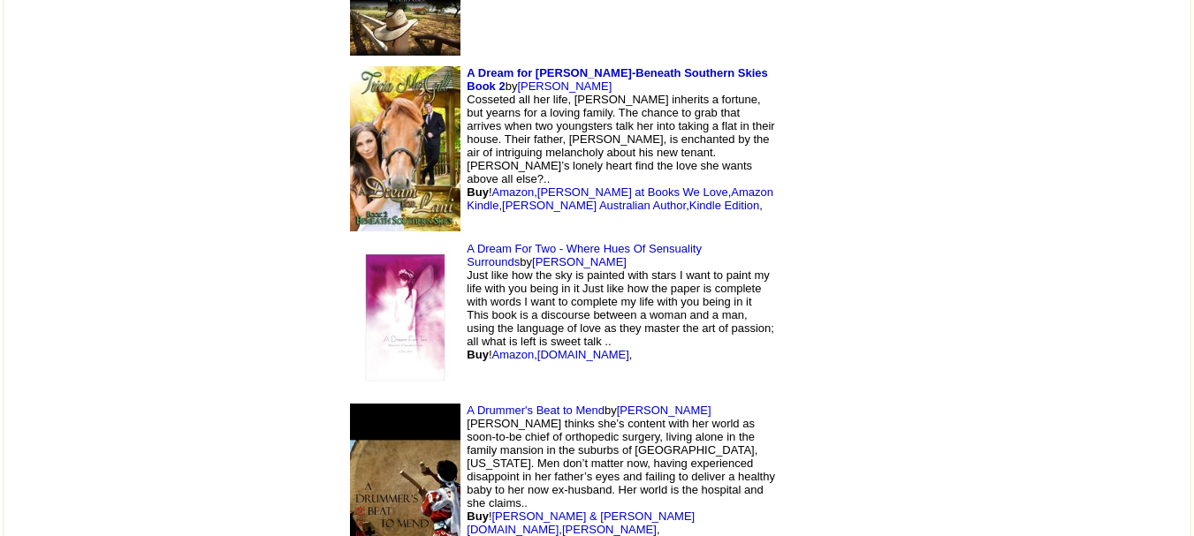
scroll to position [9288, 0]
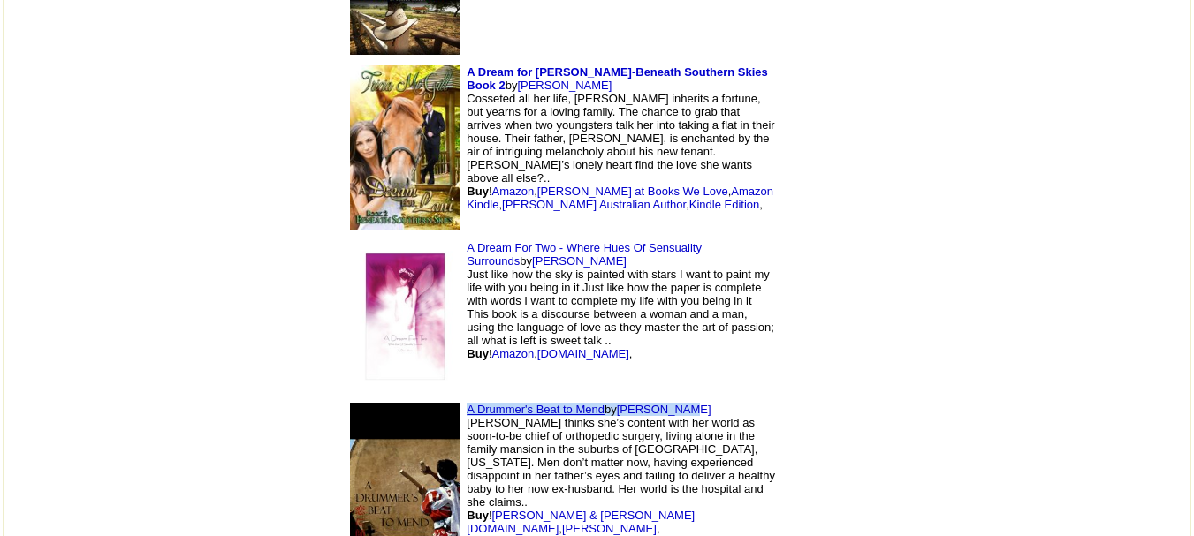
drag, startPoint x: 575, startPoint y: 284, endPoint x: 345, endPoint y: 294, distance: 230.0
click at [345, 398] on td "A Drummer's Beat to Mend by Kei Swanson McKenna Stafford thinks she’s content w…" at bounding box center [560, 494] width 442 height 192
copy td "A Drummer's Beat to Mend by Kei Swanson"
click at [782, 236] on td at bounding box center [827, 317] width 94 height 162
click at [350, 403] on img at bounding box center [405, 493] width 110 height 181
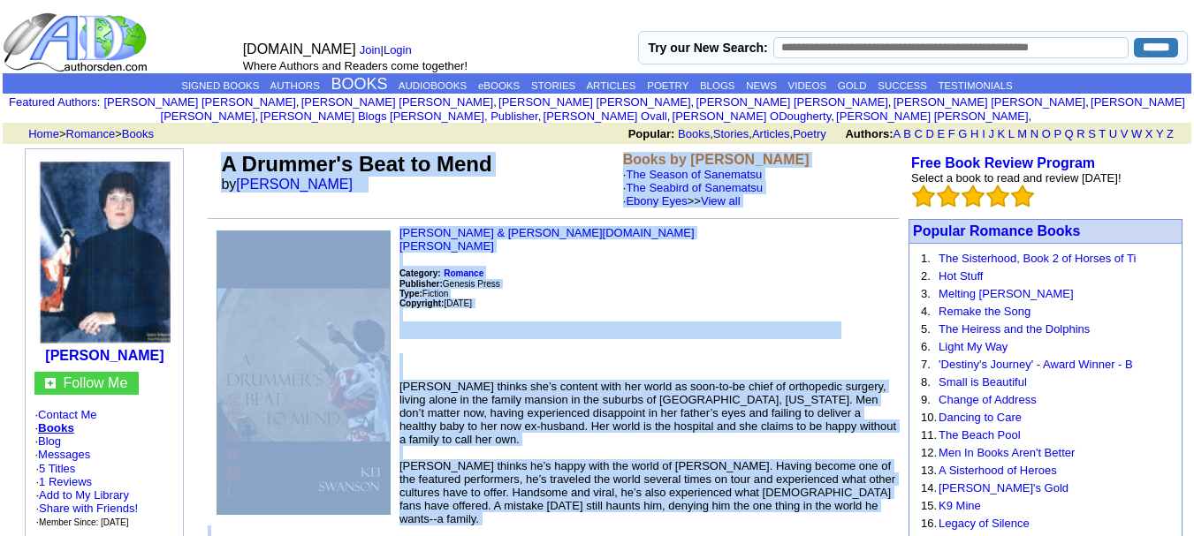
drag, startPoint x: 610, startPoint y: 393, endPoint x: 219, endPoint y: 150, distance: 460.1
copy td "L Ipsumdo's Amet co Adip el Sed Doeiusm Tempo in Utl Etdolor · Mag Aliqua en Ad…"
click at [560, 249] on p "[PERSON_NAME] & [PERSON_NAME][DOMAIN_NAME] [PERSON_NAME] Category: Romance Publ…" at bounding box center [553, 282] width 691 height 113
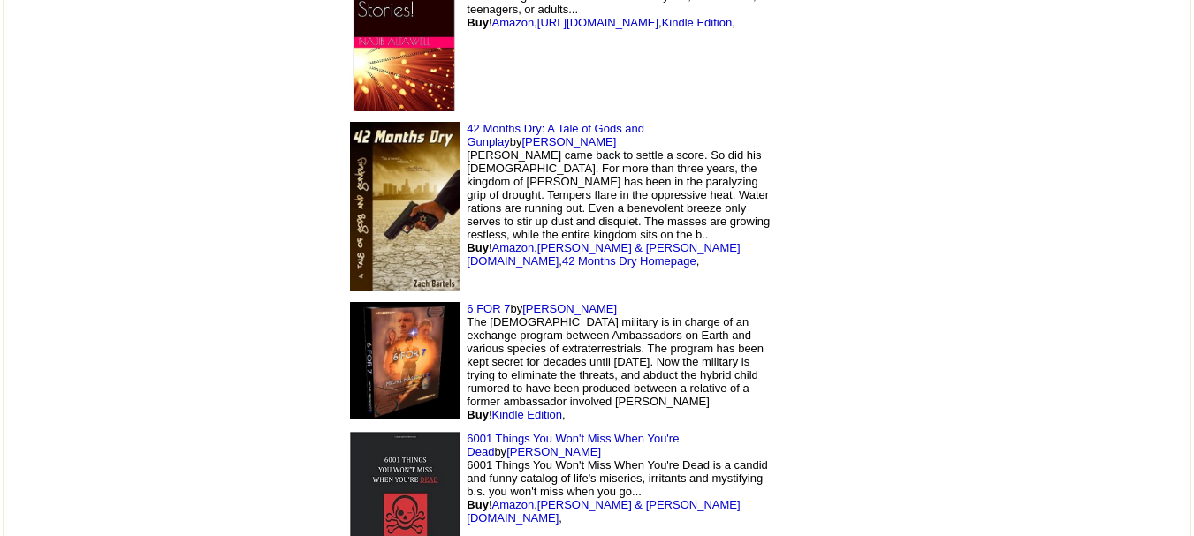
scroll to position [5613, 0]
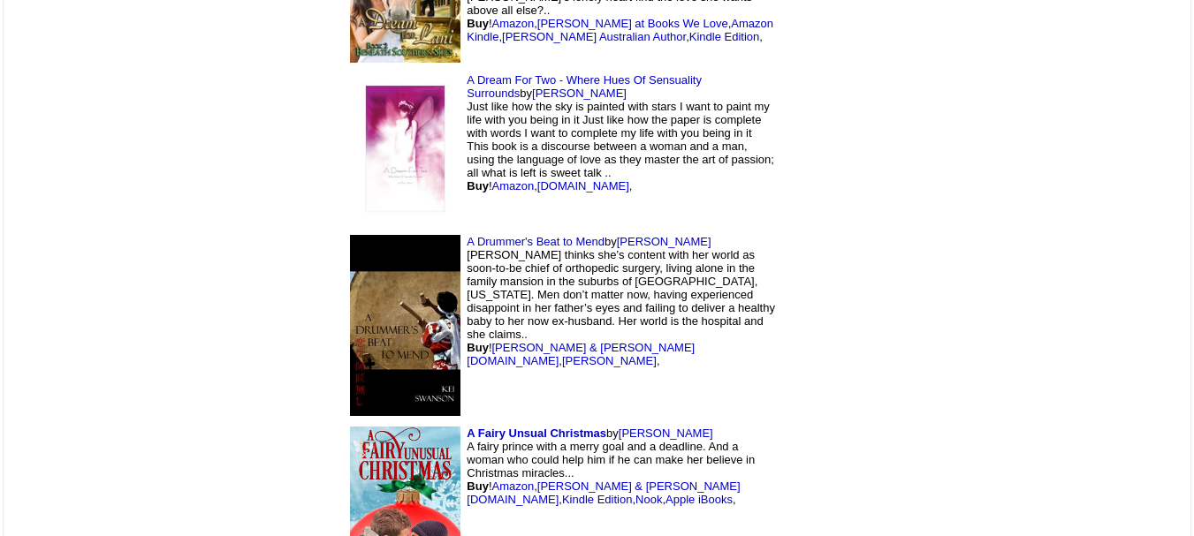
scroll to position [9456, 0]
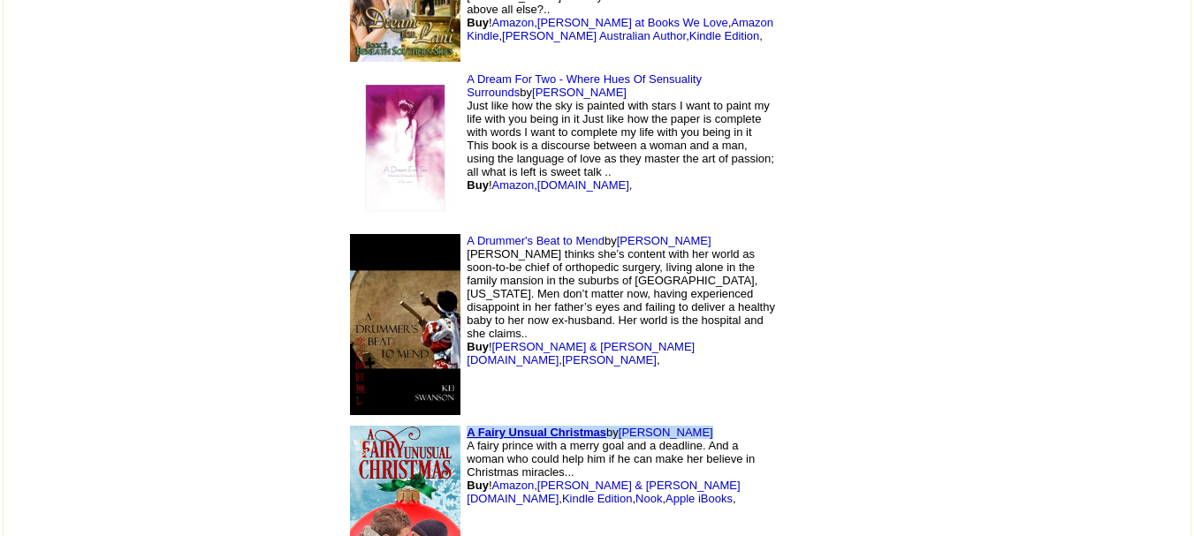
drag, startPoint x: 582, startPoint y: 312, endPoint x: 346, endPoint y: 323, distance: 236.2
click at [346, 421] on td "A Fairy Unsual Christmas by Patricia Otto A fairy prince with a merry goal and …" at bounding box center [560, 508] width 442 height 174
copy td "A Fairy Unsual Christmas by Patricia Otto"
click at [666, 492] on link "Apple iBooks" at bounding box center [699, 498] width 67 height 13
click at [711, 249] on td "A Drummer's Beat to Mend by Kei Swanson McKenna Stafford thinks she’s content w…" at bounding box center [560, 325] width 442 height 192
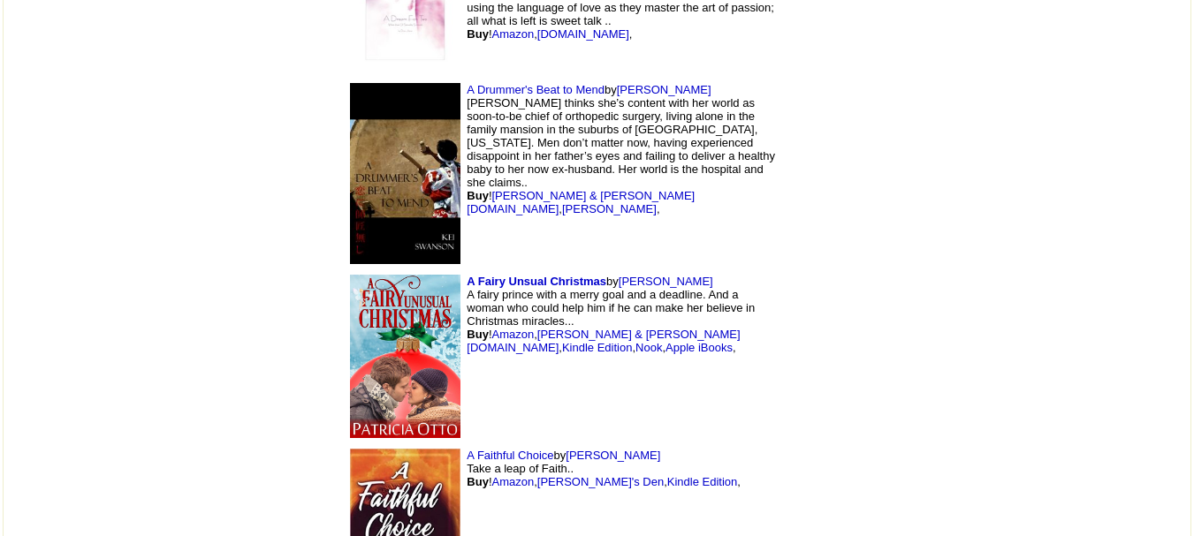
scroll to position [9629, 0]
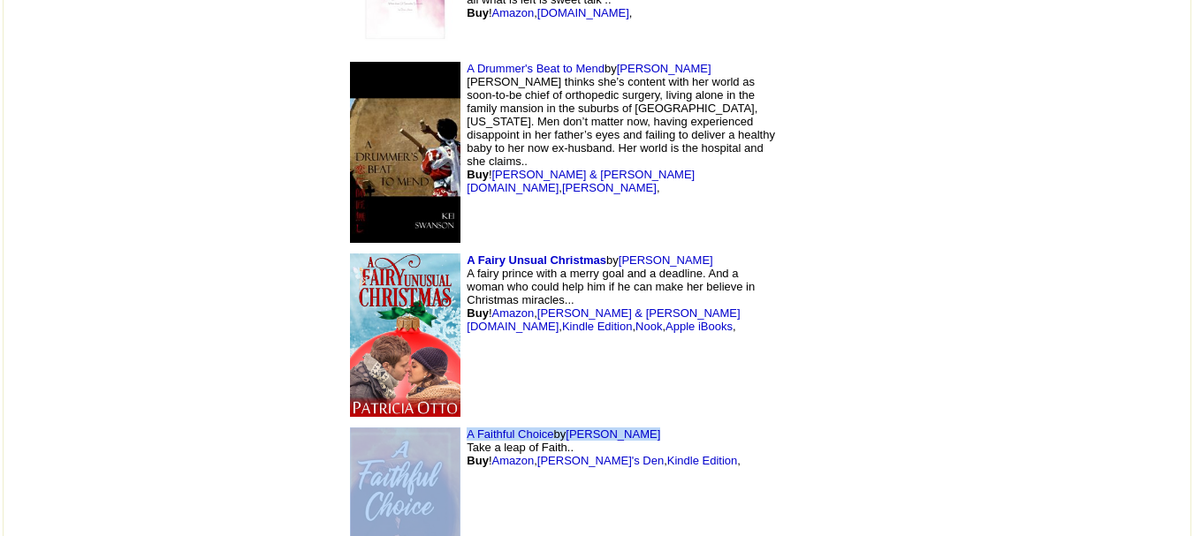
drag, startPoint x: 542, startPoint y: 313, endPoint x: 331, endPoint y: 315, distance: 211.2
click at [339, 422] on td "A Faithful Choice by Theresa Grant Take a leap of Faith.. Buy ! Amazon , Theres…" at bounding box center [560, 518] width 442 height 193
copy td "A Faithful Choice by Theresa Grant"
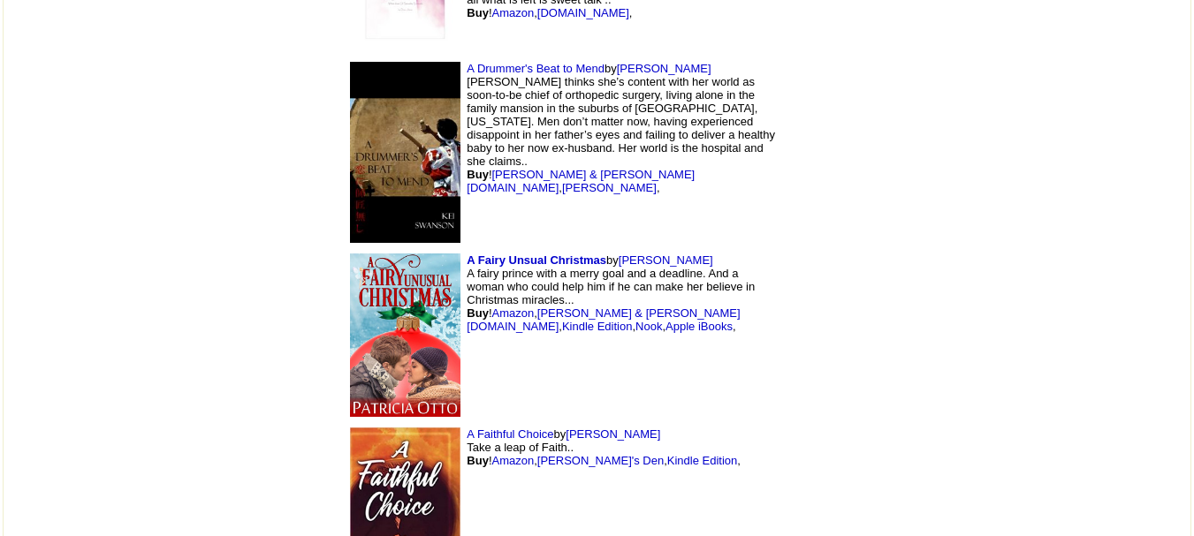
click at [616, 258] on td "A Fairy Unsual Christmas by Patricia Otto A fairy prince with a merry goal and …" at bounding box center [560, 335] width 442 height 174
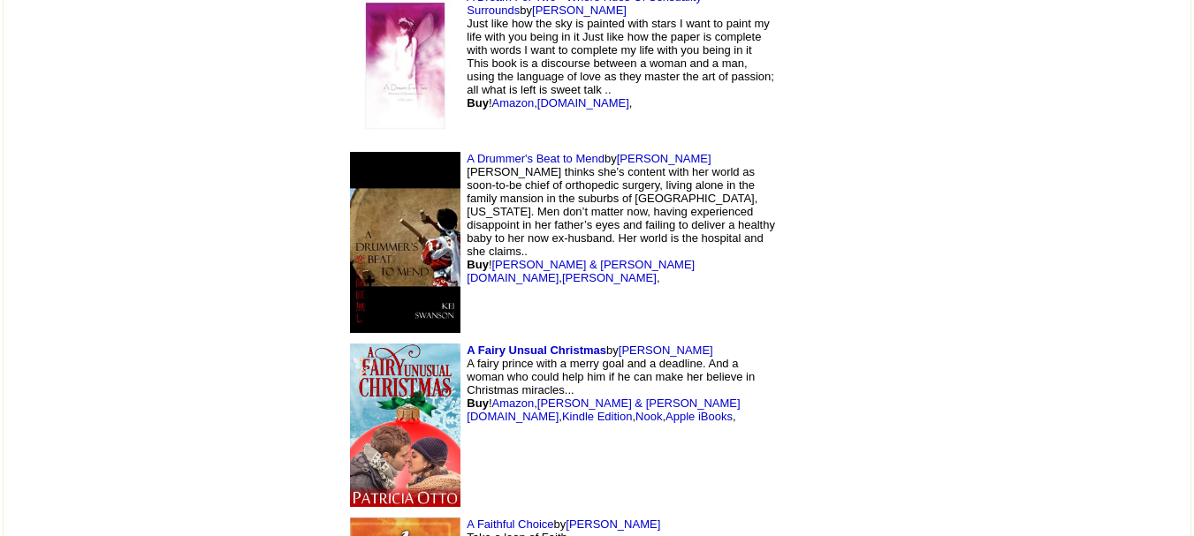
scroll to position [9538, 0]
click at [350, 345] on img at bounding box center [405, 427] width 110 height 164
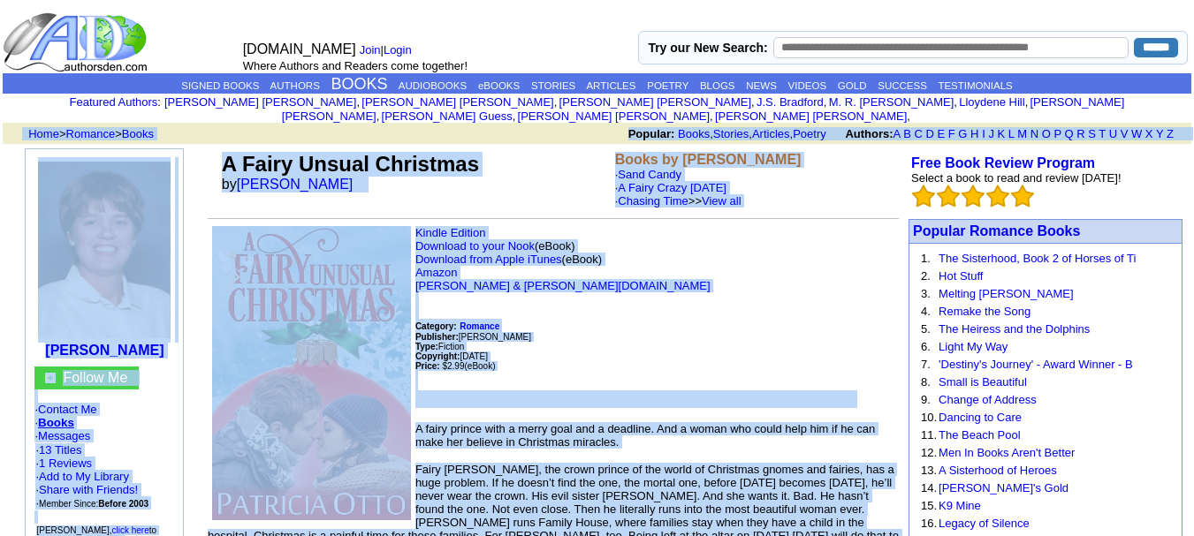
drag, startPoint x: 624, startPoint y: 162, endPoint x: 218, endPoint y: 130, distance: 406.9
copy tbody "Lore > Ipsumdo > Sitam Consect: Adipi , Elitsed , Doeiusmo , Tempor Incidid: U …"
click at [642, 285] on p "Kindle Edition Download to your Nook (eBook) Download from Apple iTunes (eBook)…" at bounding box center [553, 317] width 691 height 182
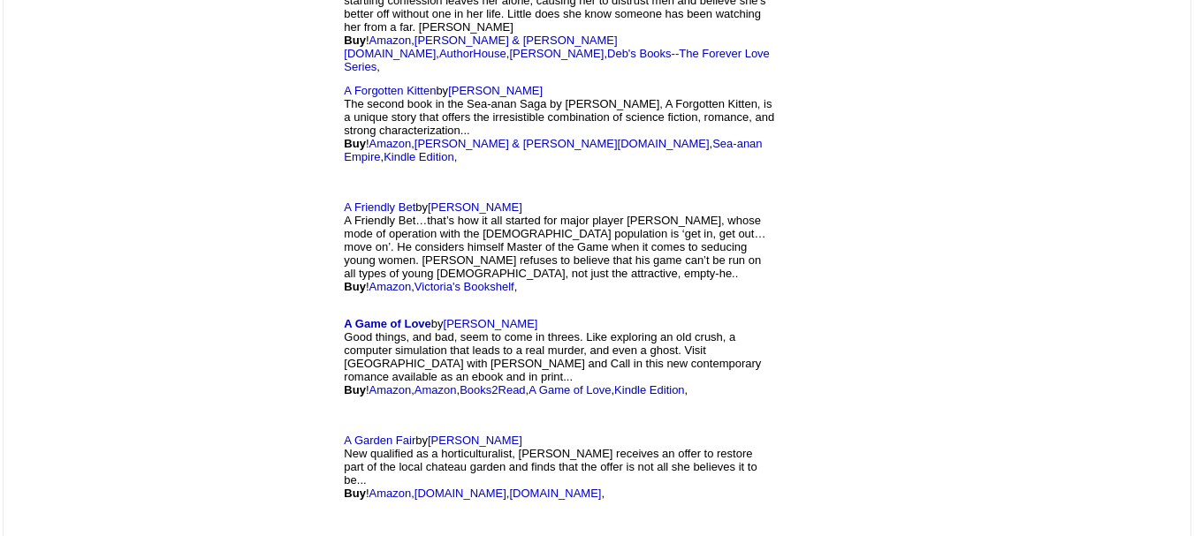
scroll to position [9877, 0]
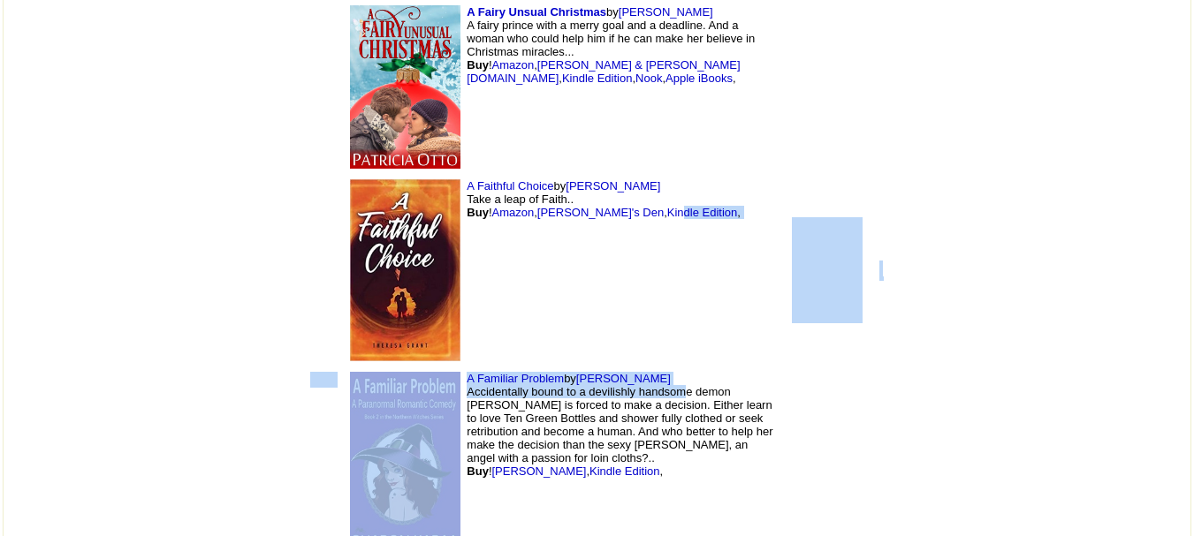
drag, startPoint x: 552, startPoint y: 273, endPoint x: 552, endPoint y: 227, distance: 46.0
click at [552, 227] on td "A Faithful Choice by Theresa Grant Take a leap of Faith.. Buy ! Amazon , Theres…" at bounding box center [560, 270] width 442 height 193
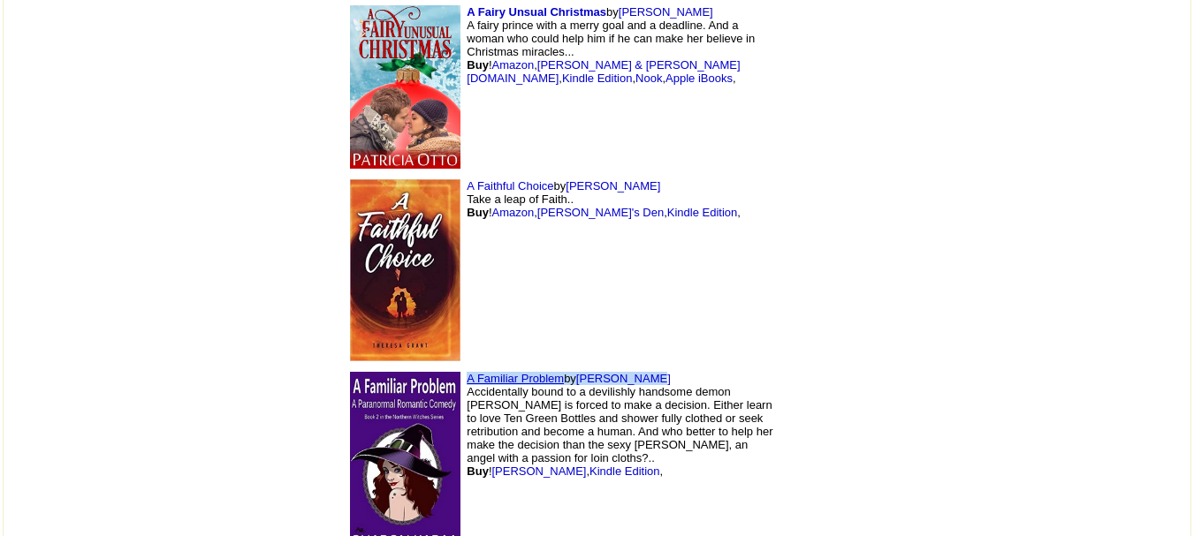
drag, startPoint x: 544, startPoint y: 261, endPoint x: 346, endPoint y: 262, distance: 198.0
click at [346, 367] on td "A Familiar Problem by Sharon Karaa Accidentally bound to a devilishly handsome …" at bounding box center [560, 460] width 442 height 187
copy td "A Familiar Problem by Sharon Karaa"
click at [617, 407] on td "A Familiar Problem by Sharon Karaa Accidentally bound to a devilishly handsome …" at bounding box center [560, 460] width 442 height 187
drag, startPoint x: 577, startPoint y: 448, endPoint x: 346, endPoint y: 455, distance: 230.8
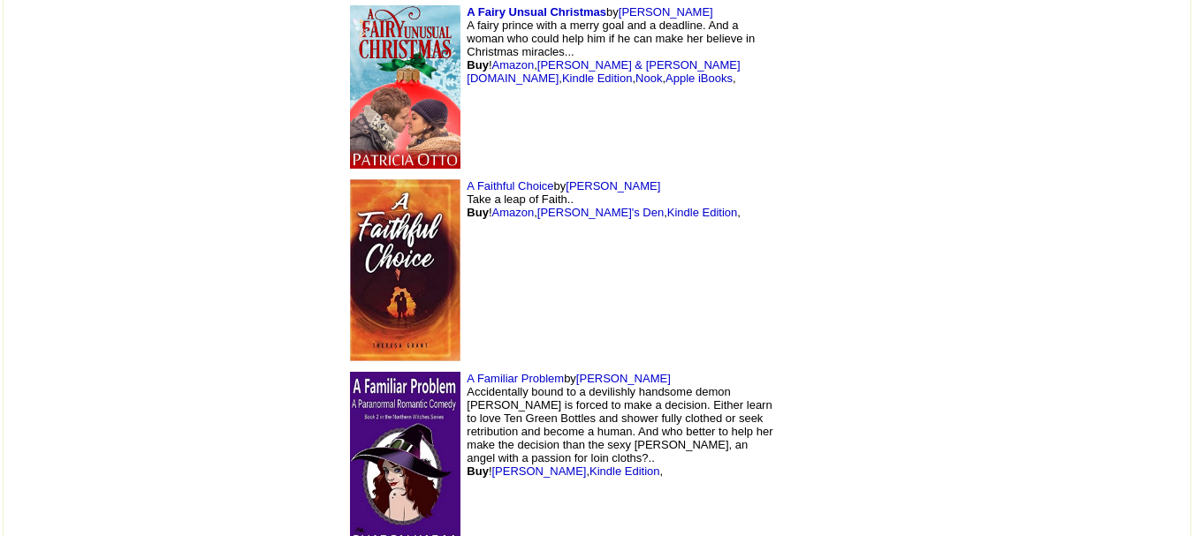
copy td "A Father in the Making by Carolyne Aarsen"
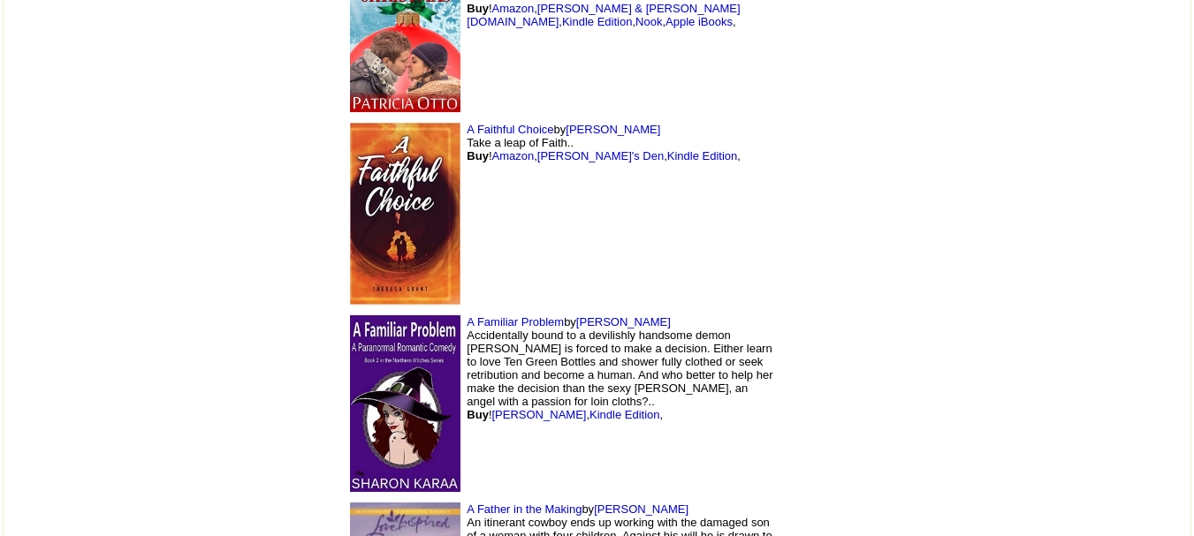
scroll to position [9935, 0]
click at [859, 353] on td at bounding box center [827, 402] width 94 height 187
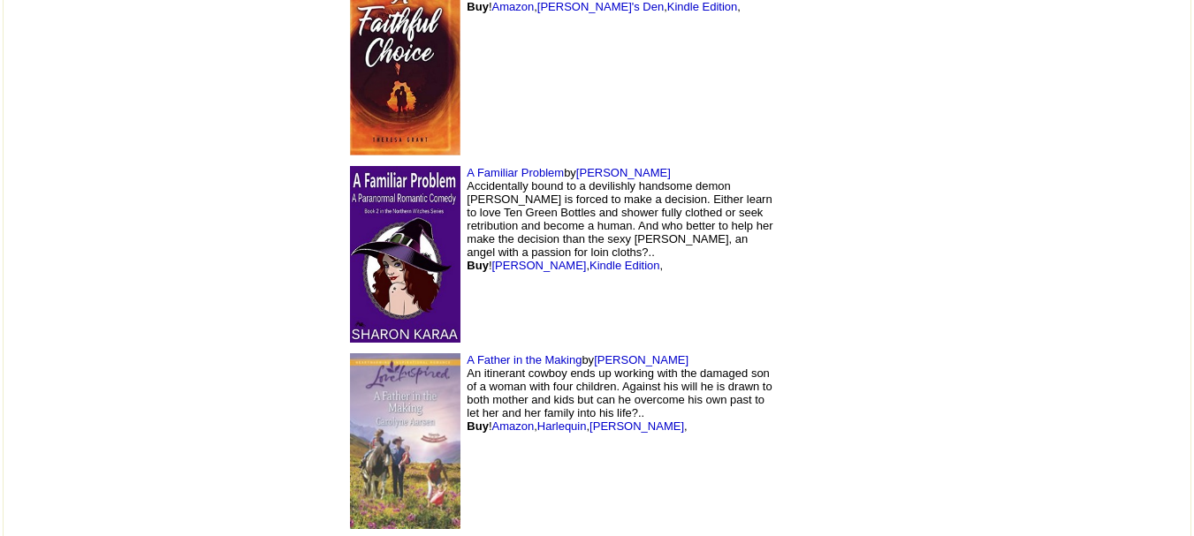
scroll to position [10087, 0]
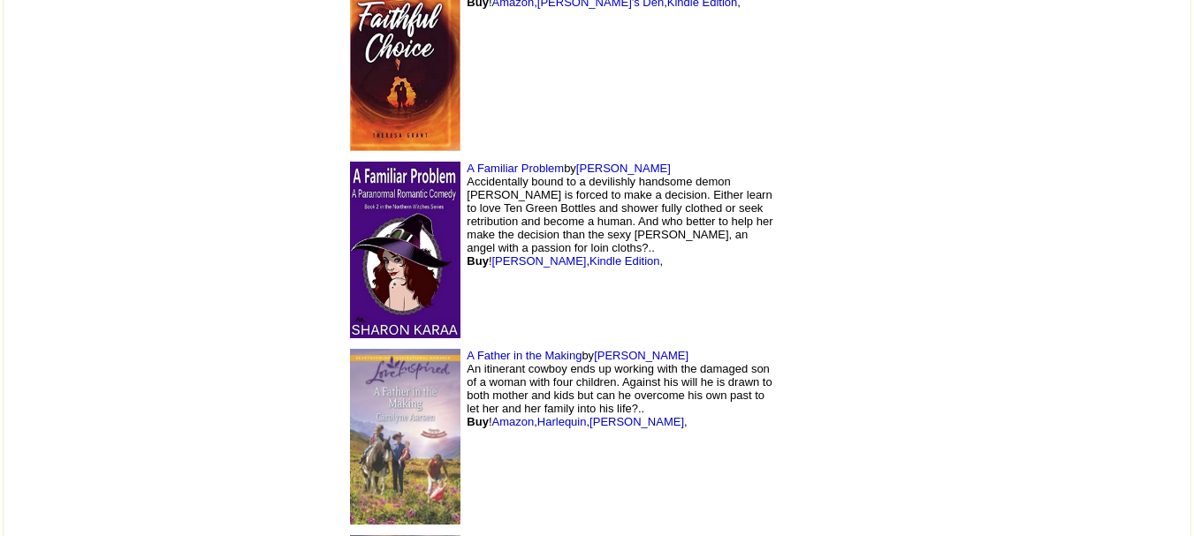
click at [350, 349] on img at bounding box center [405, 437] width 110 height 176
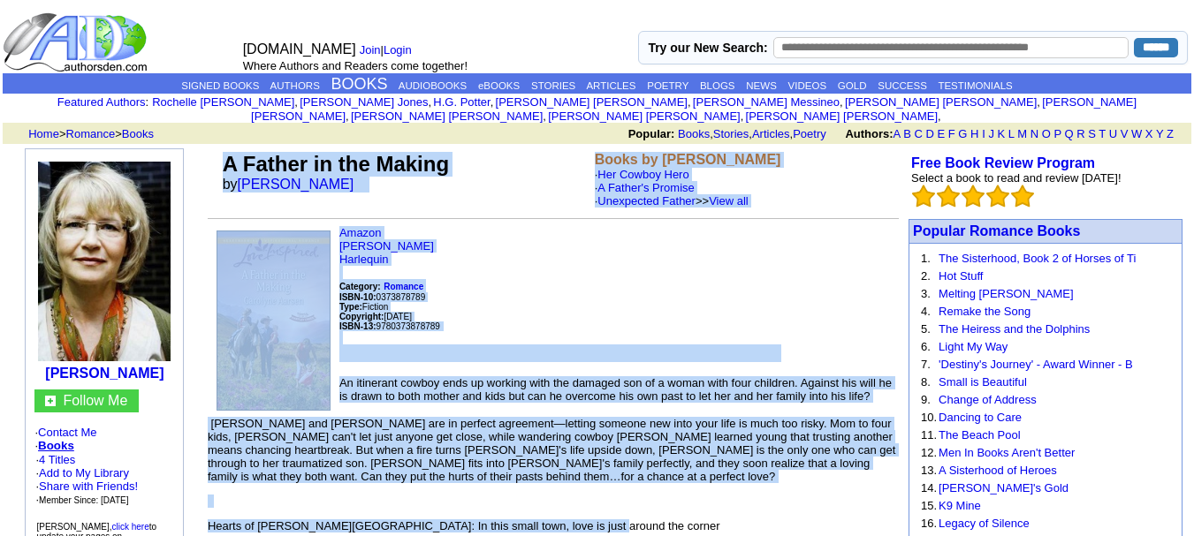
drag, startPoint x: 682, startPoint y: 367, endPoint x: 224, endPoint y: 158, distance: 503.1
copy td "L Ipsumd si ame Consec ad Elitsedd Eiusmo Tempo in Utlabore Etdolo · Mag Aliqua…"
click at [497, 250] on p "Amazon Carolyne Aarsen Harlequin Category: Romance ISBN-10: 0373878789 Type: Fi…" at bounding box center [553, 294] width 691 height 136
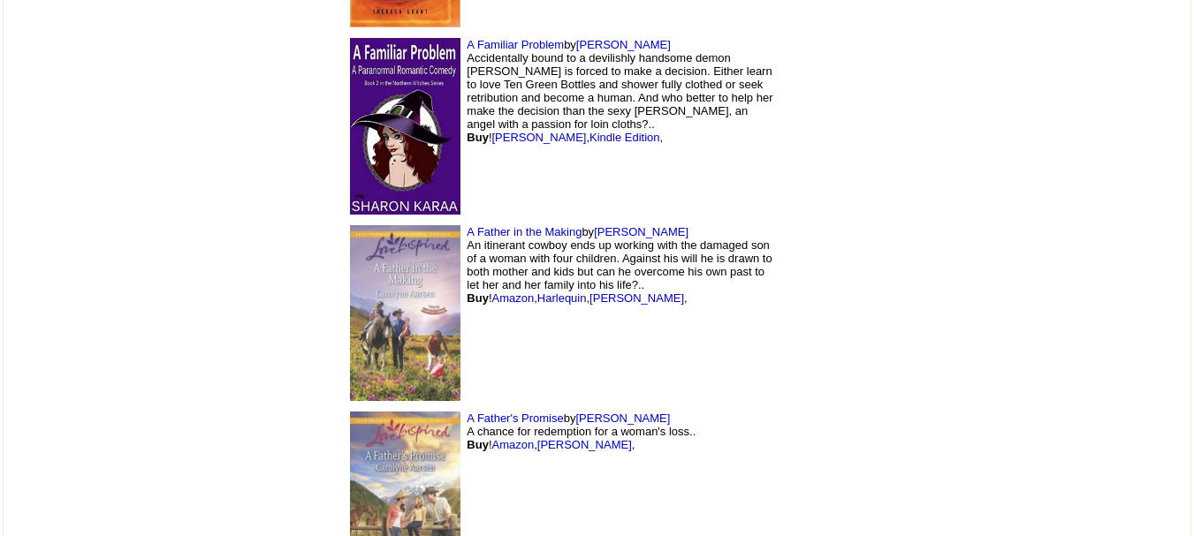
scroll to position [10212, 0]
click at [563, 406] on td "A Father's Promise by Carolyne Aarsen A chance for redemption for a woman's los…" at bounding box center [560, 499] width 442 height 186
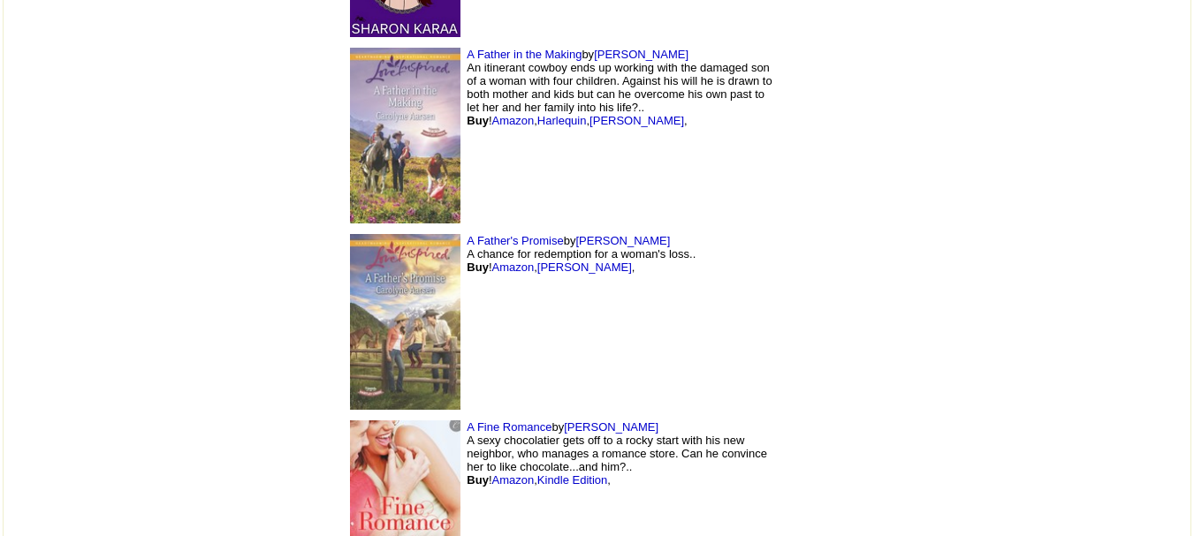
scroll to position [10388, 0]
drag, startPoint x: 521, startPoint y: 305, endPoint x: 449, endPoint y: 304, distance: 72.5
click at [449, 416] on td "A Fine Romance by Christi Barth A sexy chocolatier gets off to a rocky start wi…" at bounding box center [560, 509] width 442 height 186
copy link "Christi Barth"
click at [556, 282] on td "A Father's Promise by Carolyne Aarsen A chance for redemption for a woman's los…" at bounding box center [560, 323] width 442 height 186
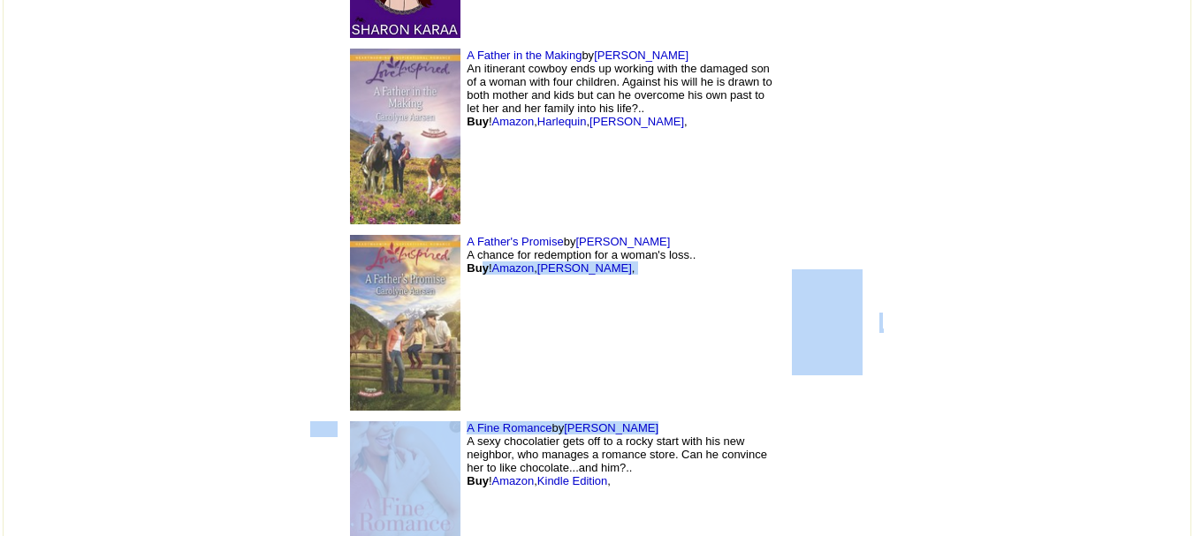
drag, startPoint x: 523, startPoint y: 308, endPoint x: 360, endPoint y: 297, distance: 163.9
copy tbody "y ! Amazon , Carolyne Aarsen , A Fine Romance by Christi Barth"
click at [620, 230] on td "A Father's Promise by Carolyne Aarsen A chance for redemption for a woman's los…" at bounding box center [560, 323] width 442 height 186
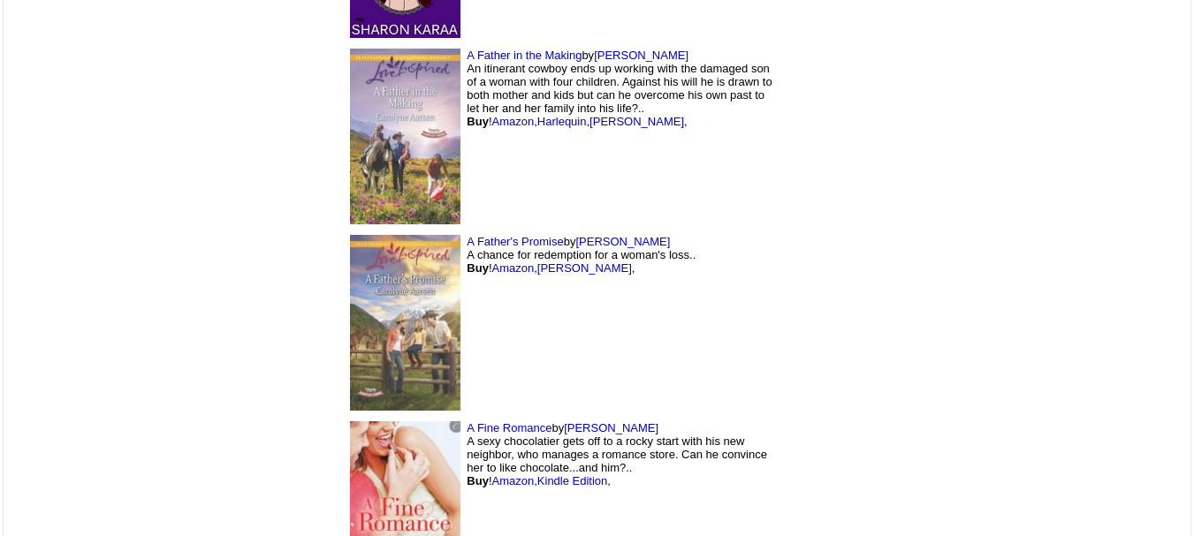
click at [620, 230] on td "A Father's Promise by Carolyne Aarsen A chance for redemption for a woman's los…" at bounding box center [560, 323] width 442 height 186
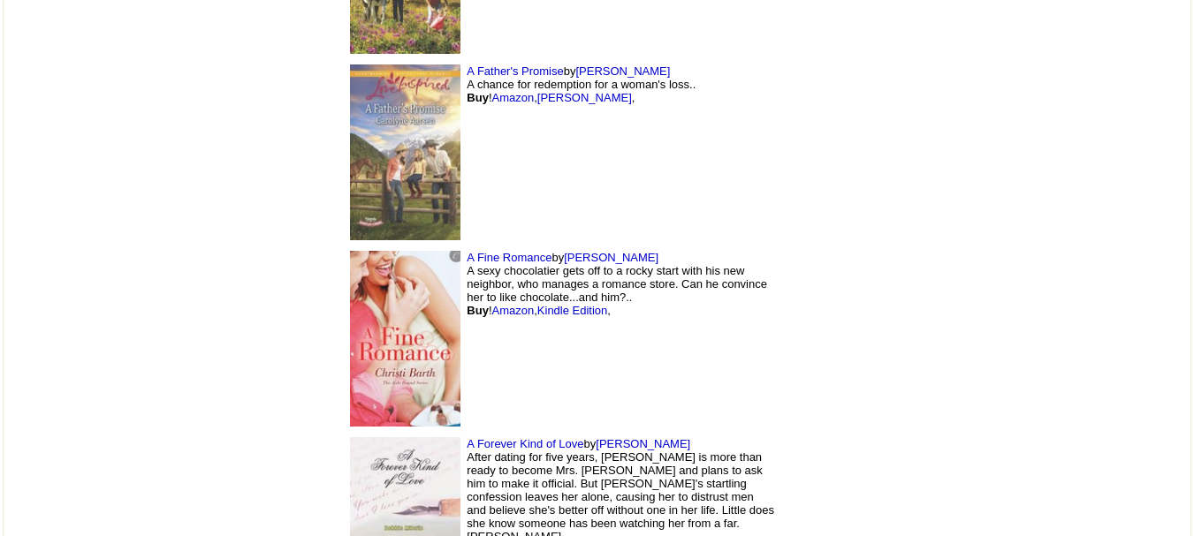
scroll to position [10563, 0]
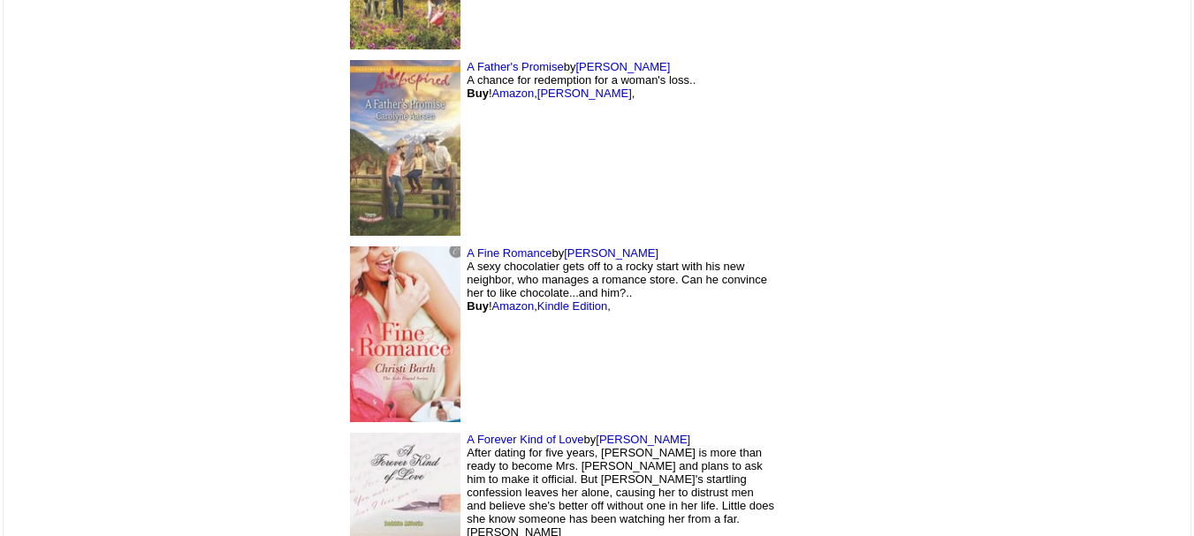
drag, startPoint x: 557, startPoint y: 316, endPoint x: 355, endPoint y: 305, distance: 201.8
click at [586, 304] on td "A Fine Romance by Christi Barth A sexy chocolatier gets off to a rocky start wi…" at bounding box center [560, 334] width 442 height 186
drag, startPoint x: 570, startPoint y: 318, endPoint x: 331, endPoint y: 335, distance: 239.2
click at [339, 428] on td "A Forever Kind of Love by Debbie Alferio After dating for five years, Dana Walk…" at bounding box center [560, 517] width 442 height 179
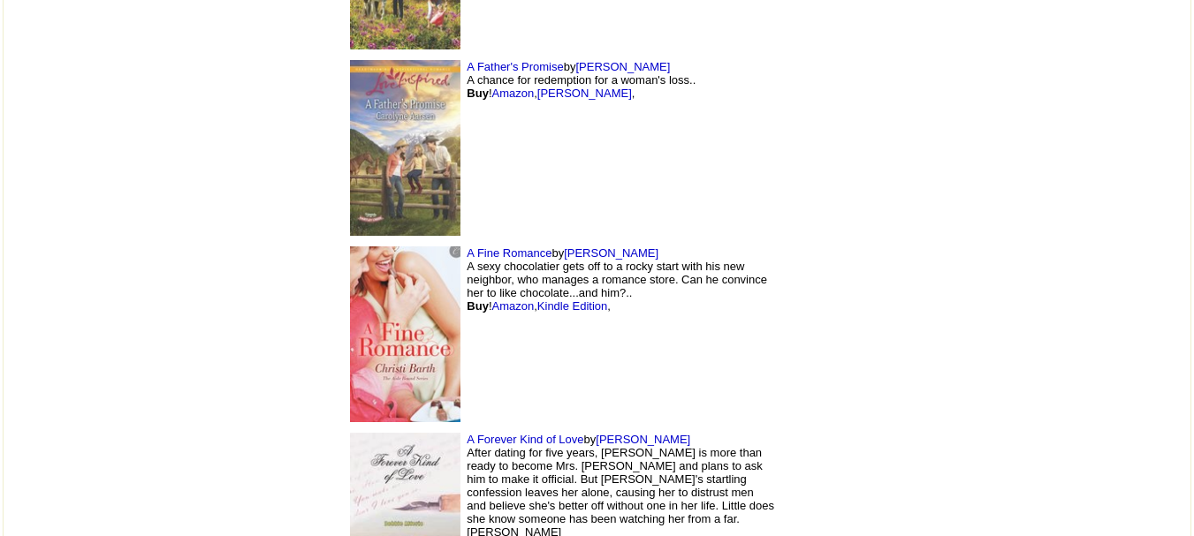
copy td "A Forever Kind of Love by Debbie Alferio"
click at [350, 247] on img at bounding box center [405, 335] width 110 height 176
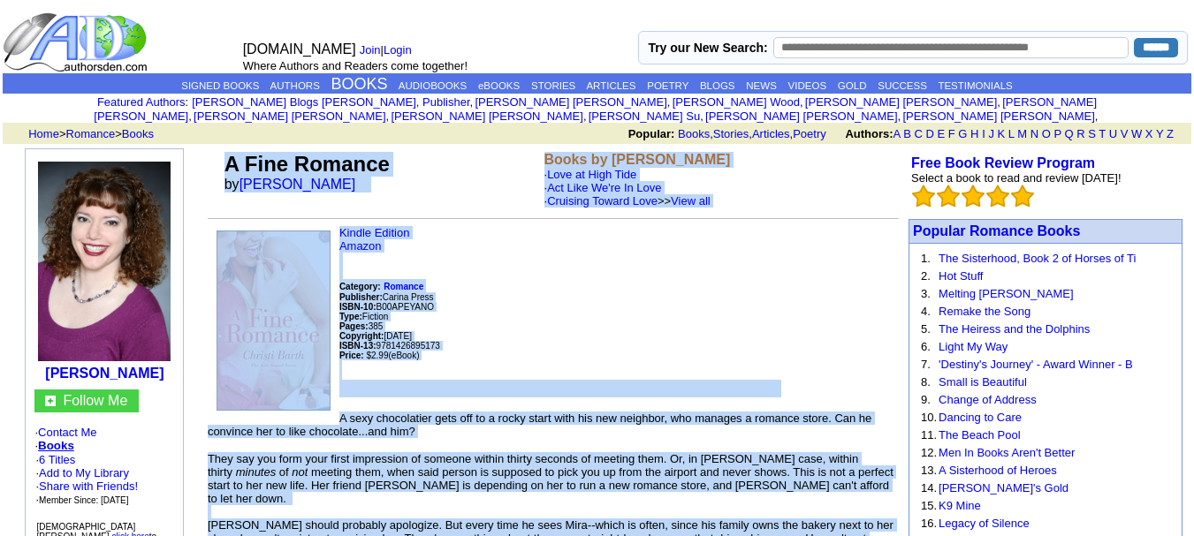
drag, startPoint x: 634, startPoint y: 220, endPoint x: 220, endPoint y: 142, distance: 420.9
copy td "L Ipsu Dolorsi am Consect Adipi Elits do Eiusmod Tempo · Inci ut Labo Etdo · Ma…"
click at [628, 238] on p "Kindle Edition Amazon Category: Romance Publisher: Carina Press ISBN-10: B00APE…" at bounding box center [553, 311] width 691 height 171
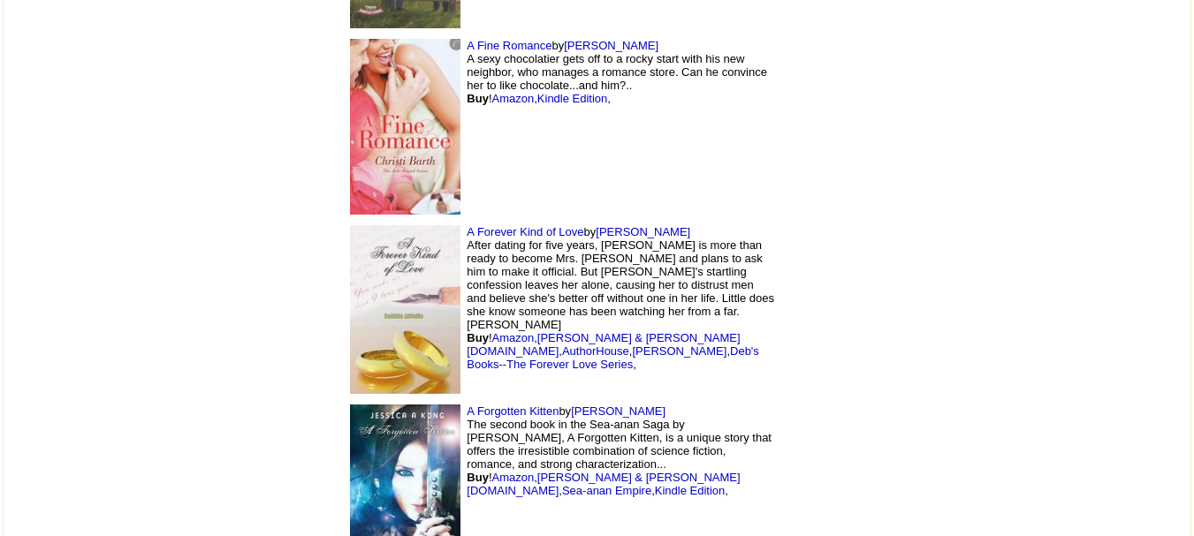
scroll to position [10774, 0]
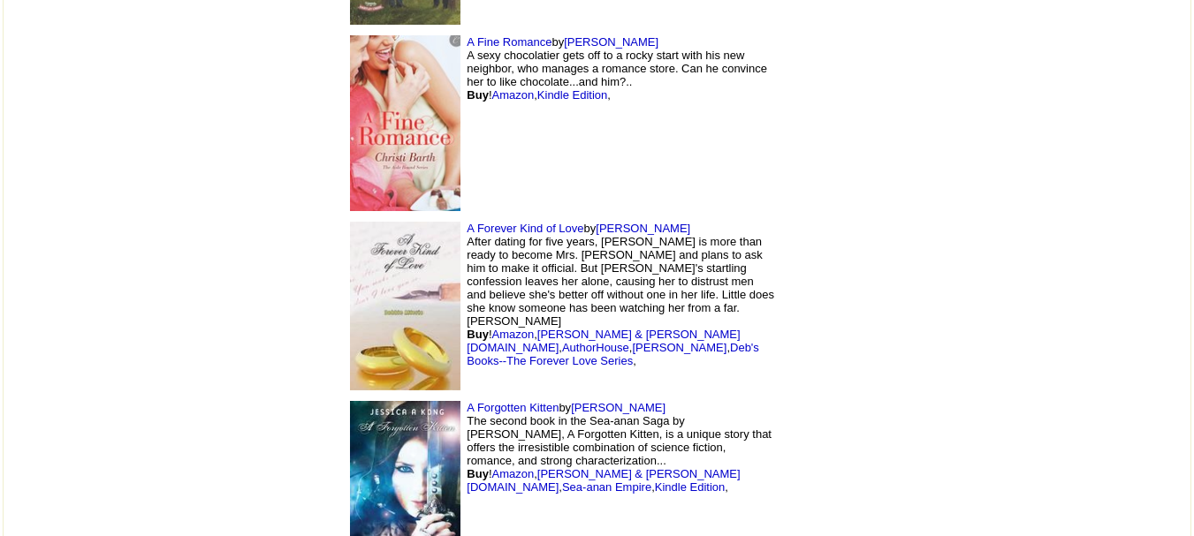
click at [350, 222] on img at bounding box center [405, 306] width 110 height 169
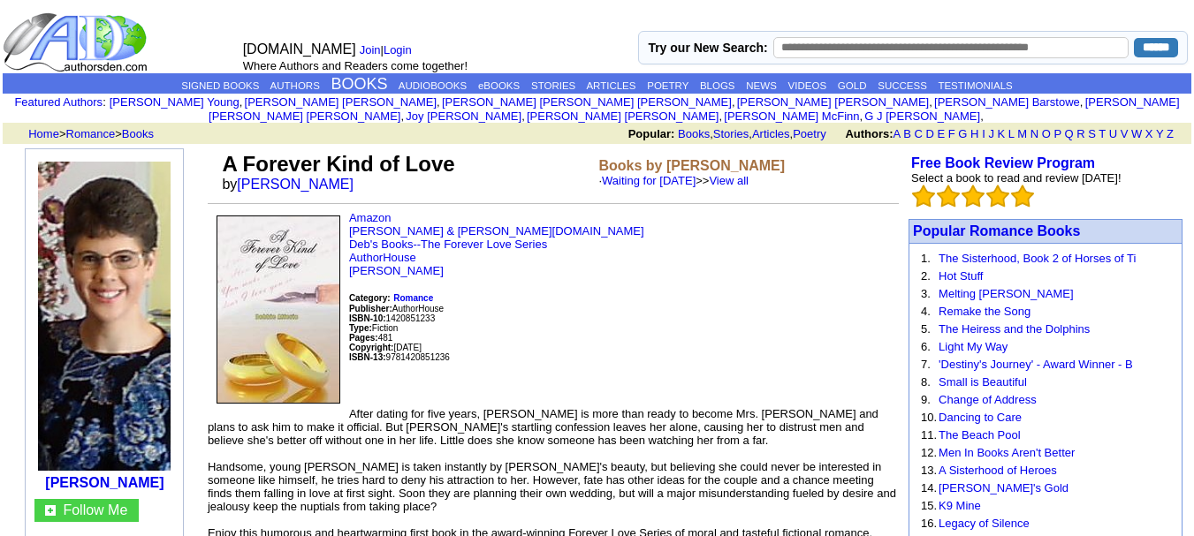
click at [456, 212] on p "Amazon Barnes & Noble.com Deb's Books--The Forever Love Series AuthorHouse Debb…" at bounding box center [553, 302] width 691 height 182
drag, startPoint x: 357, startPoint y: 175, endPoint x: 245, endPoint y: 177, distance: 112.3
click at [245, 177] on td "A Forever Kind of Love by Debbie Alferio" at bounding box center [406, 172] width 377 height 48
copy font "Debbie Alferio"
click at [569, 287] on p "Amazon Barnes & Noble.com Deb's Books--The Forever Love Series AuthorHouse Debb…" at bounding box center [553, 302] width 691 height 182
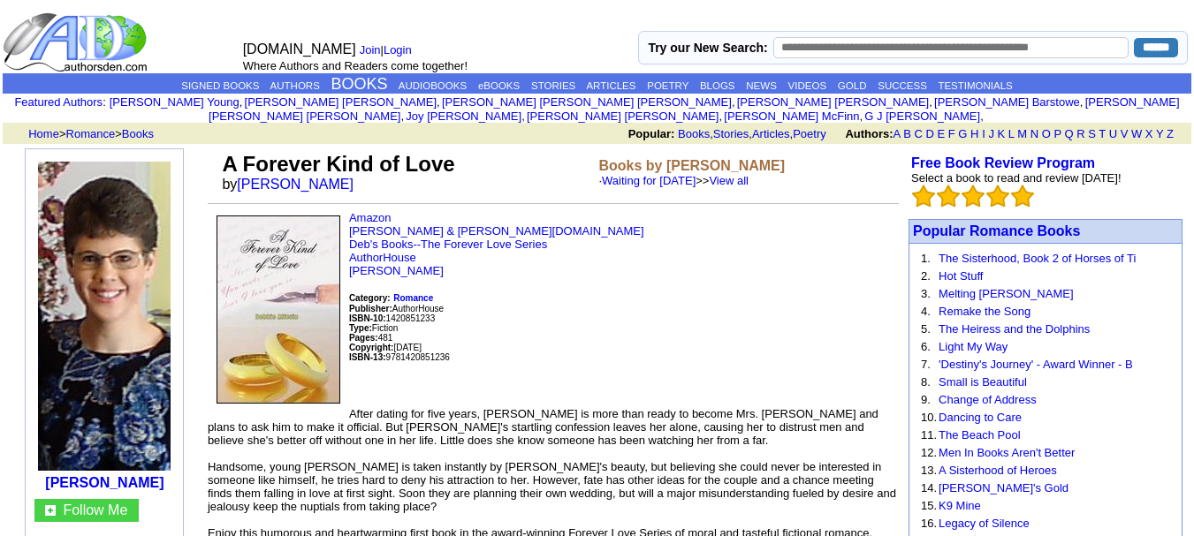
click at [573, 264] on p "Amazon Barnes & Noble.com Deb's Books--The Forever Love Series AuthorHouse Debb…" at bounding box center [553, 302] width 691 height 182
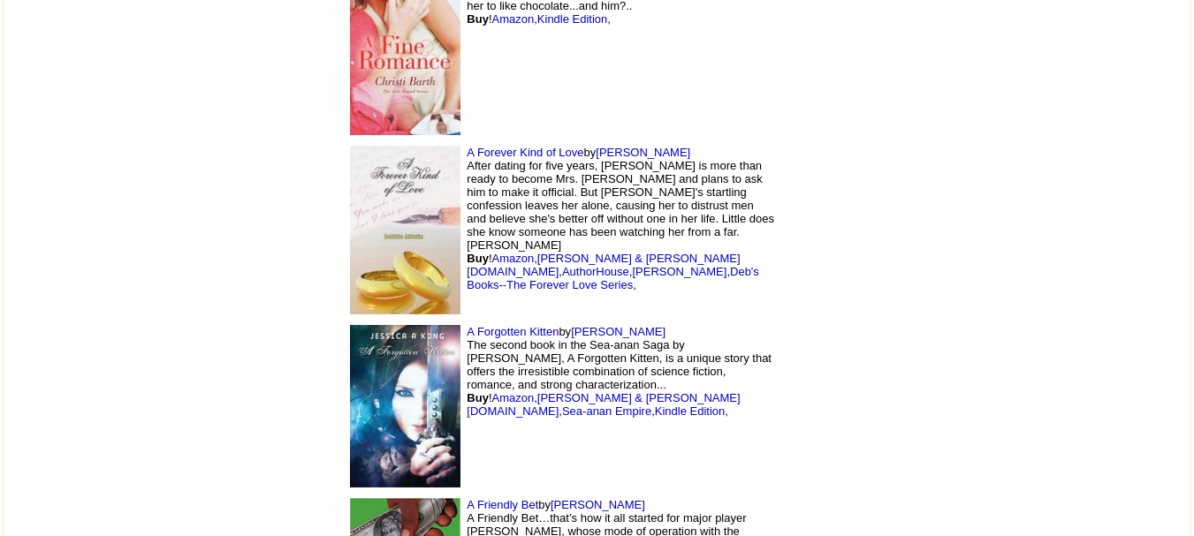
scroll to position [10851, 0]
drag, startPoint x: 541, startPoint y: 211, endPoint x: 499, endPoint y: 221, distance: 42.7
click at [499, 319] on td "A Forgotten Kitten by Jessica Kong The second book in the Sea-anan Saga by Jess…" at bounding box center [560, 405] width 442 height 173
copy link "Kong"
click at [635, 171] on td "A Forever Kind of Love by Debbie Alferio After dating for five years, Dana Walk…" at bounding box center [560, 229] width 442 height 179
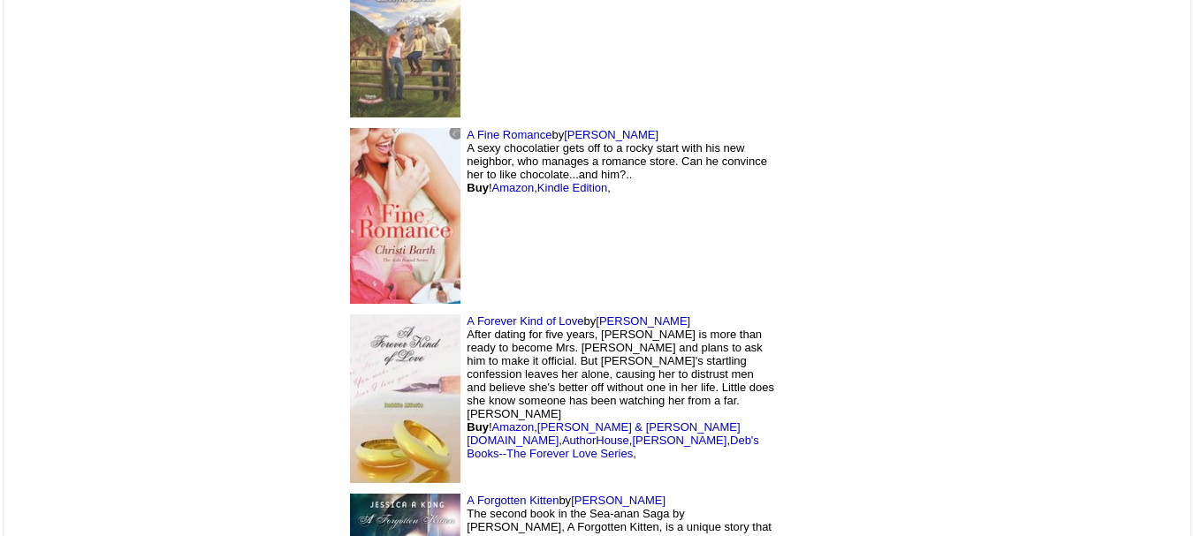
scroll to position [10680, 0]
drag, startPoint x: 567, startPoint y: 202, endPoint x: 346, endPoint y: 204, distance: 220.1
click at [346, 310] on td "A Forever Kind of Love by Debbie Alferio After dating for five years, Dana Walk…" at bounding box center [560, 399] width 442 height 179
copy td "A Forever Kind of Love by Debbie Alferio"
click at [567, 124] on td "A Fine Romance by Christi Barth A sexy chocolatier gets off to a rocky start wi…" at bounding box center [560, 217] width 442 height 186
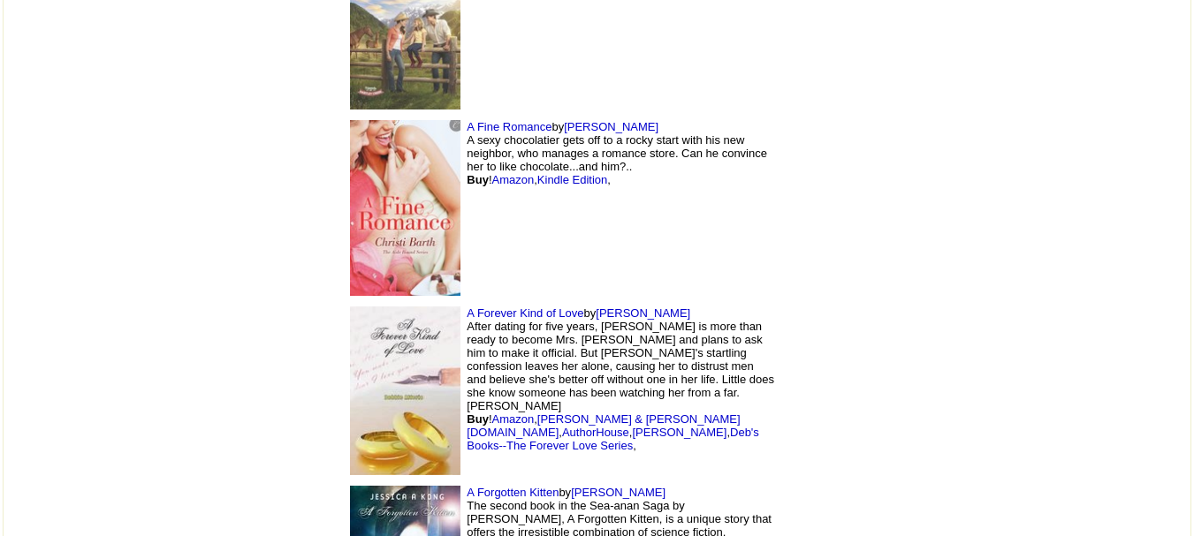
scroll to position [10690, 0]
drag, startPoint x: 556, startPoint y: 377, endPoint x: 346, endPoint y: 378, distance: 210.4
copy td "A Forgotten Kitten by Jessica Kong"
click at [802, 337] on img at bounding box center [827, 390] width 71 height 106
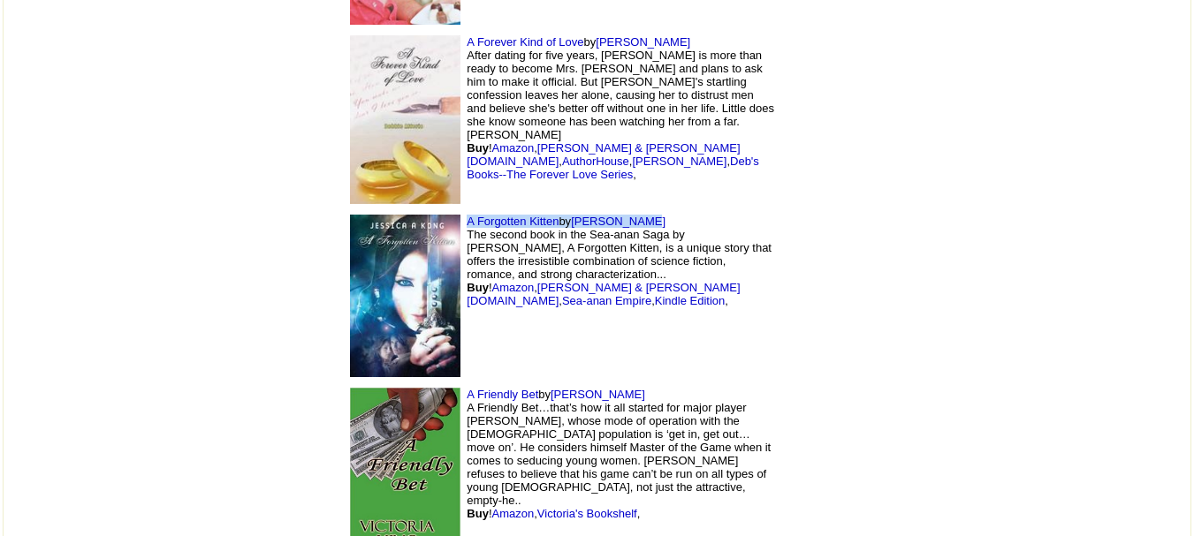
scroll to position [10962, 0]
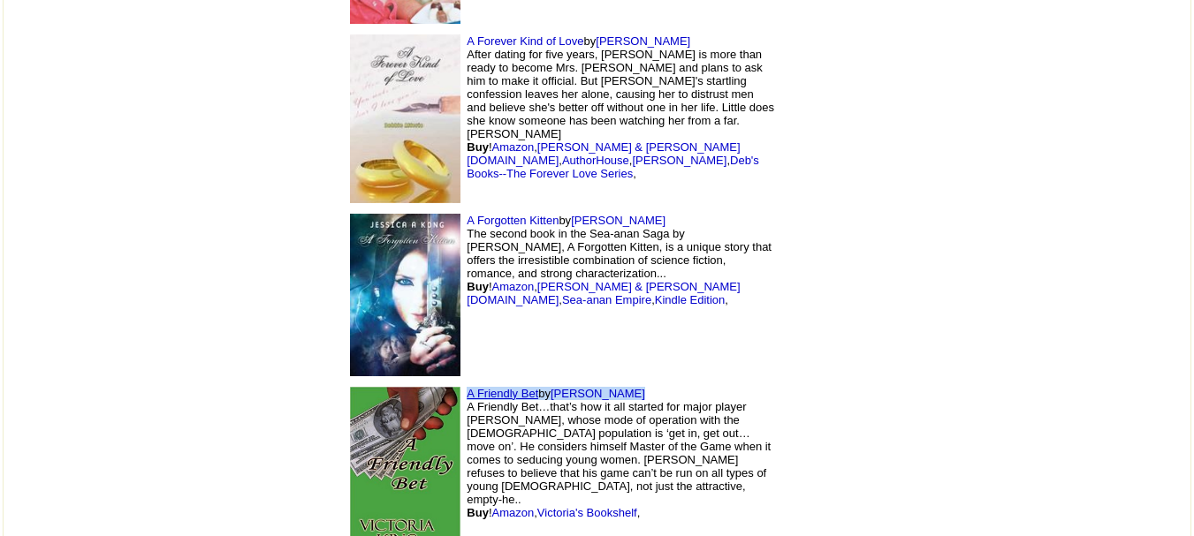
drag, startPoint x: 504, startPoint y: 270, endPoint x: 345, endPoint y: 275, distance: 159.2
click at [345, 382] on td "A Friendly Bet by Victoria King A Friendly Bet…that’s how it all started for ma…" at bounding box center [560, 470] width 442 height 177
copy td "A Friendly Bet by Victoria King"
drag, startPoint x: 547, startPoint y: 449, endPoint x: 342, endPoint y: 460, distance: 205.4
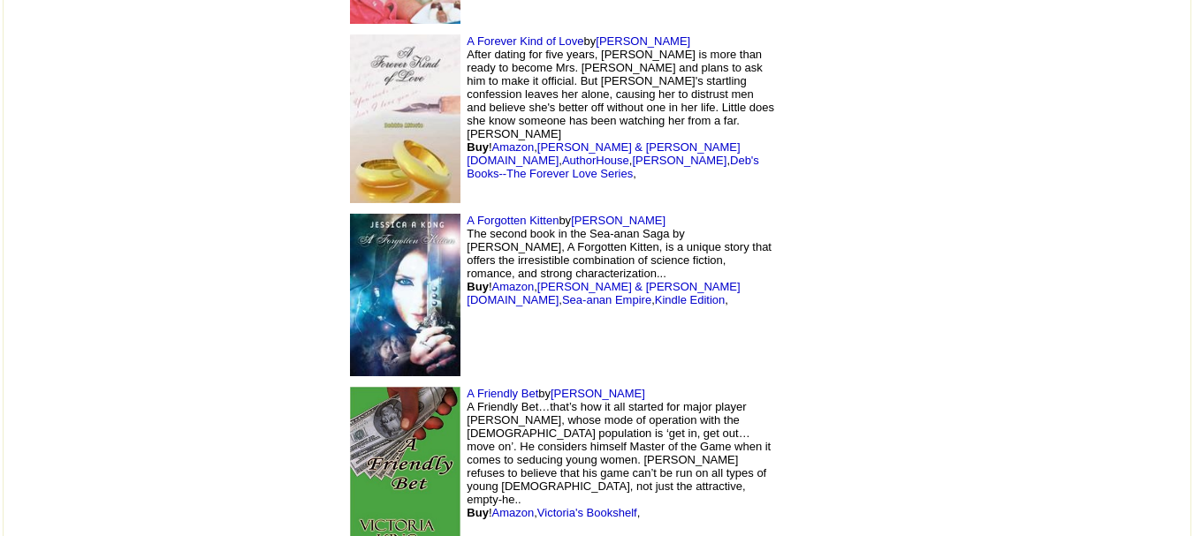
copy td "A Game of Love by Barbara Baldwin"
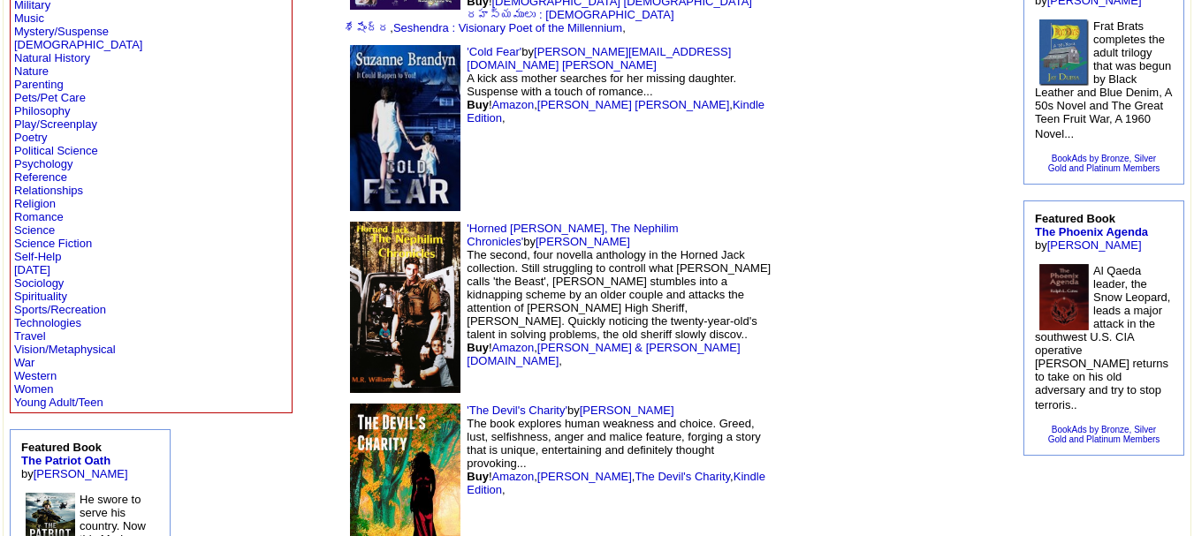
scroll to position [600, 0]
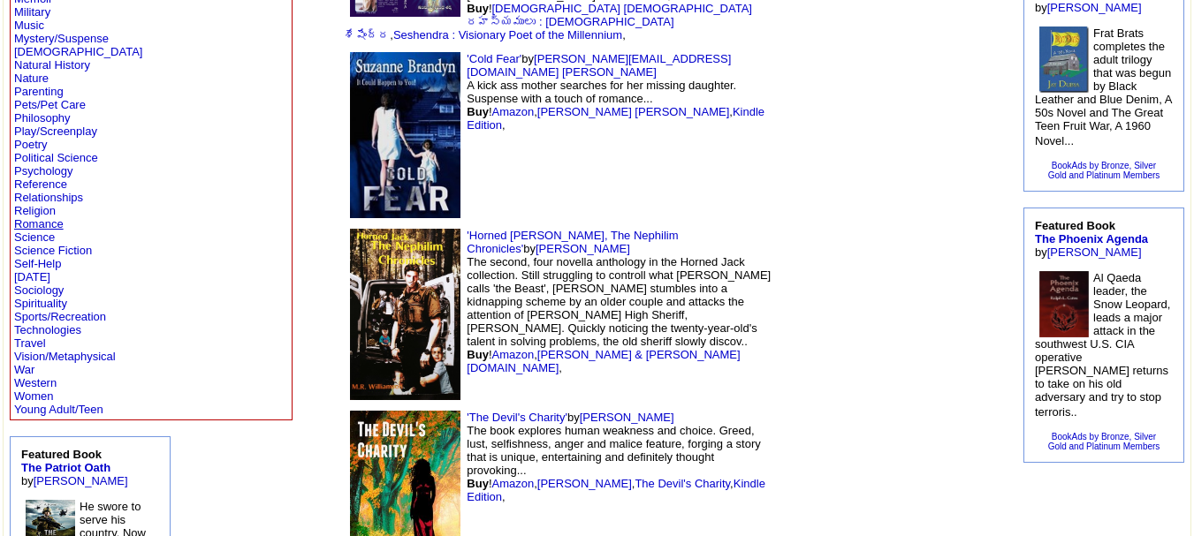
click at [50, 222] on link "Romance" at bounding box center [38, 223] width 49 height 13
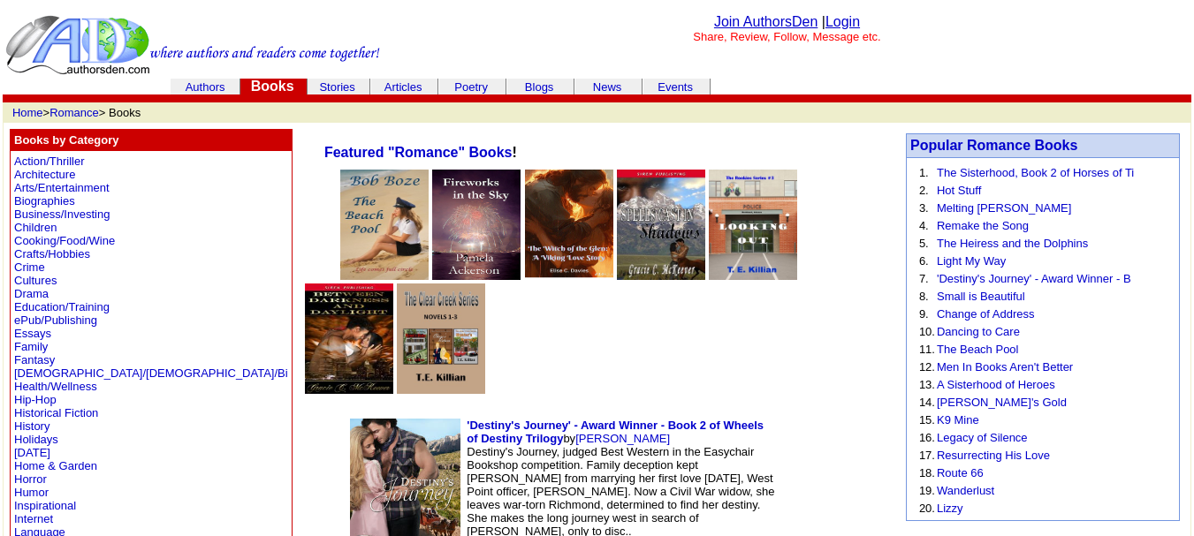
click at [50, 222] on link "Children" at bounding box center [35, 227] width 42 height 13
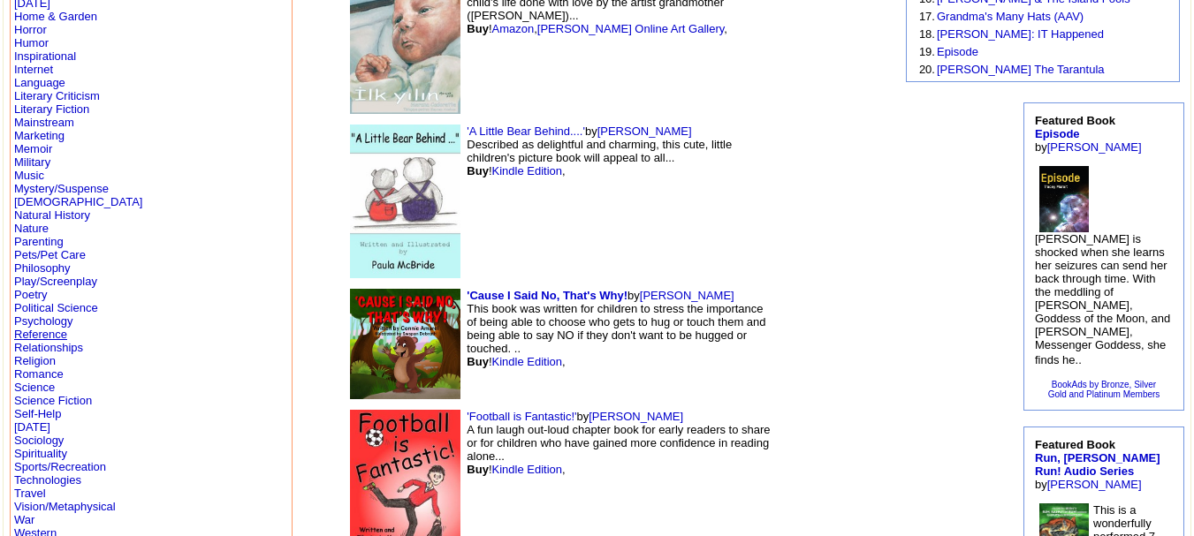
scroll to position [514, 0]
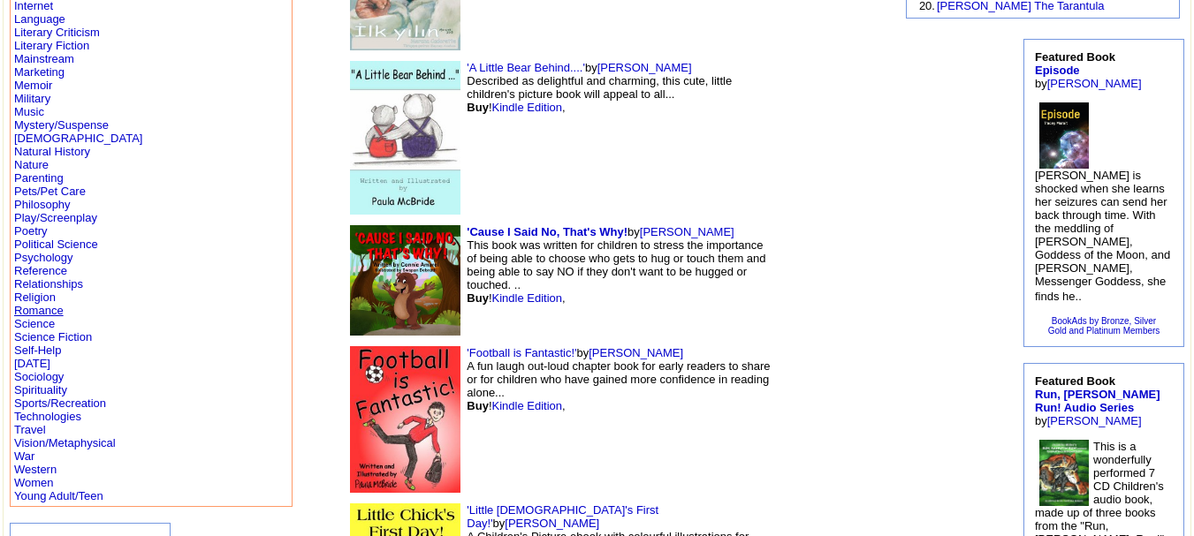
click at [33, 313] on link "Romance" at bounding box center [38, 310] width 49 height 13
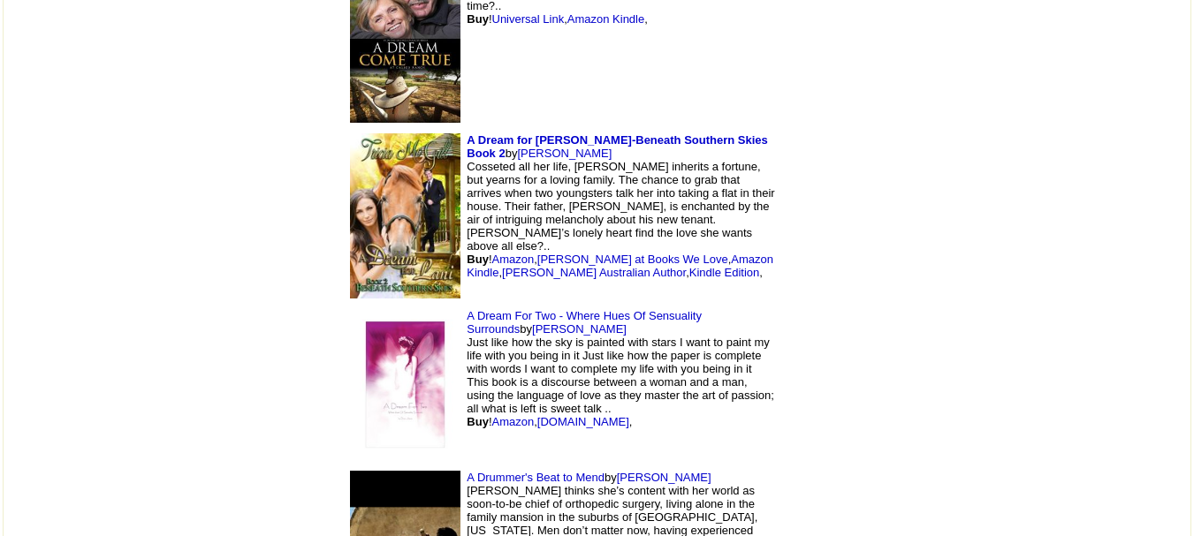
scroll to position [9219, 0]
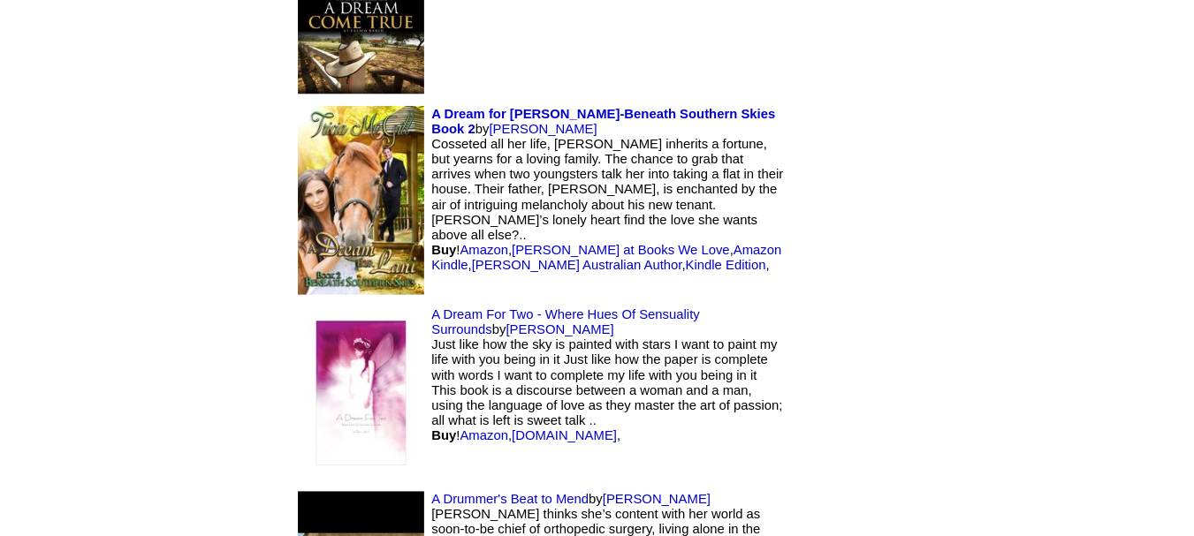
click at [715, 331] on td "A Dream For Two - Where Hues Of Sensuality Surrounds by rima jbara Just like ho…" at bounding box center [560, 386] width 442 height 162
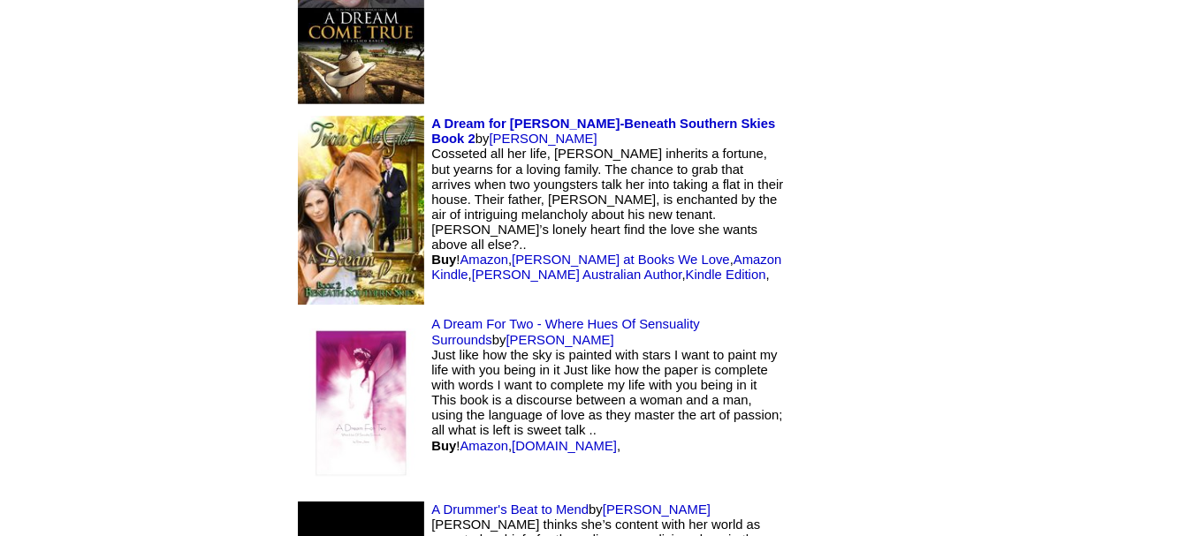
scroll to position [9197, 0]
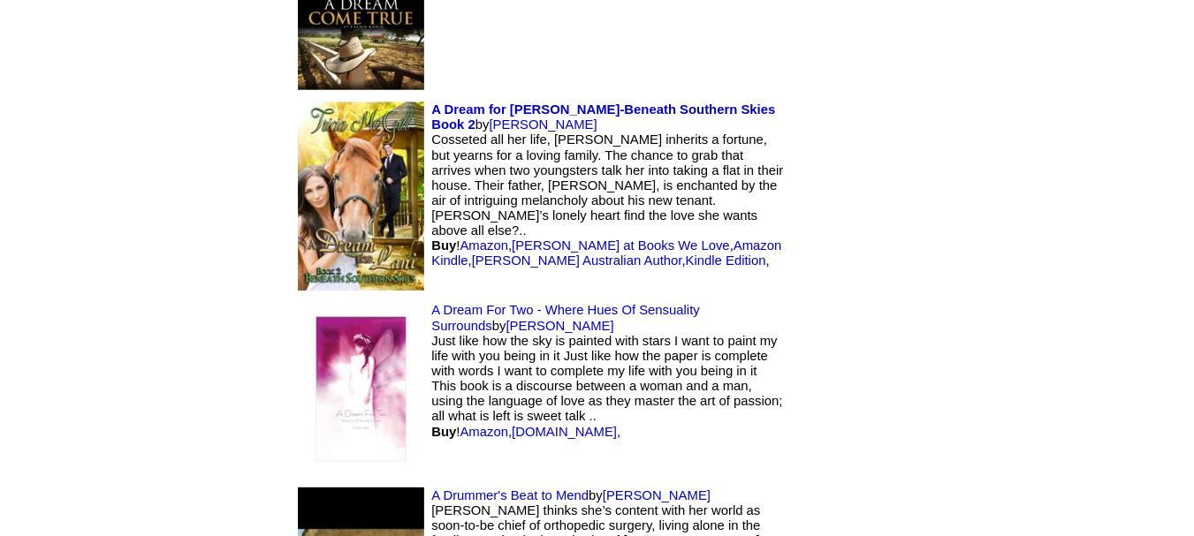
drag, startPoint x: 765, startPoint y: 297, endPoint x: 870, endPoint y: 268, distance: 109.1
click at [870, 326] on td at bounding box center [827, 407] width 94 height 162
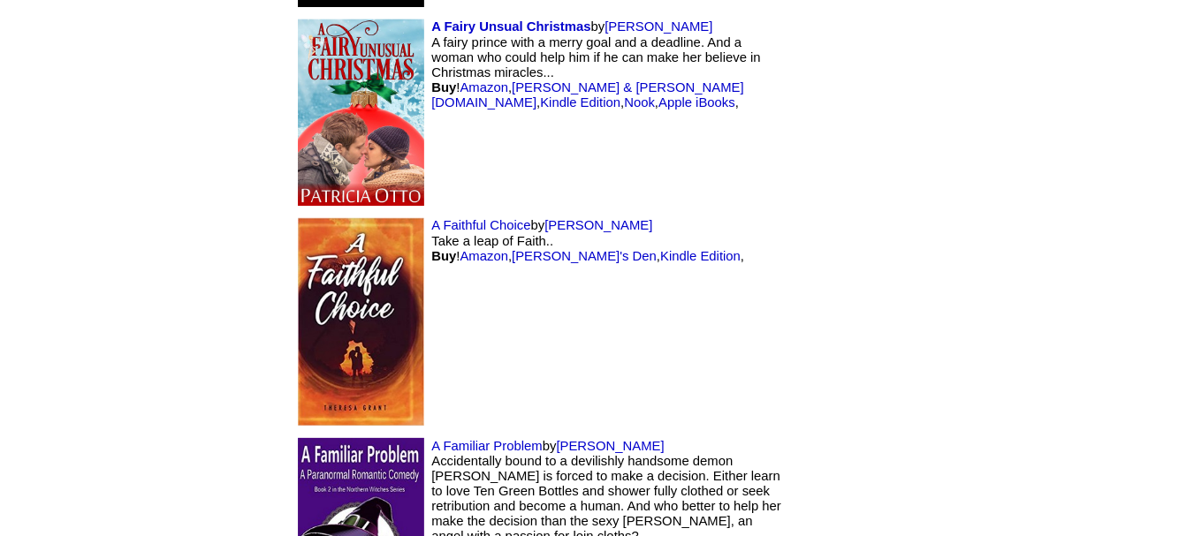
scroll to position [9800, 0]
